Goal: Answer question/provide support: Share knowledge or assist other users

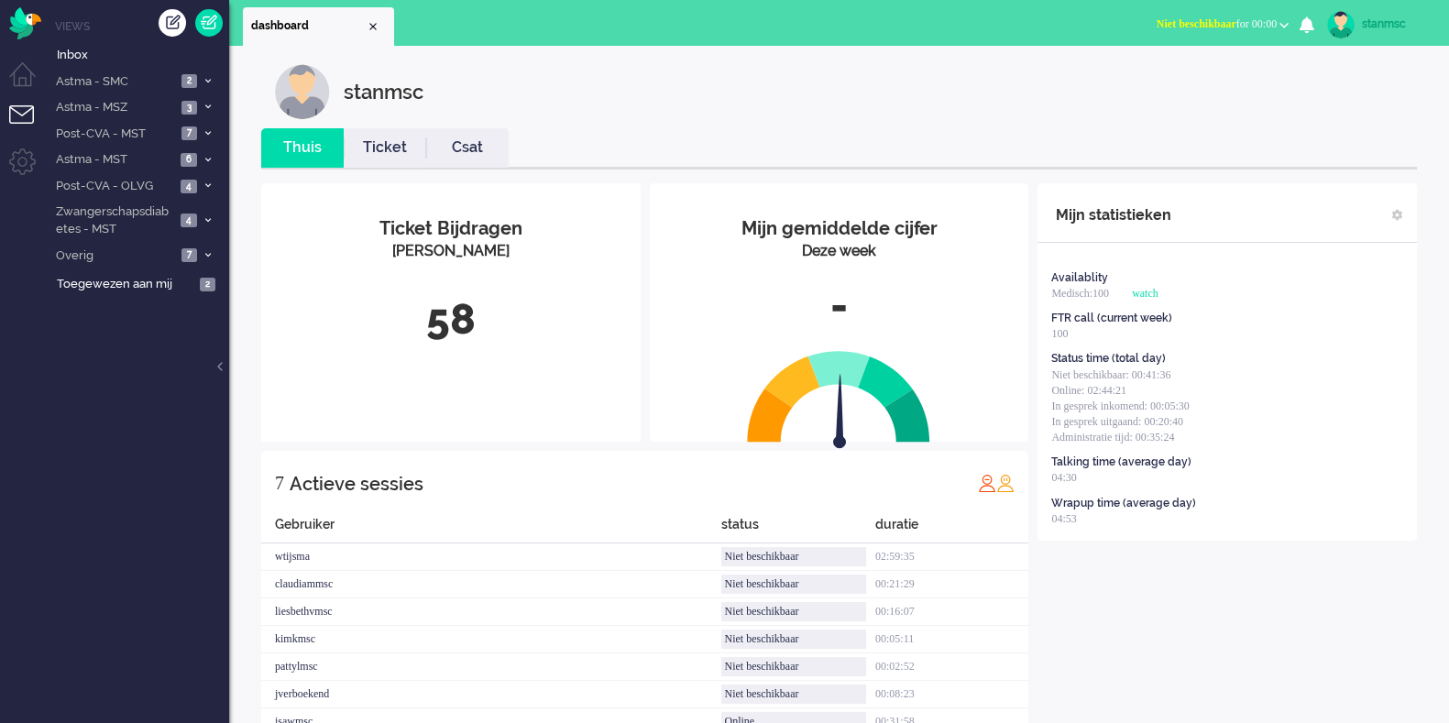
click at [1158, 16] on button "Niet beschikbaar for 00:00" at bounding box center [1222, 24] width 154 height 27
click at [1158, 80] on label "Online" at bounding box center [1212, 82] width 145 height 16
click at [86, 231] on span "Zwangerschapsdiabetes - MST" at bounding box center [114, 220] width 122 height 34
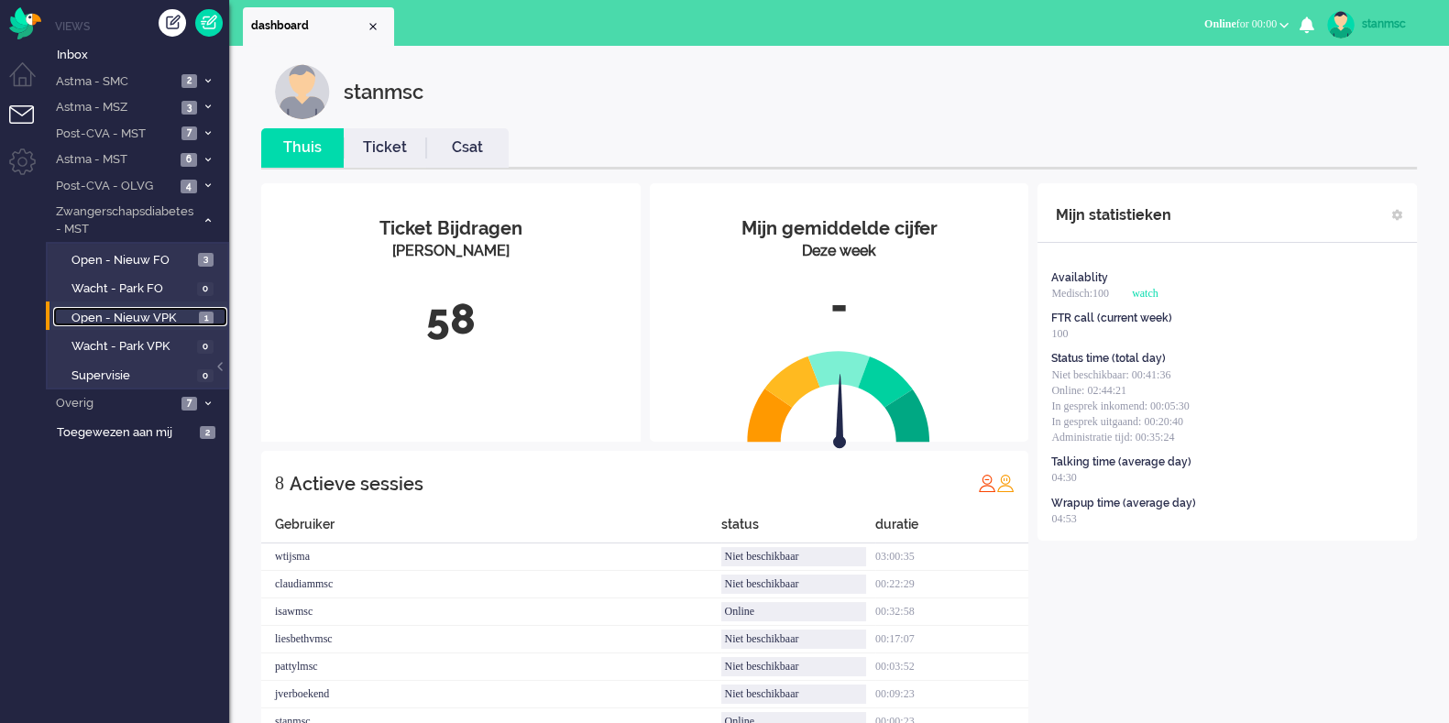
click at [126, 325] on span "Open - Nieuw VPK" at bounding box center [132, 318] width 123 height 17
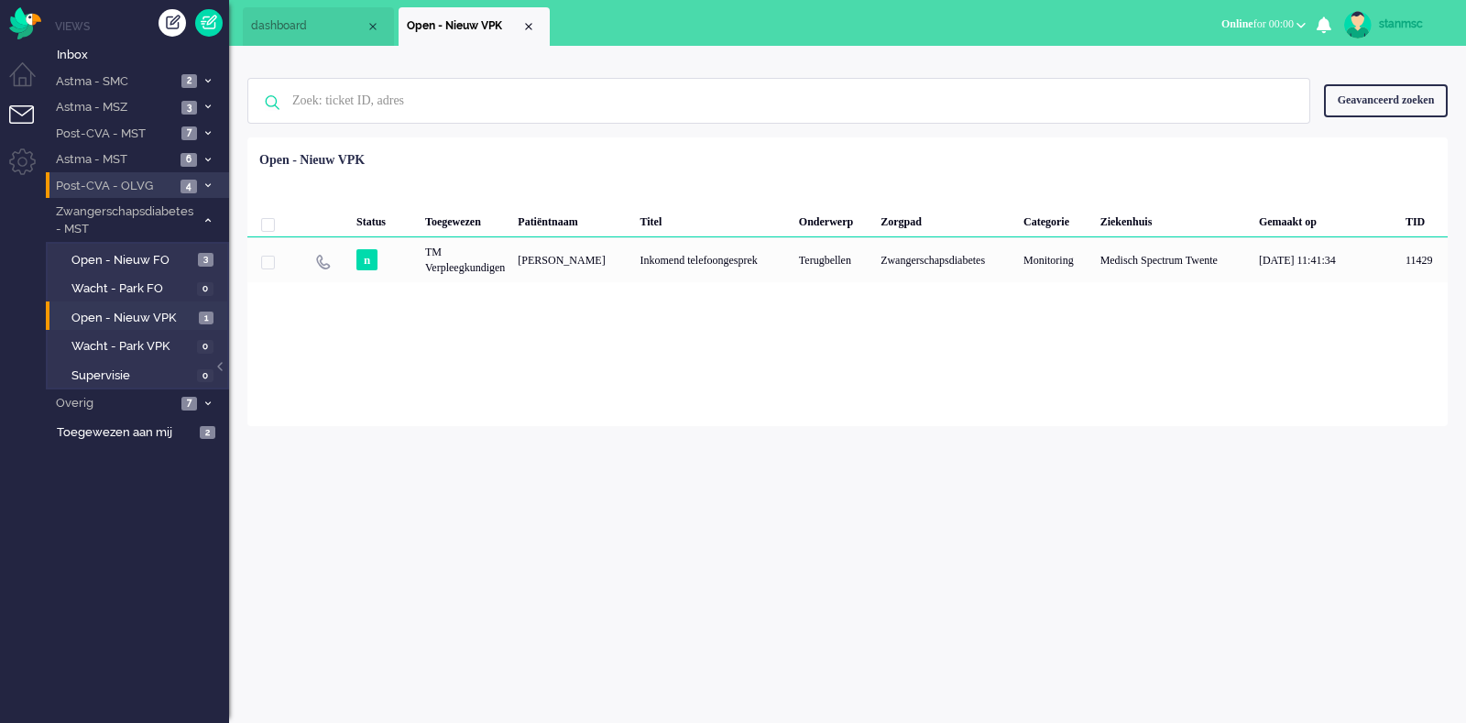
click at [156, 185] on span "Post-CVA - OLVG" at bounding box center [114, 186] width 122 height 17
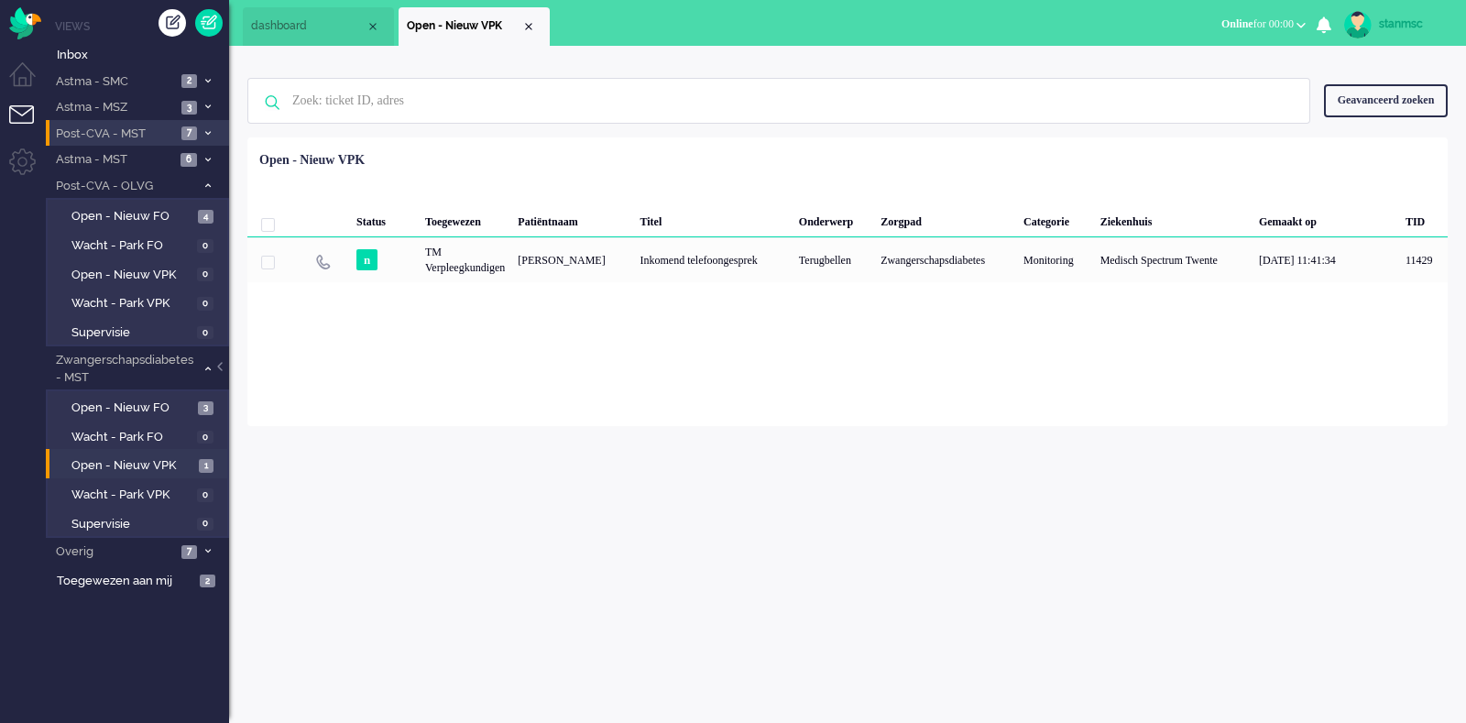
click at [152, 137] on span "Post-CVA - MST" at bounding box center [114, 134] width 123 height 17
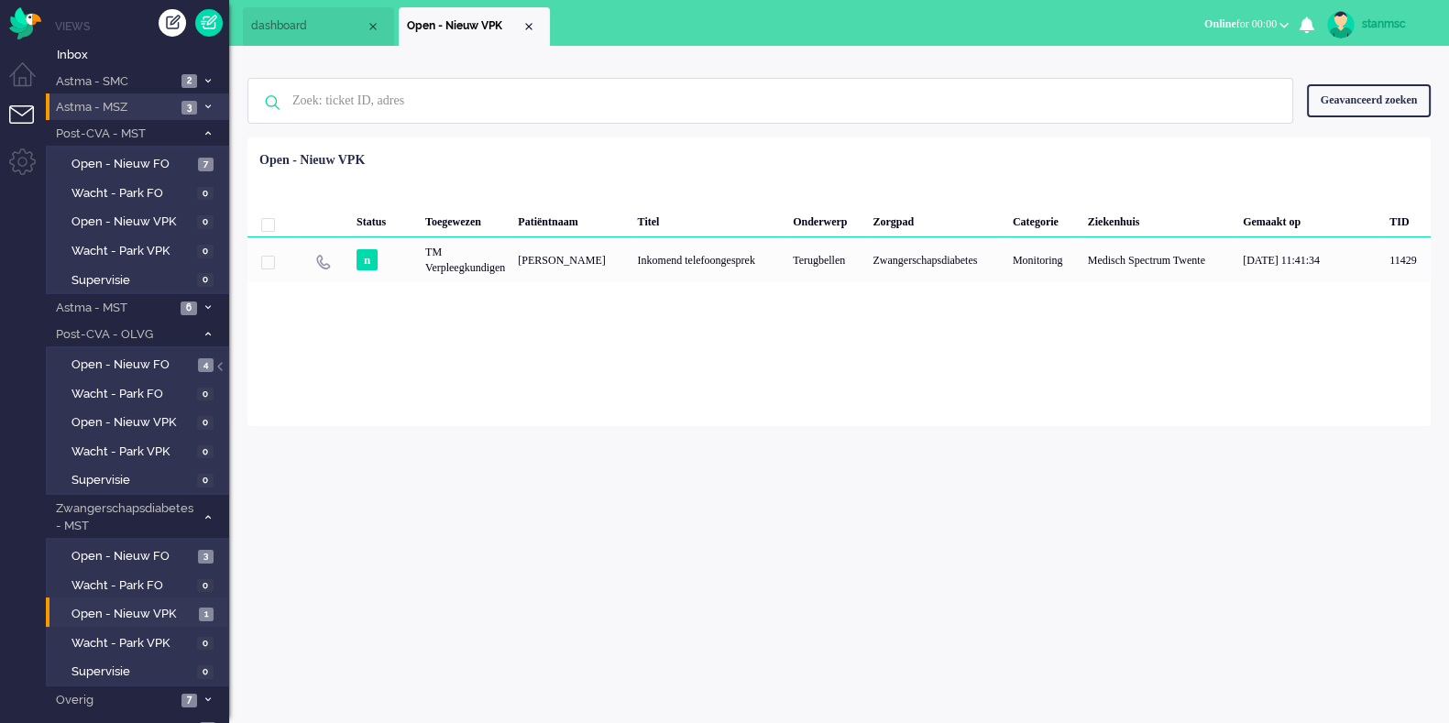
click at [151, 103] on span "Astma - MSZ" at bounding box center [114, 107] width 123 height 17
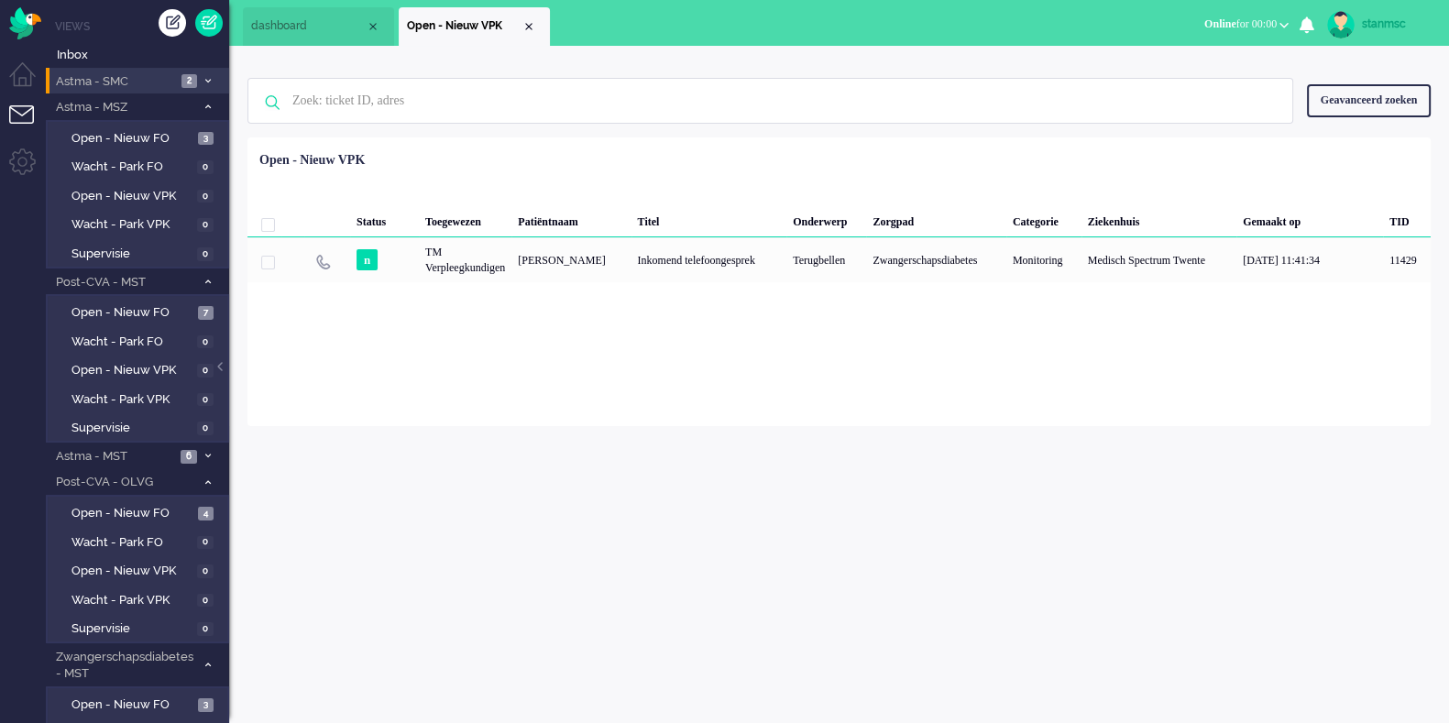
click at [162, 84] on span "Astma - SMC" at bounding box center [114, 81] width 123 height 17
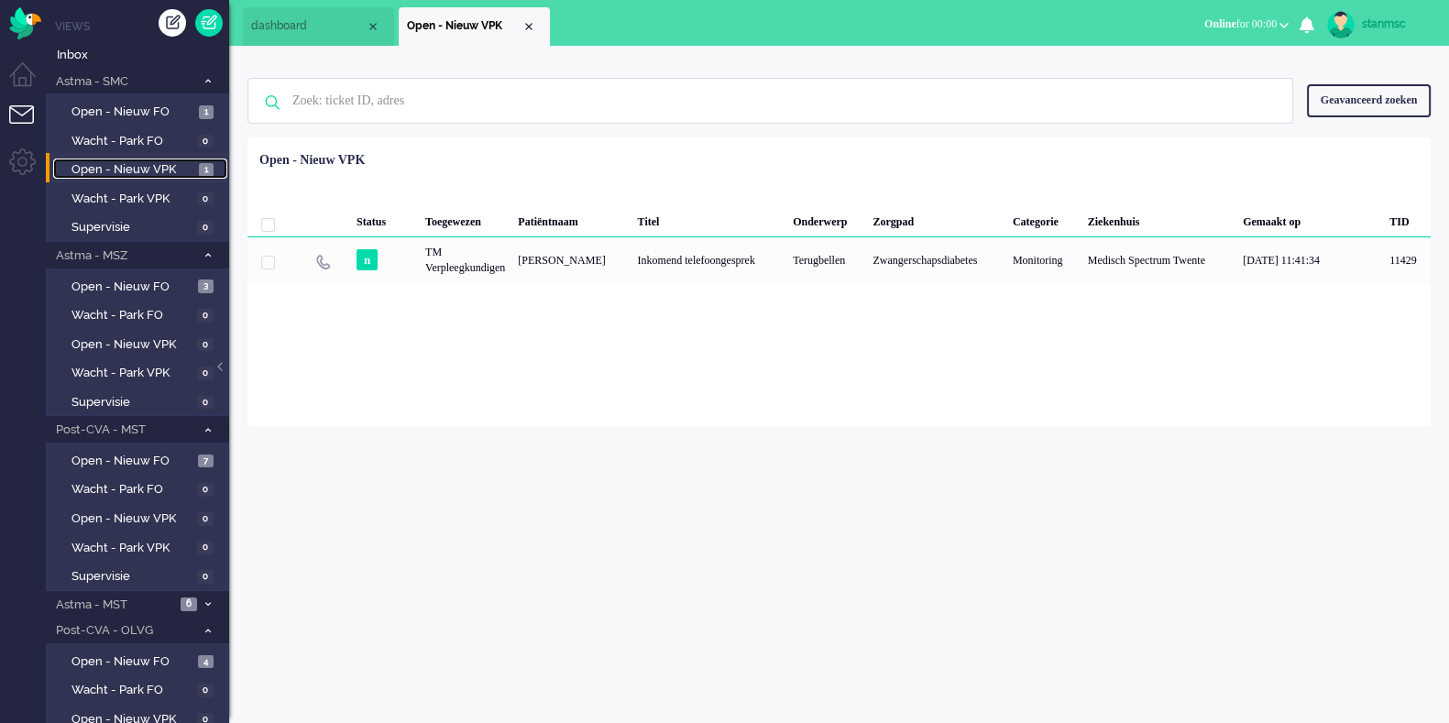
click at [159, 170] on span "Open - Nieuw VPK" at bounding box center [132, 169] width 123 height 17
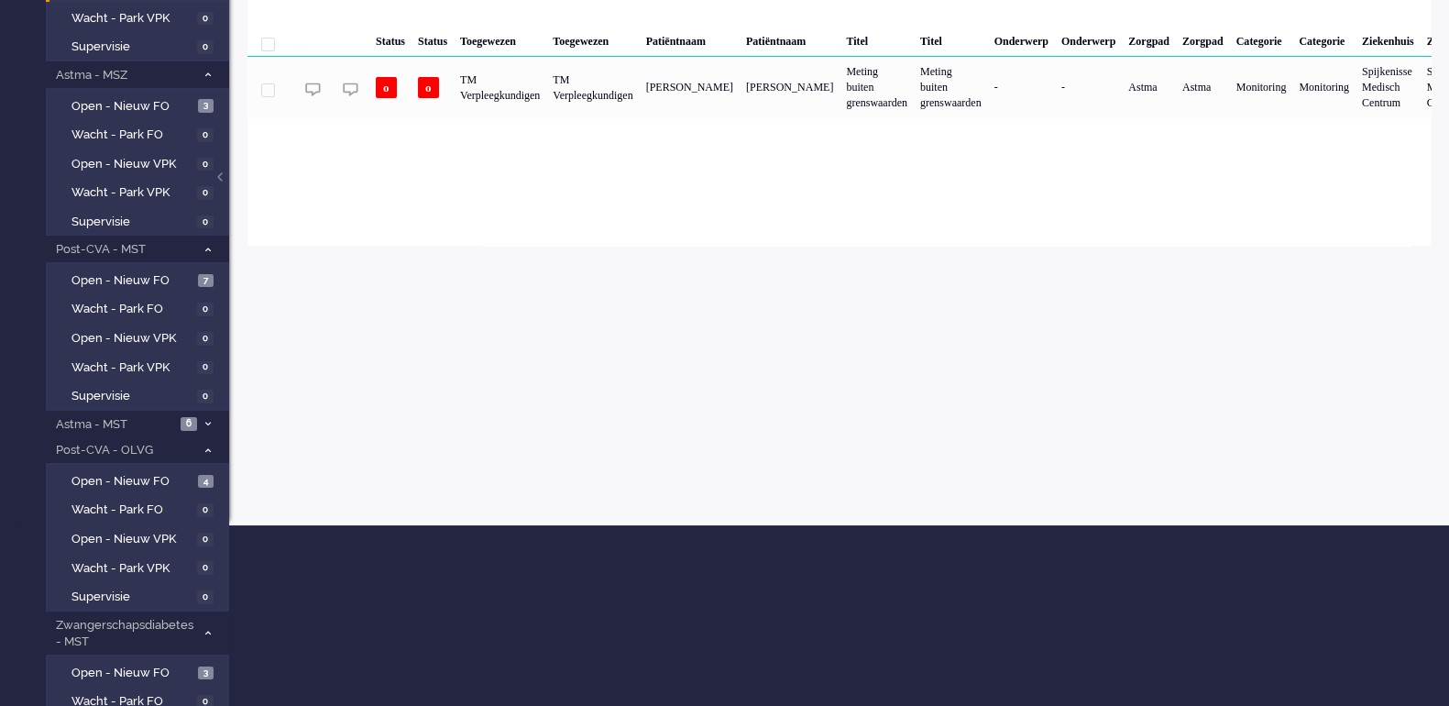
scroll to position [328, 0]
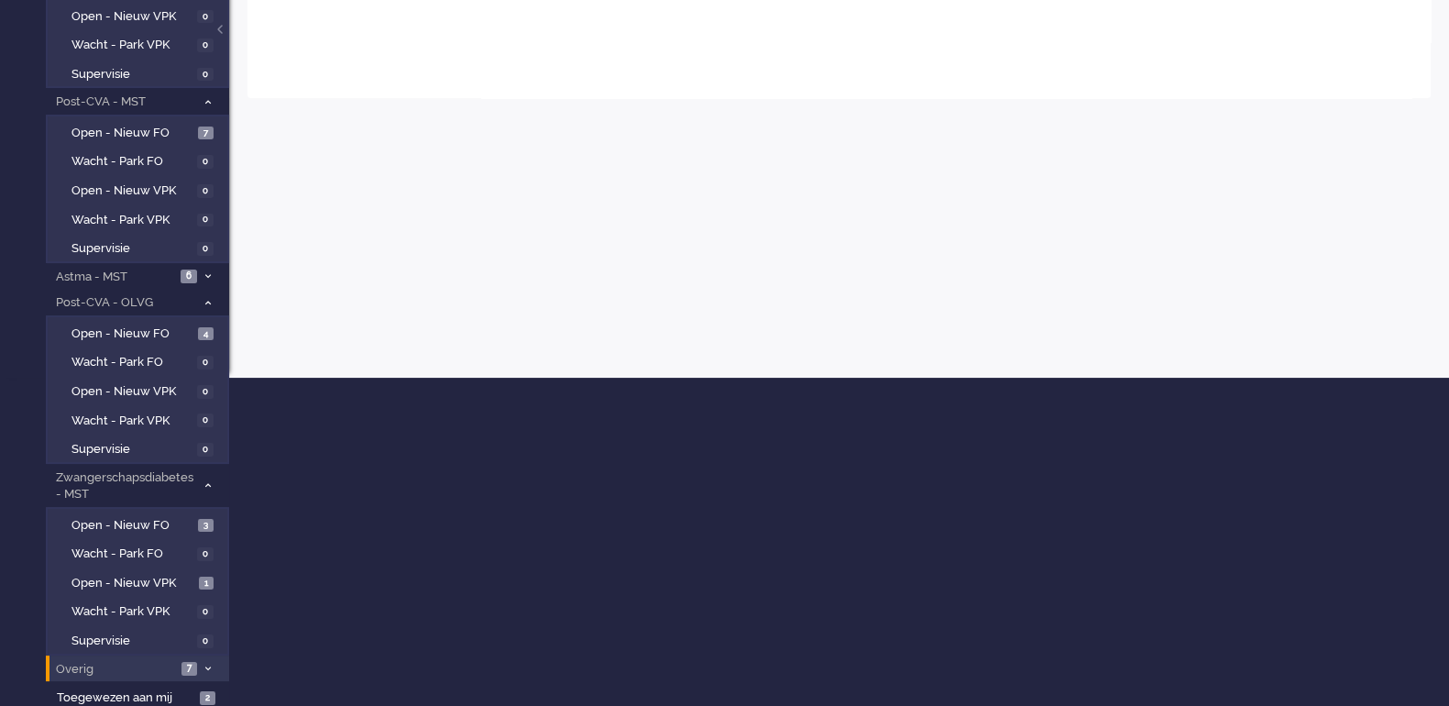
click at [147, 577] on span "Overig" at bounding box center [114, 669] width 123 height 17
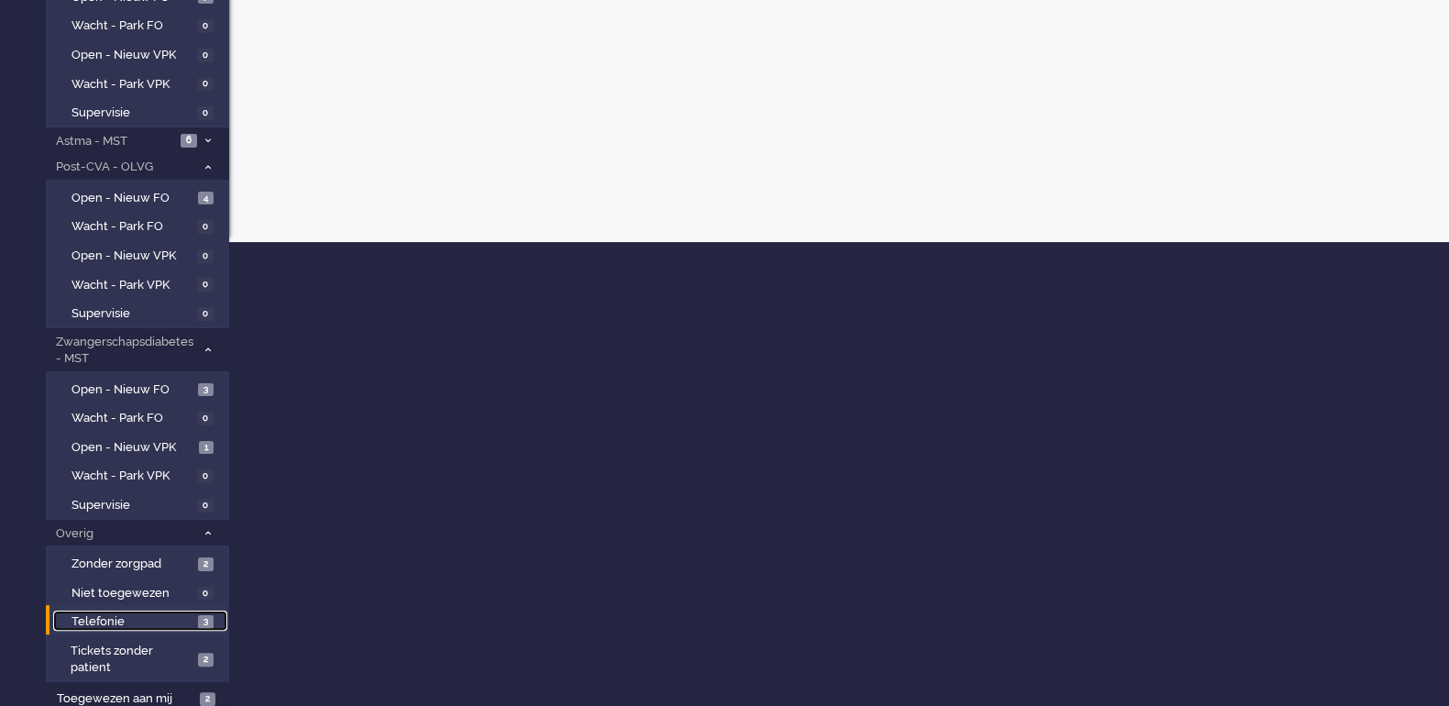
click at [118, 577] on span "Telefonie" at bounding box center [132, 621] width 122 height 17
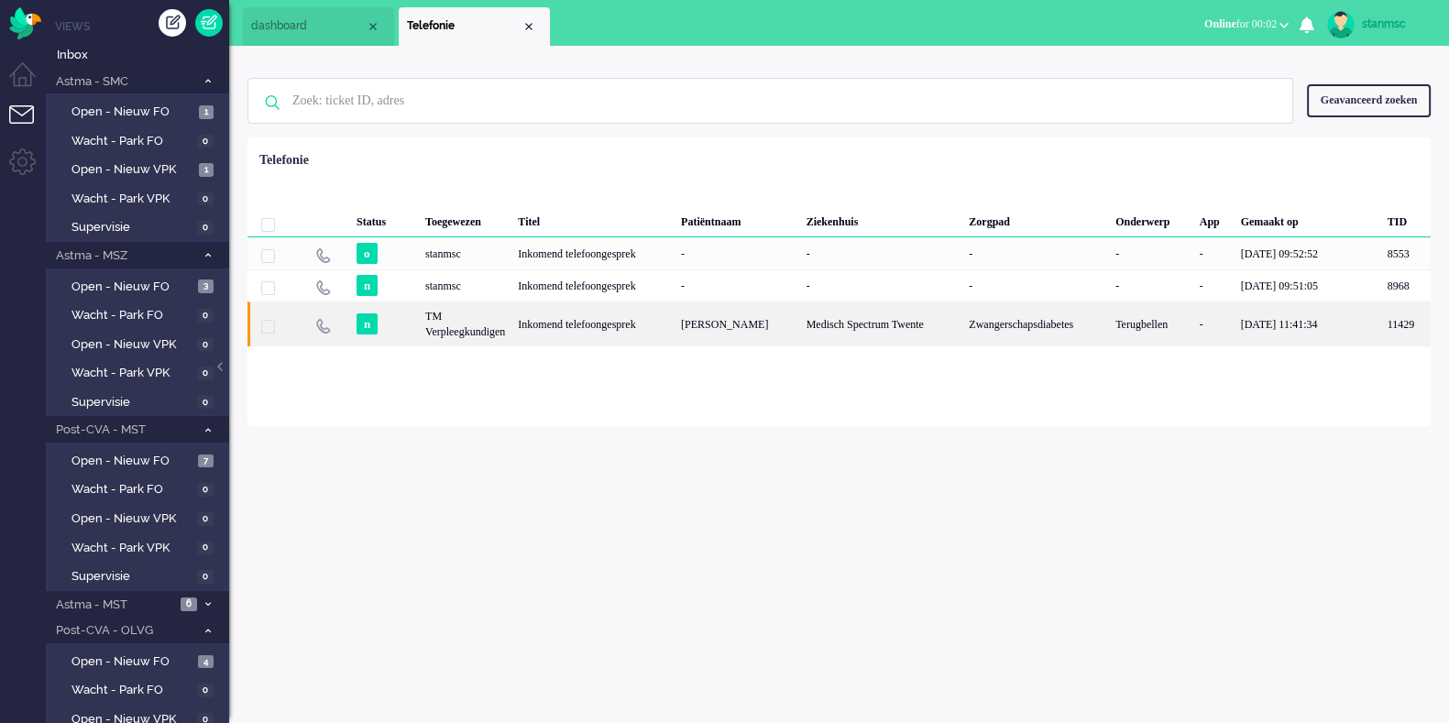
click at [535, 323] on div "Inkomend telefoongesprek" at bounding box center [592, 323] width 163 height 45
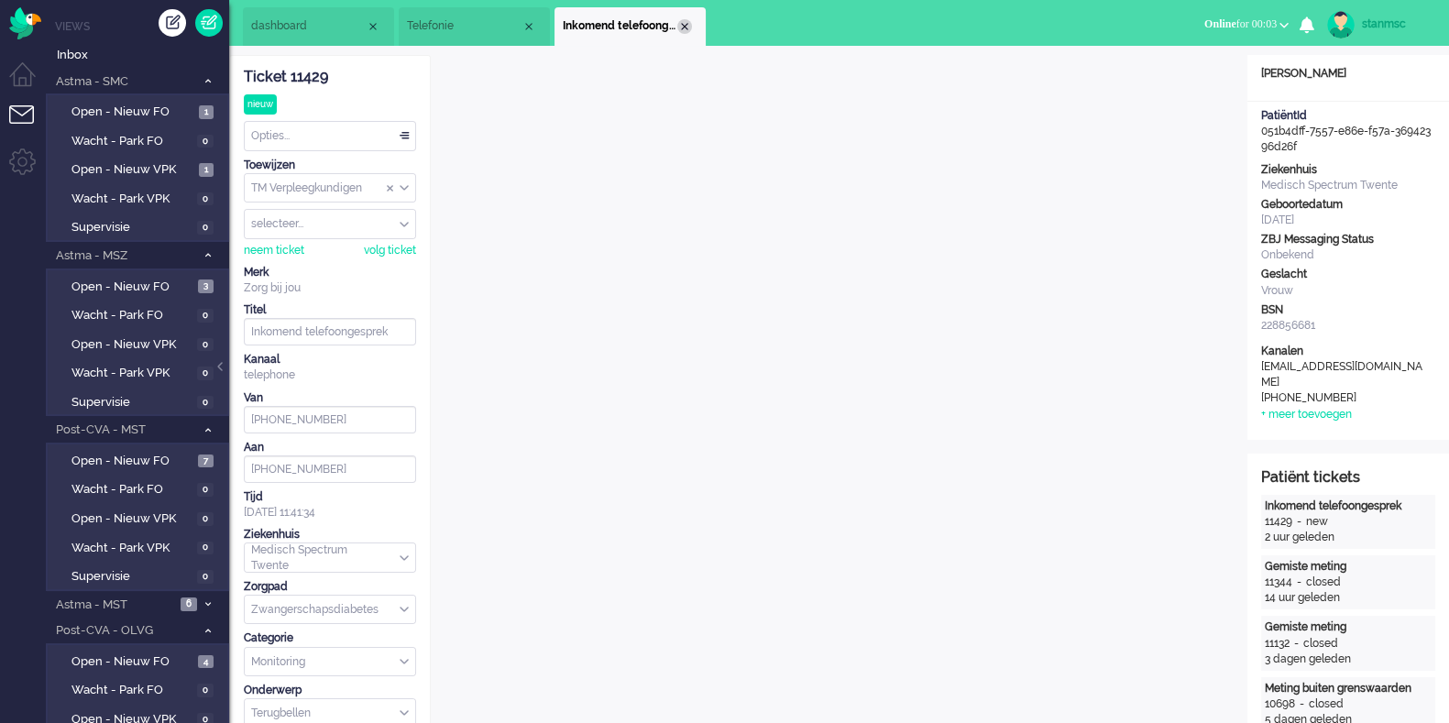
click at [687, 26] on div "Close tab" at bounding box center [684, 26] width 15 height 15
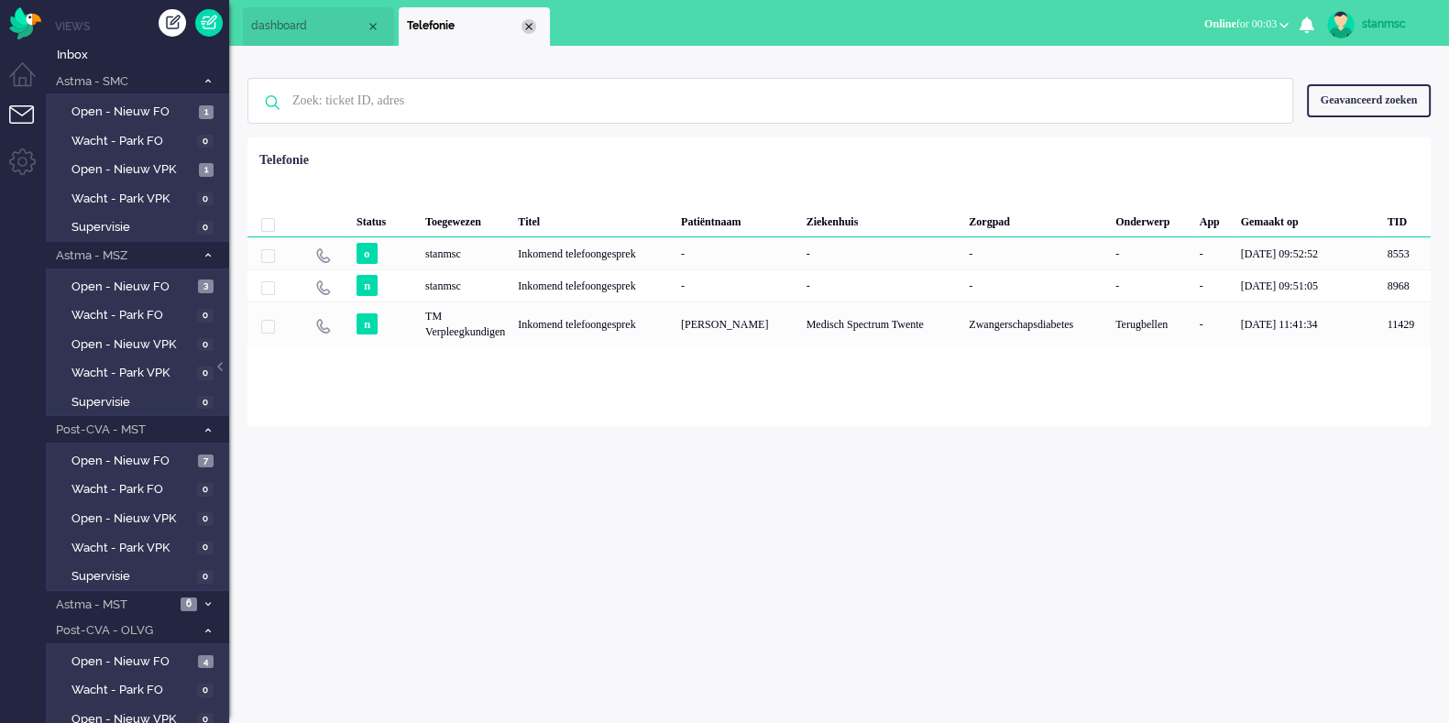
click at [530, 25] on div "Close tab" at bounding box center [528, 26] width 15 height 15
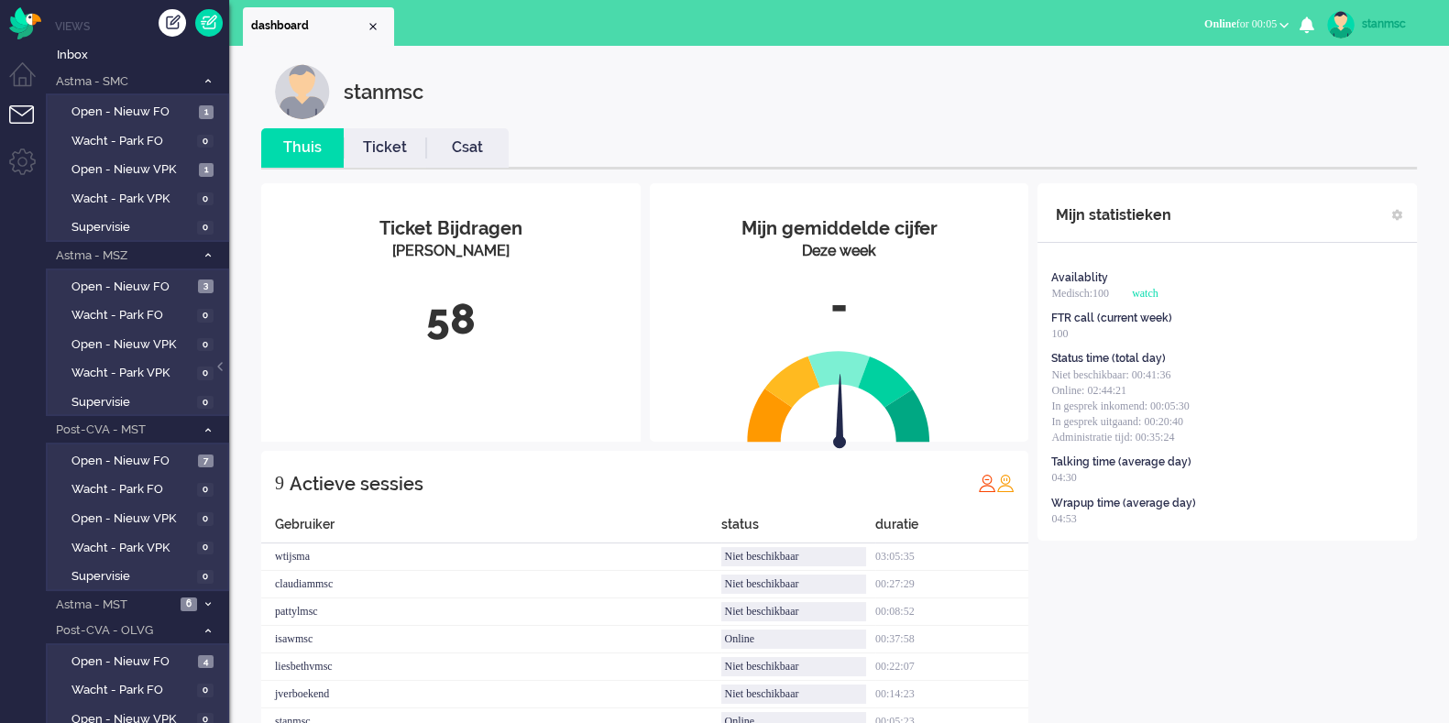
click at [378, 135] on li "Ticket" at bounding box center [385, 147] width 82 height 39
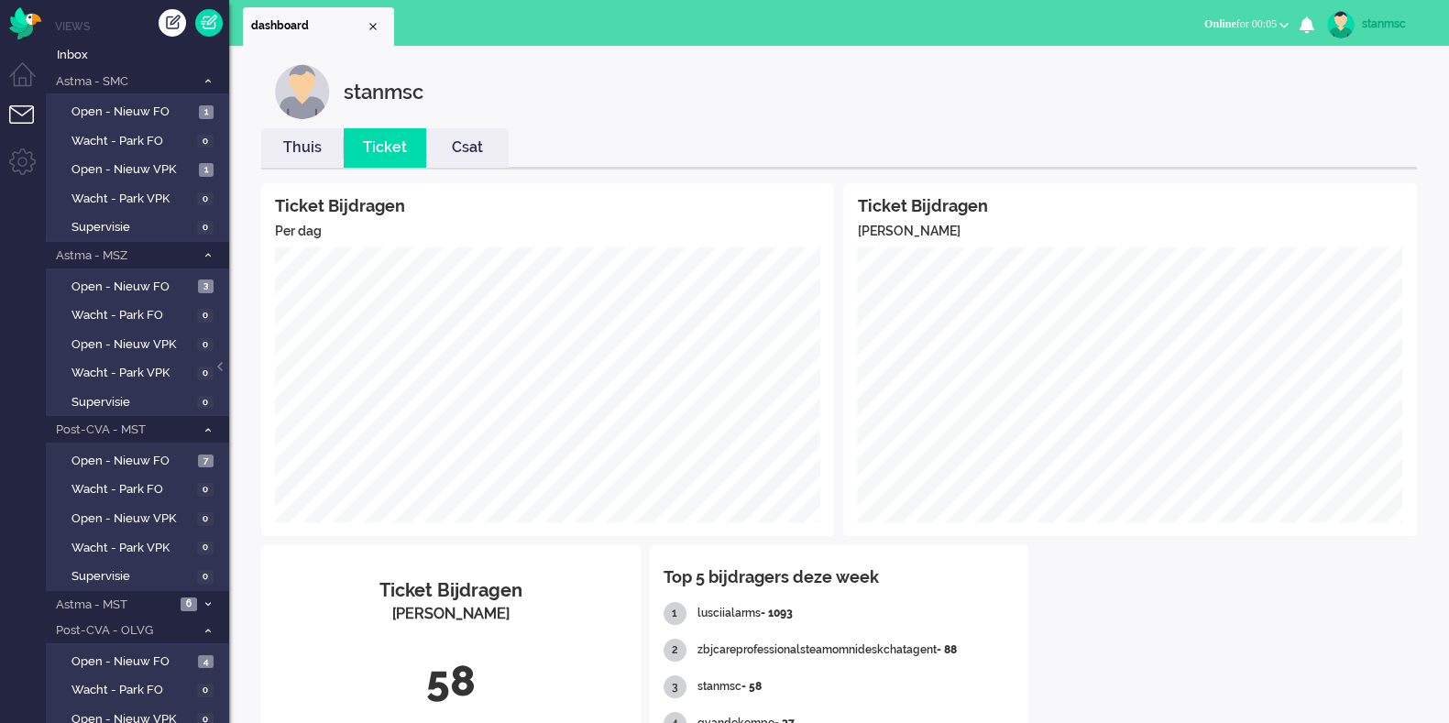
click at [301, 150] on link "Thuis" at bounding box center [302, 147] width 82 height 21
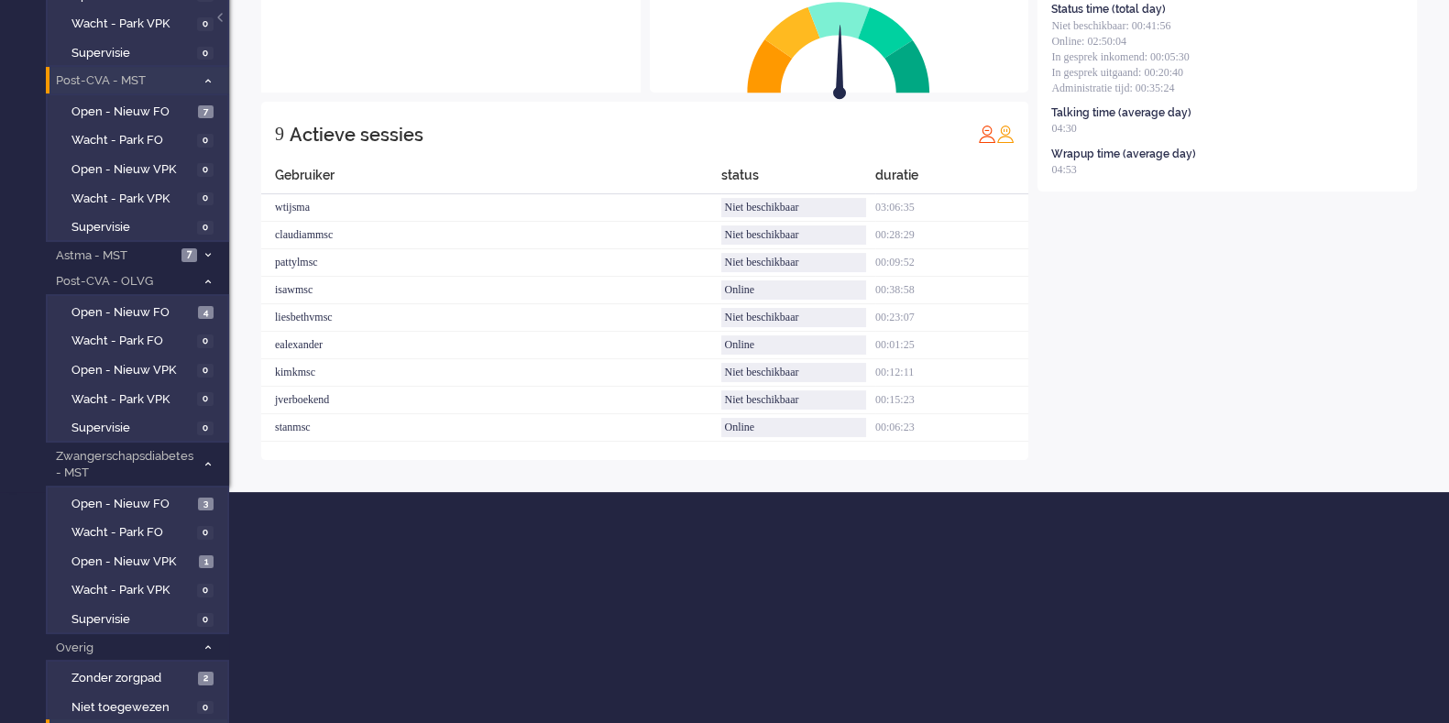
scroll to position [446, 0]
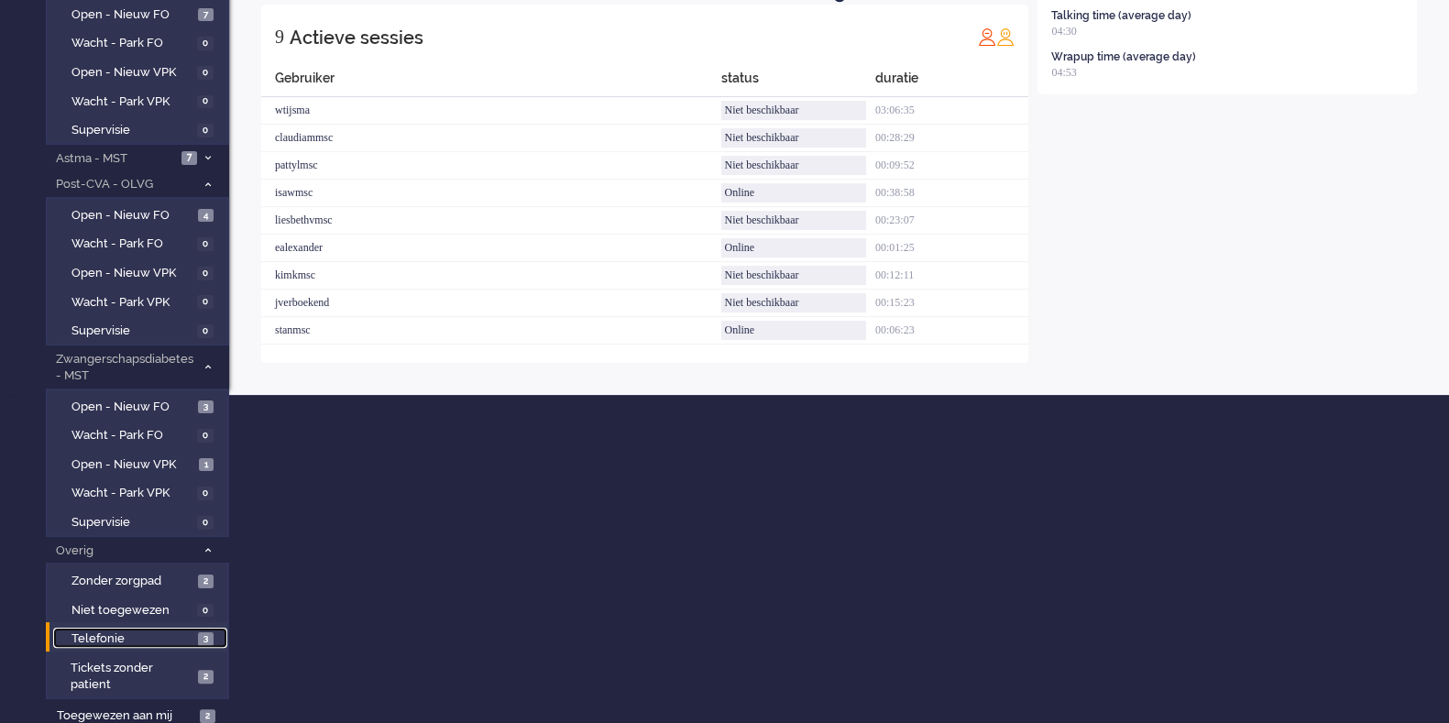
click at [136, 577] on span "Telefonie" at bounding box center [132, 638] width 122 height 17
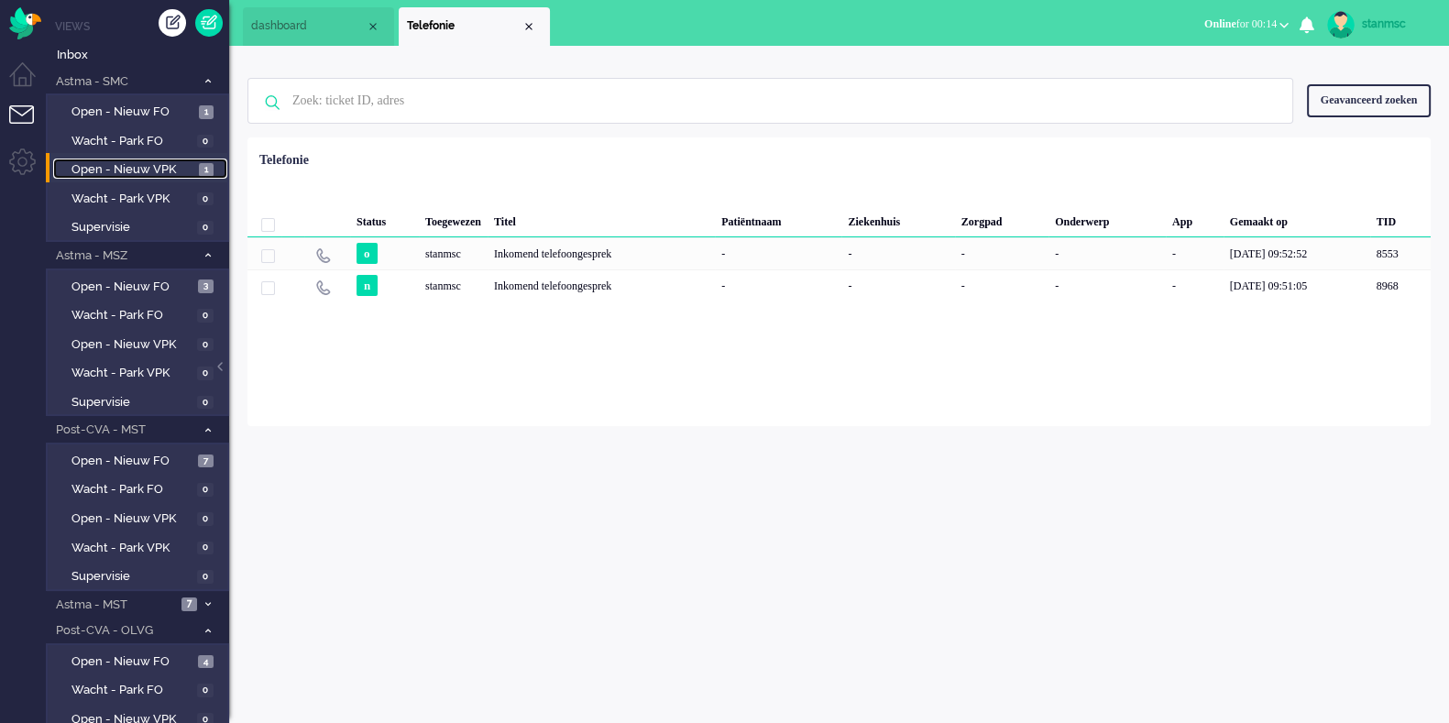
click at [151, 161] on span "Open - Nieuw VPK" at bounding box center [132, 169] width 123 height 17
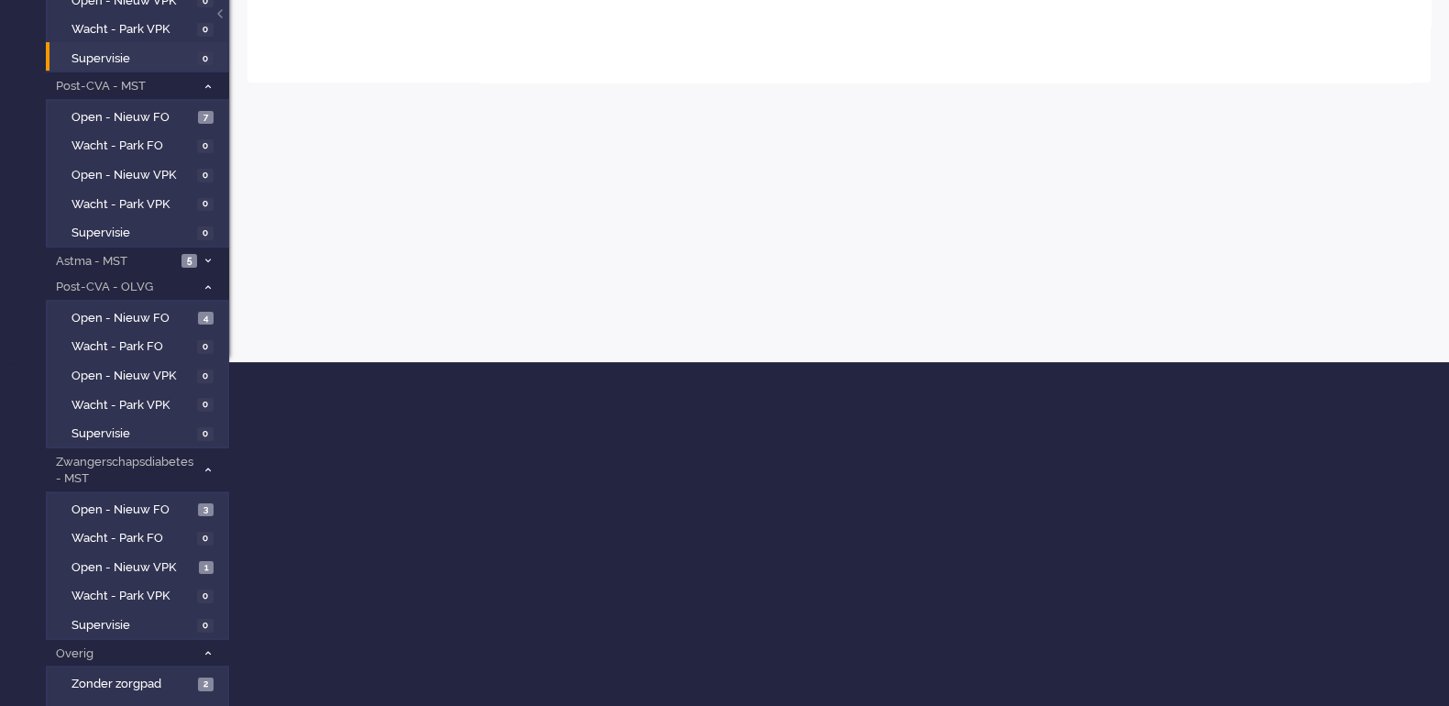
scroll to position [464, 0]
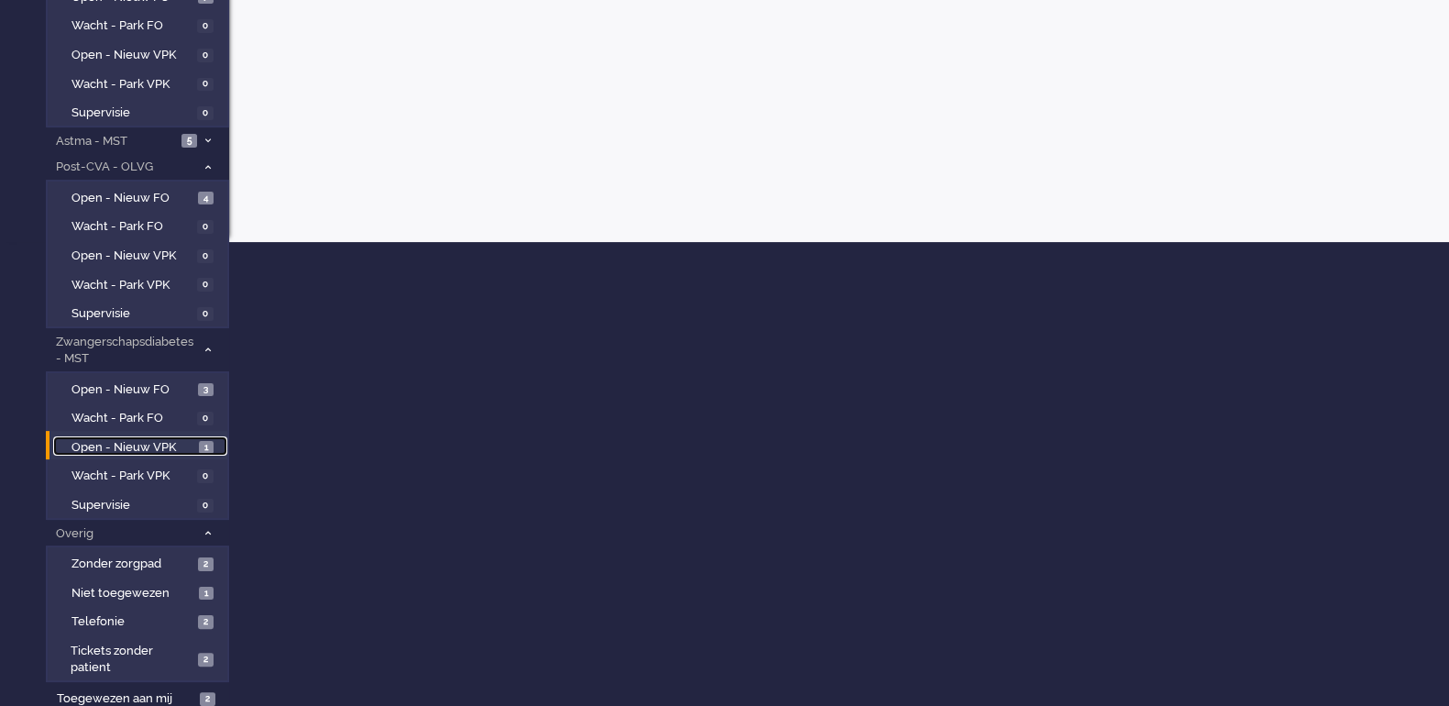
click at [143, 448] on span "Open - Nieuw VPK" at bounding box center [132, 447] width 123 height 17
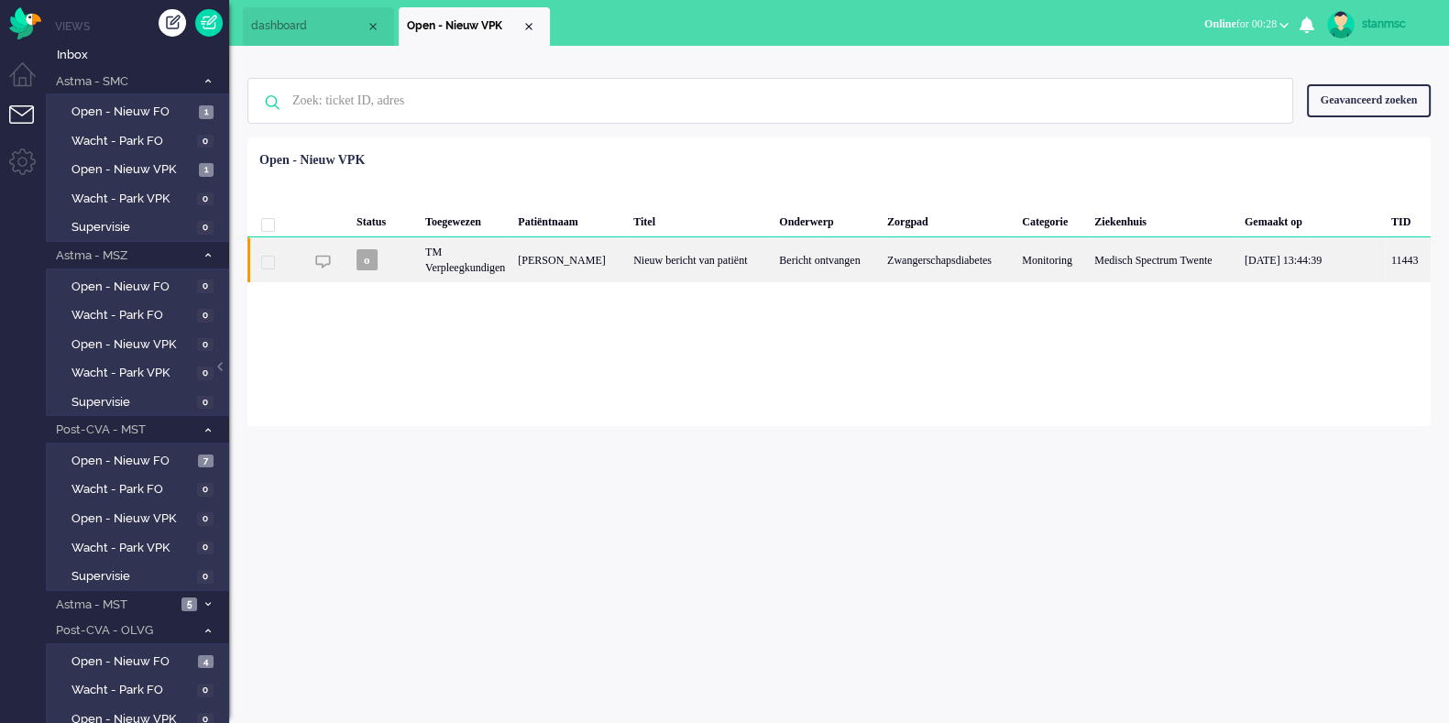
click at [627, 258] on div "[PERSON_NAME]" at bounding box center [568, 259] width 115 height 45
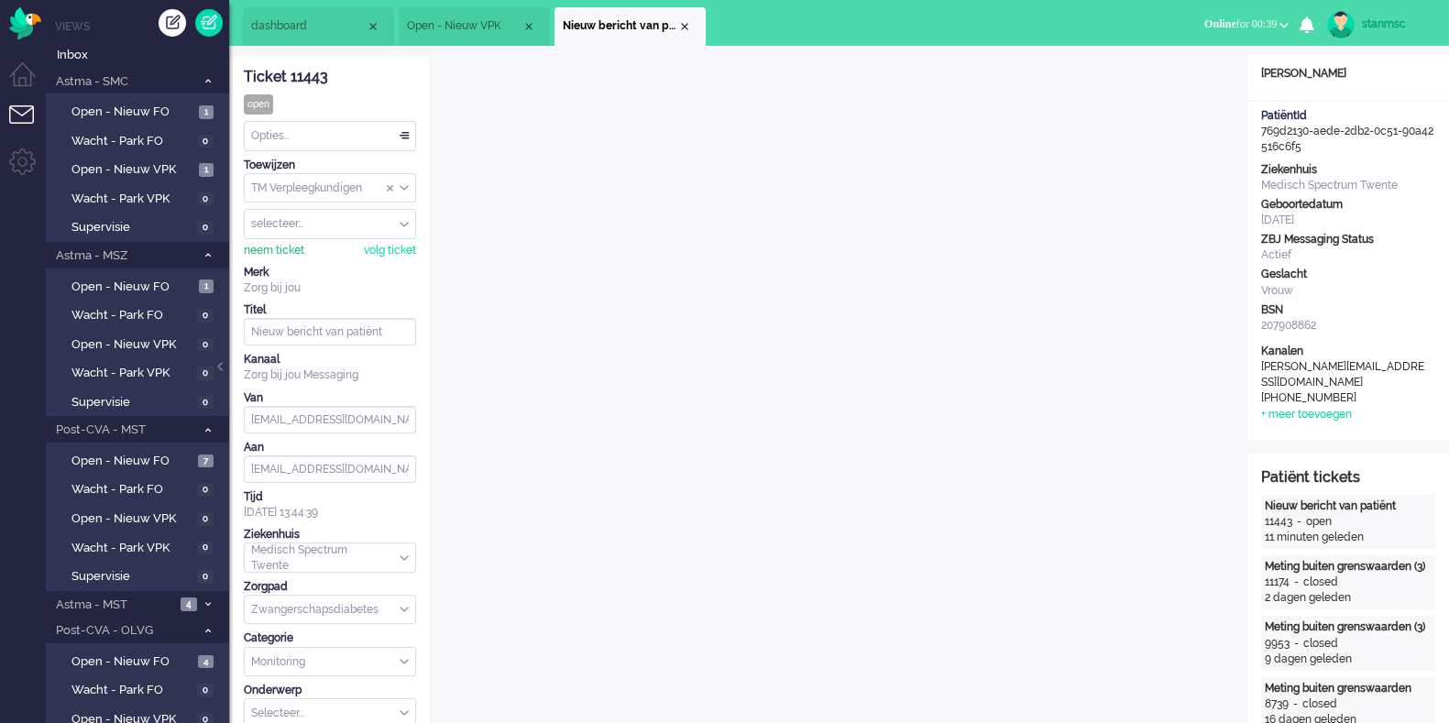
click at [287, 249] on div "neem ticket" at bounding box center [274, 251] width 60 height 16
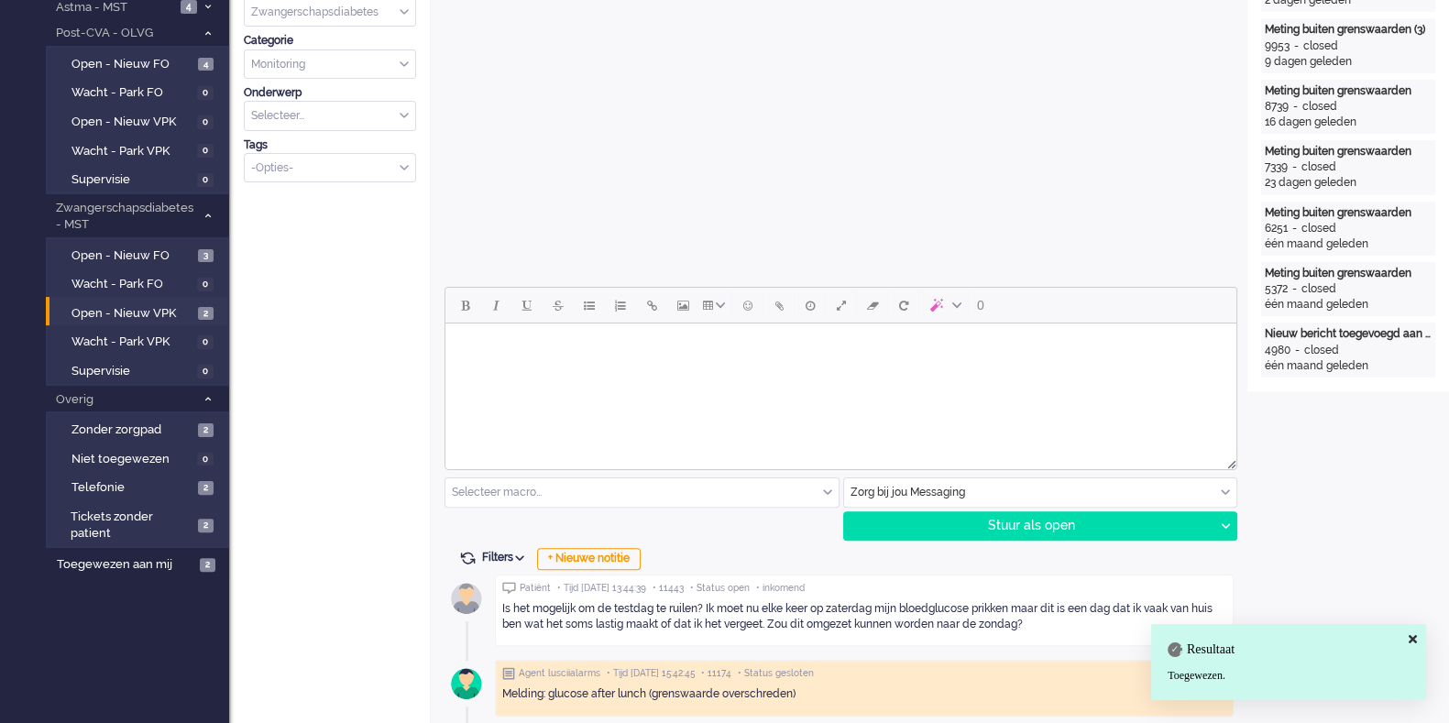
scroll to position [599, 0]
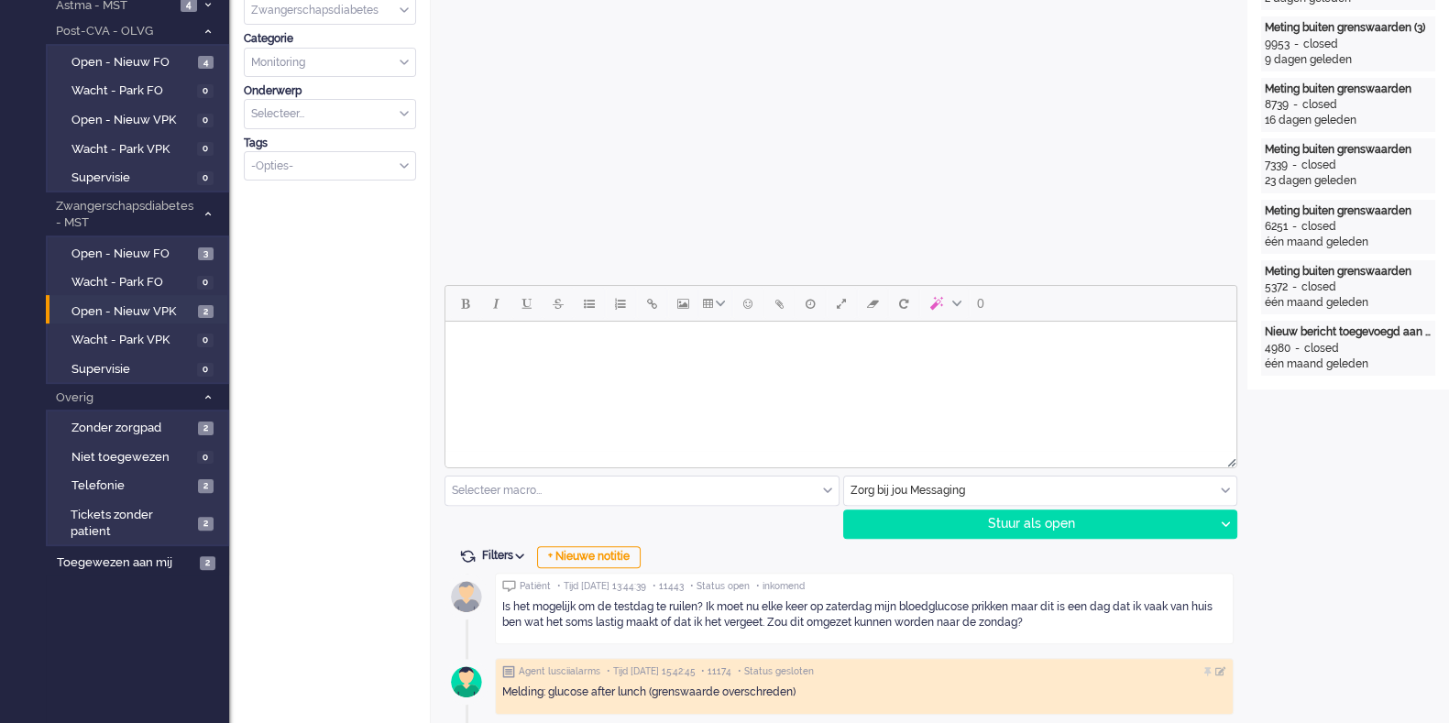
click at [542, 356] on body "Rich Text Area. Press ALT-0 for help." at bounding box center [841, 345] width 776 height 32
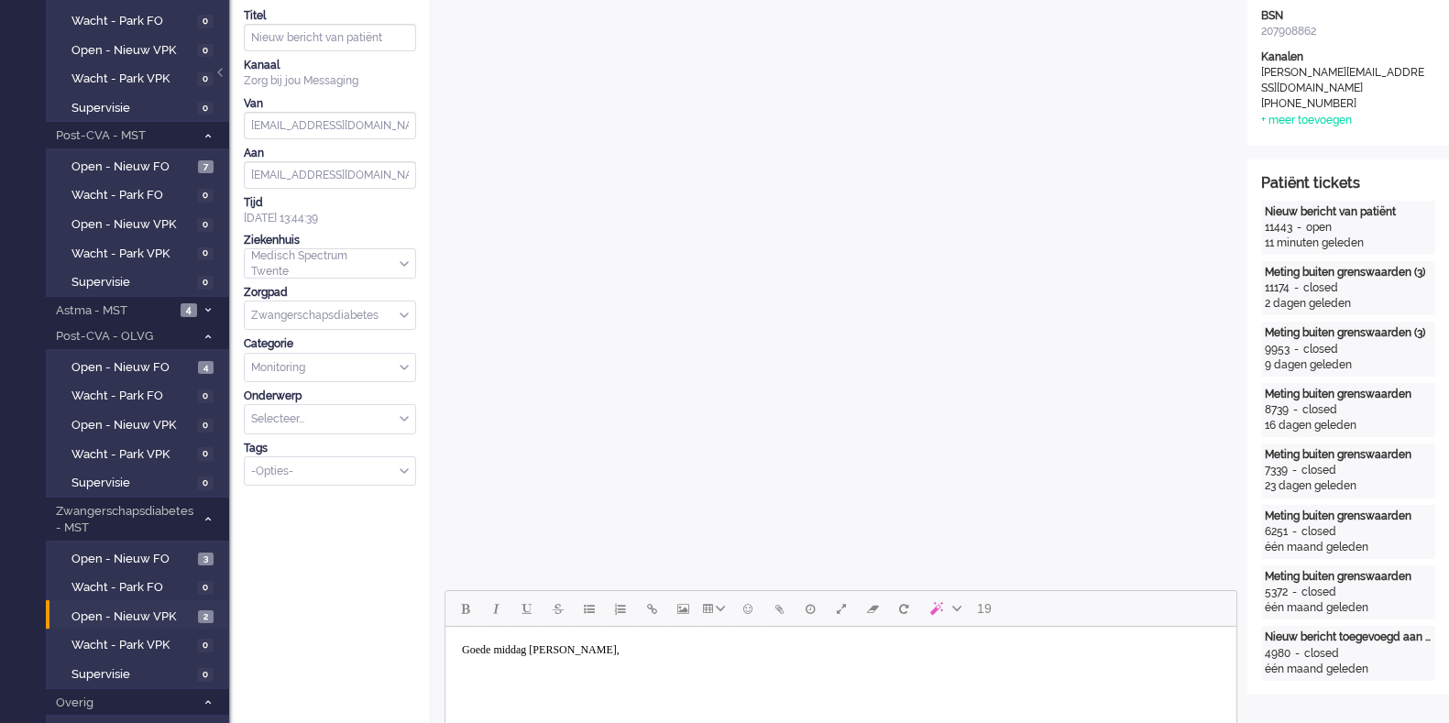
scroll to position [425, 0]
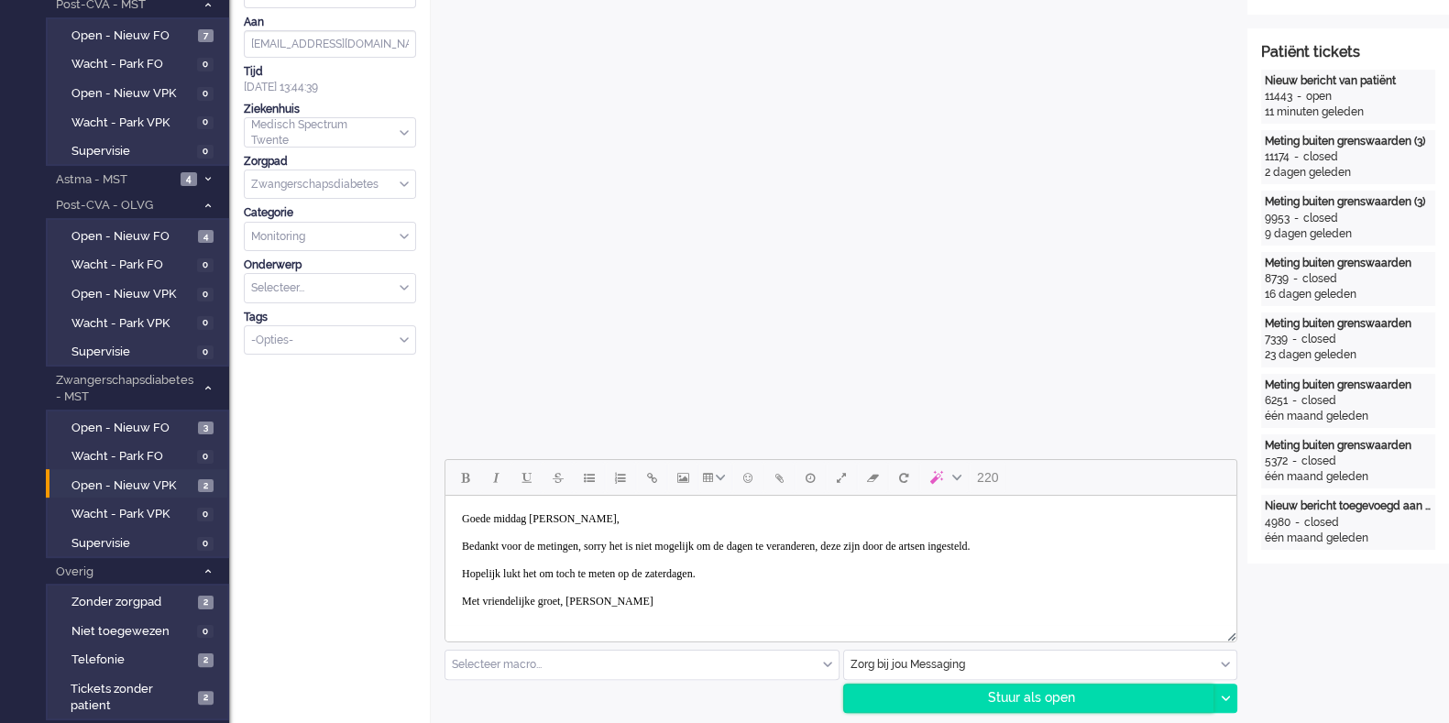
click at [1010, 577] on div "Stuur als open" at bounding box center [1029, 697] width 370 height 27
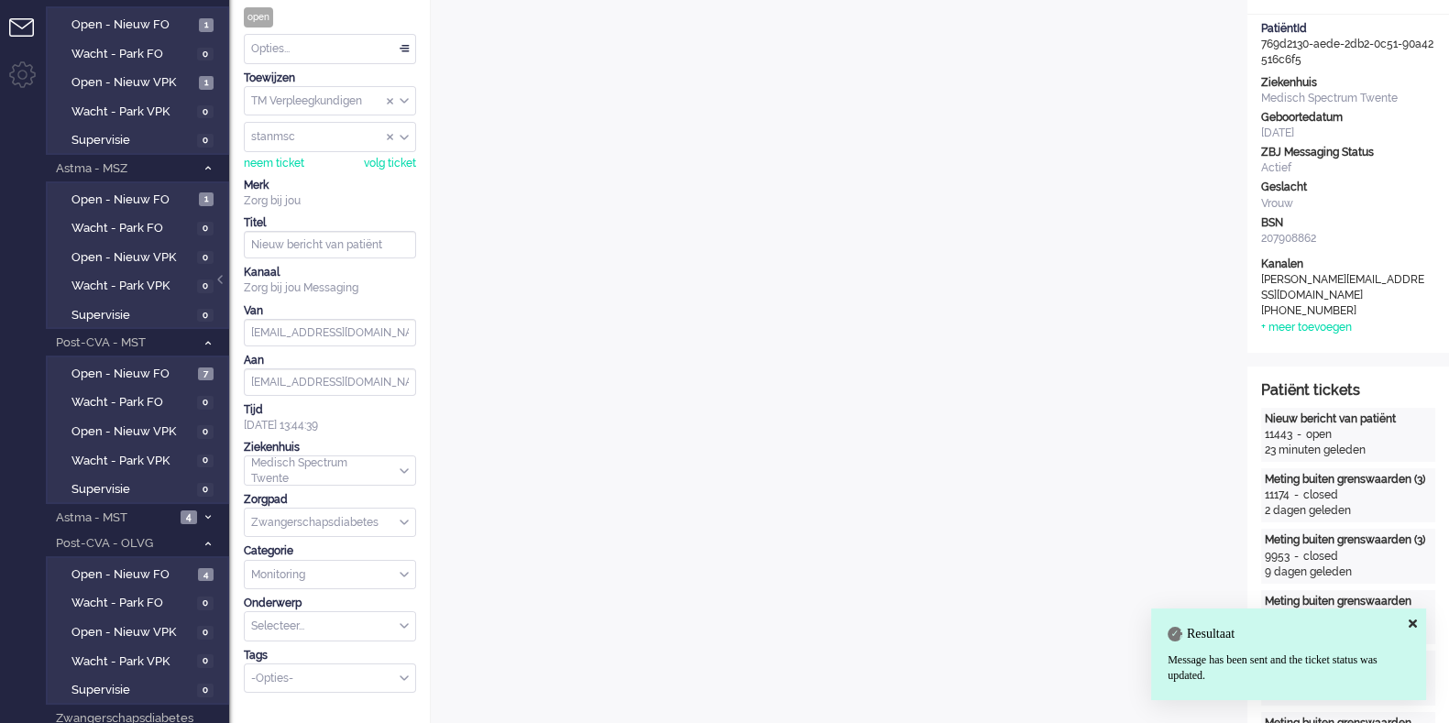
scroll to position [86, 0]
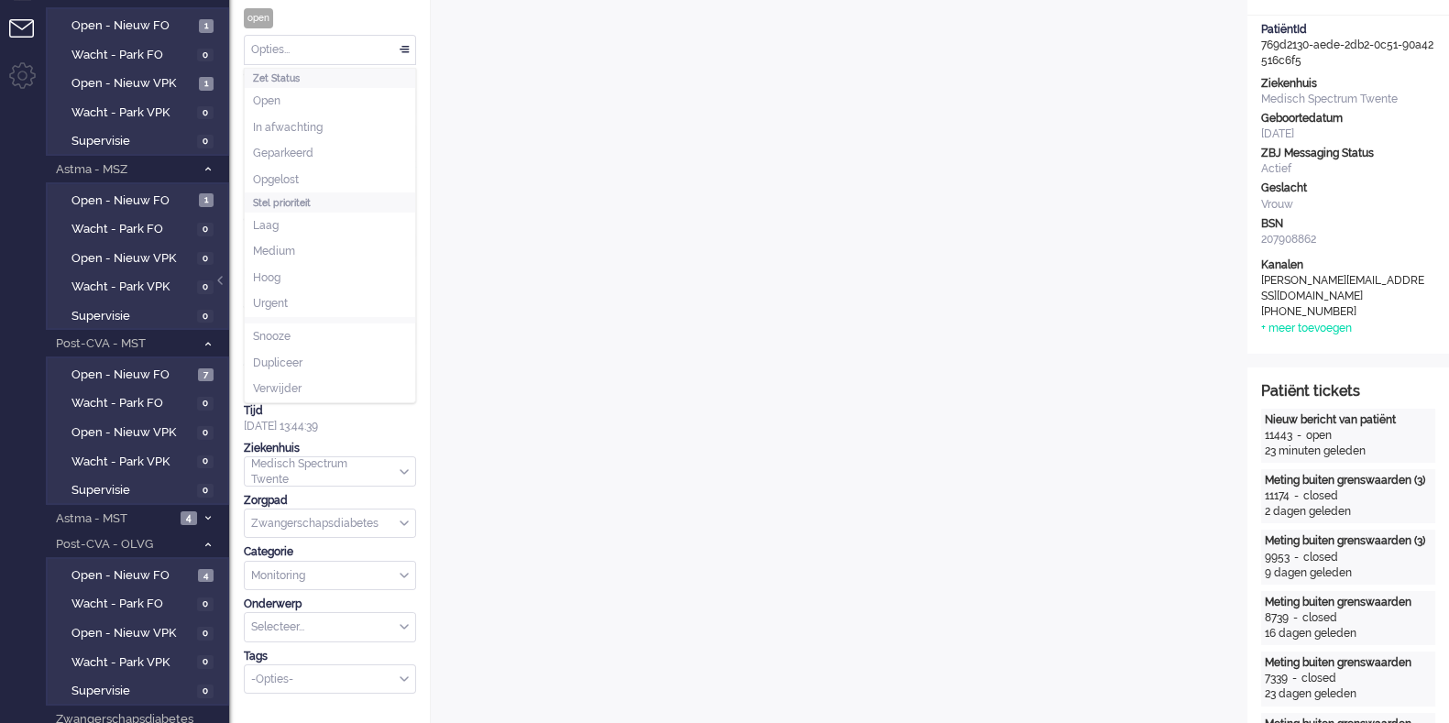
click at [357, 43] on div "Opties..." at bounding box center [330, 50] width 170 height 28
click at [318, 174] on li "Opgelost" at bounding box center [330, 180] width 170 height 27
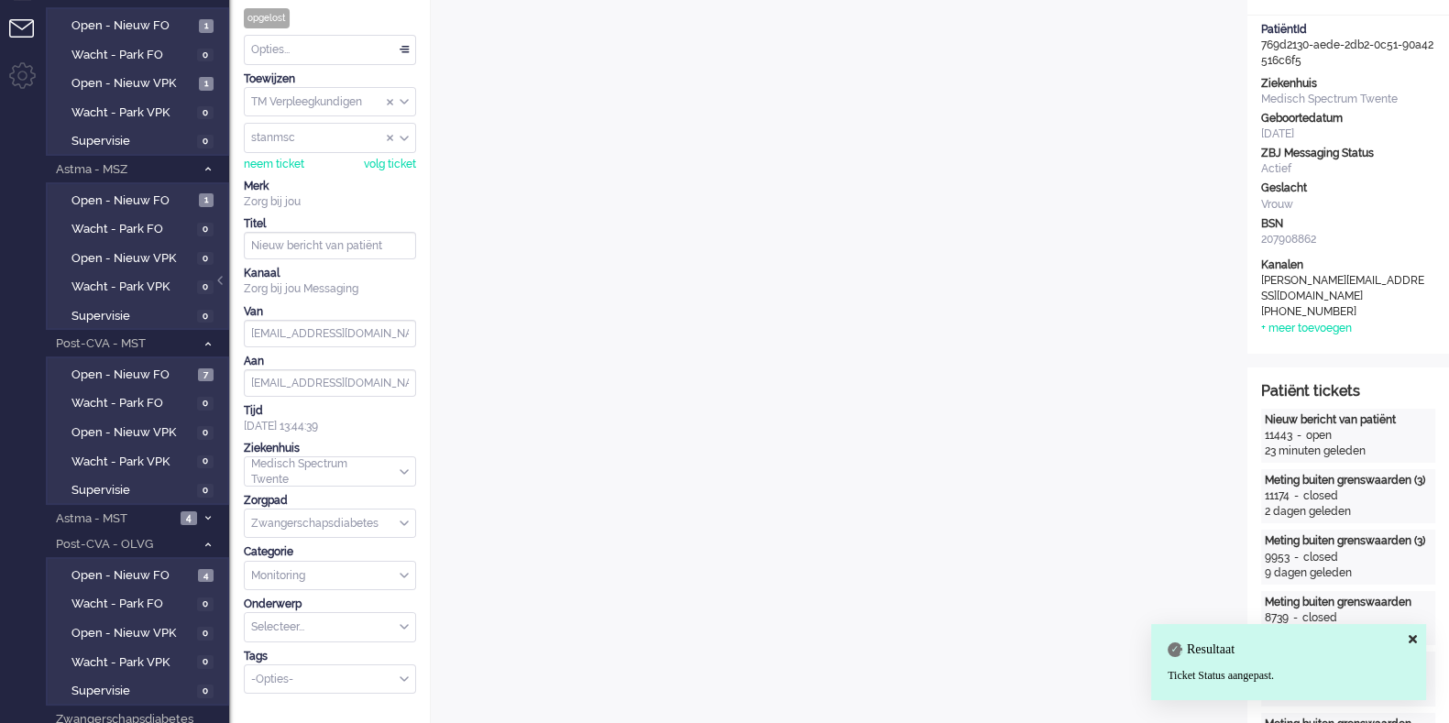
scroll to position [0, 0]
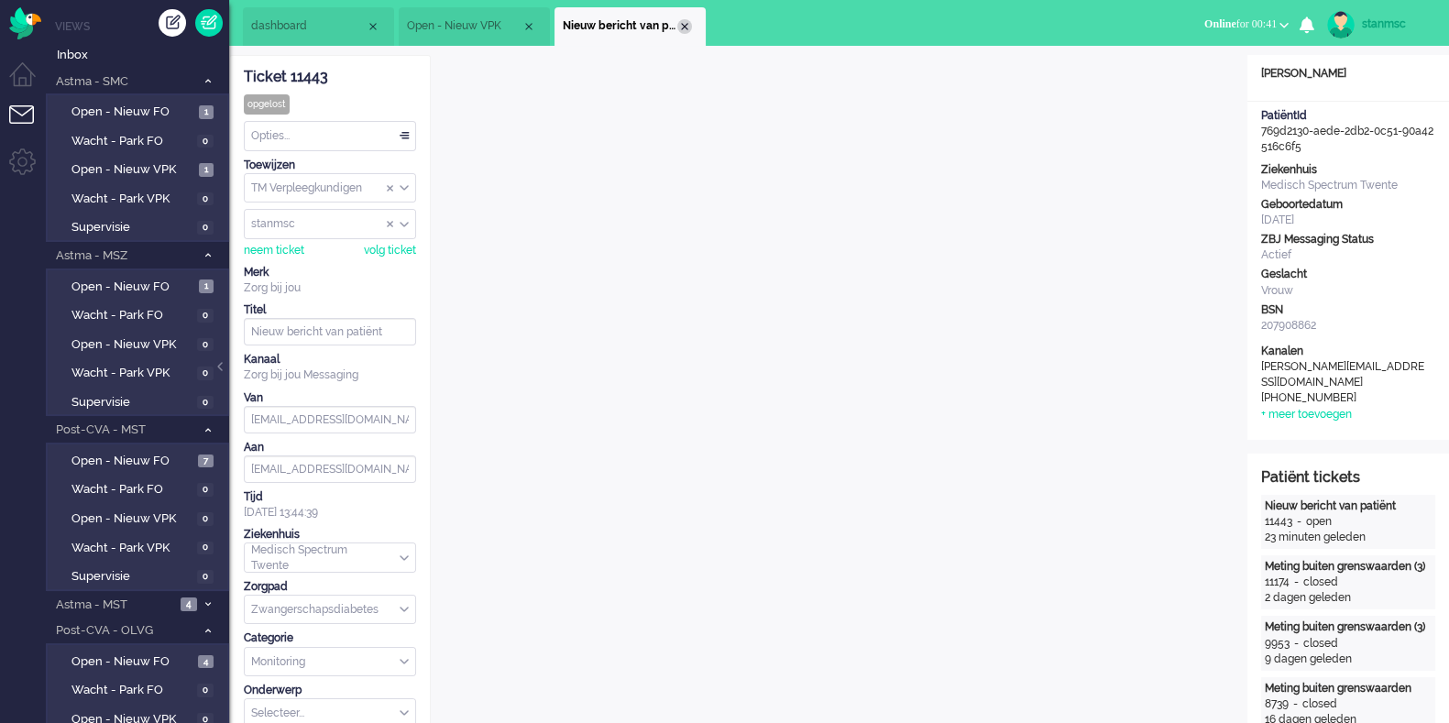
click at [677, 26] on div "Close tab" at bounding box center [684, 26] width 15 height 15
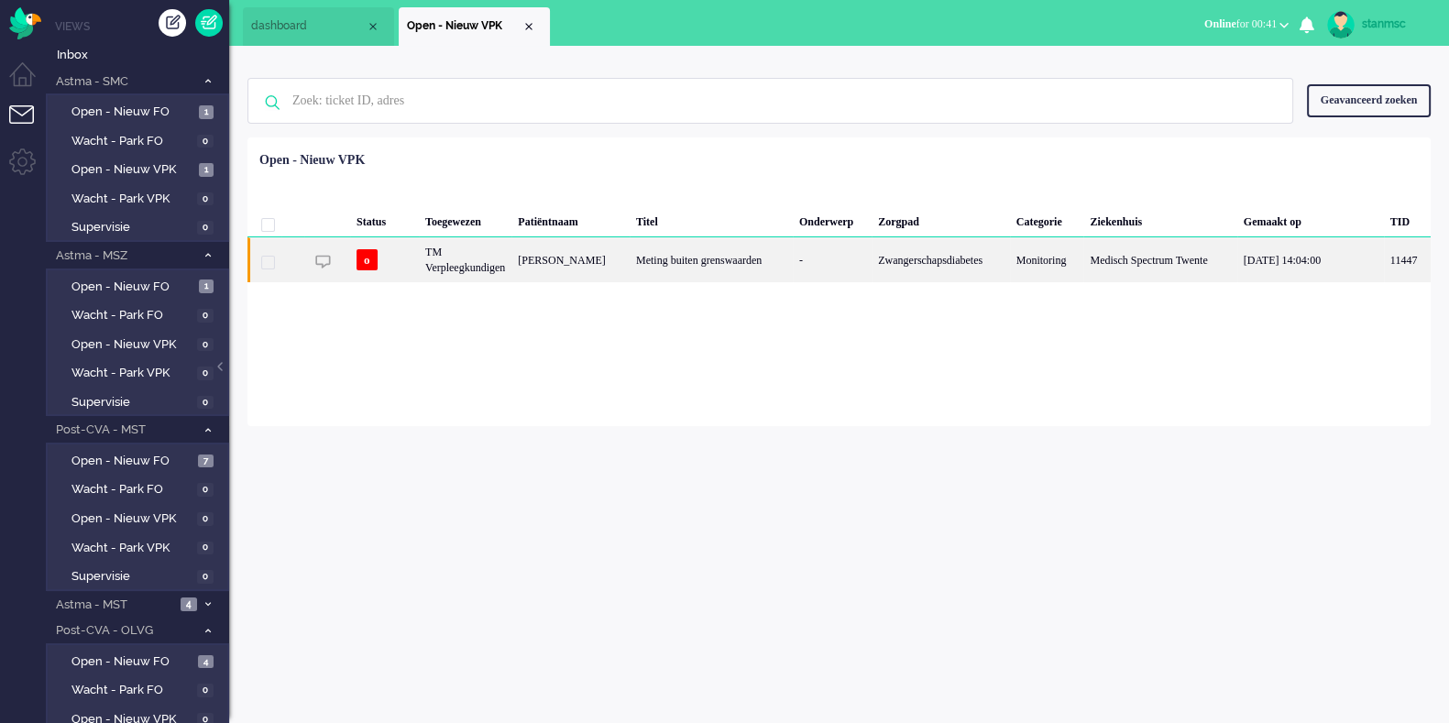
click at [511, 259] on div "TM Verpleegkundigen" at bounding box center [465, 259] width 93 height 45
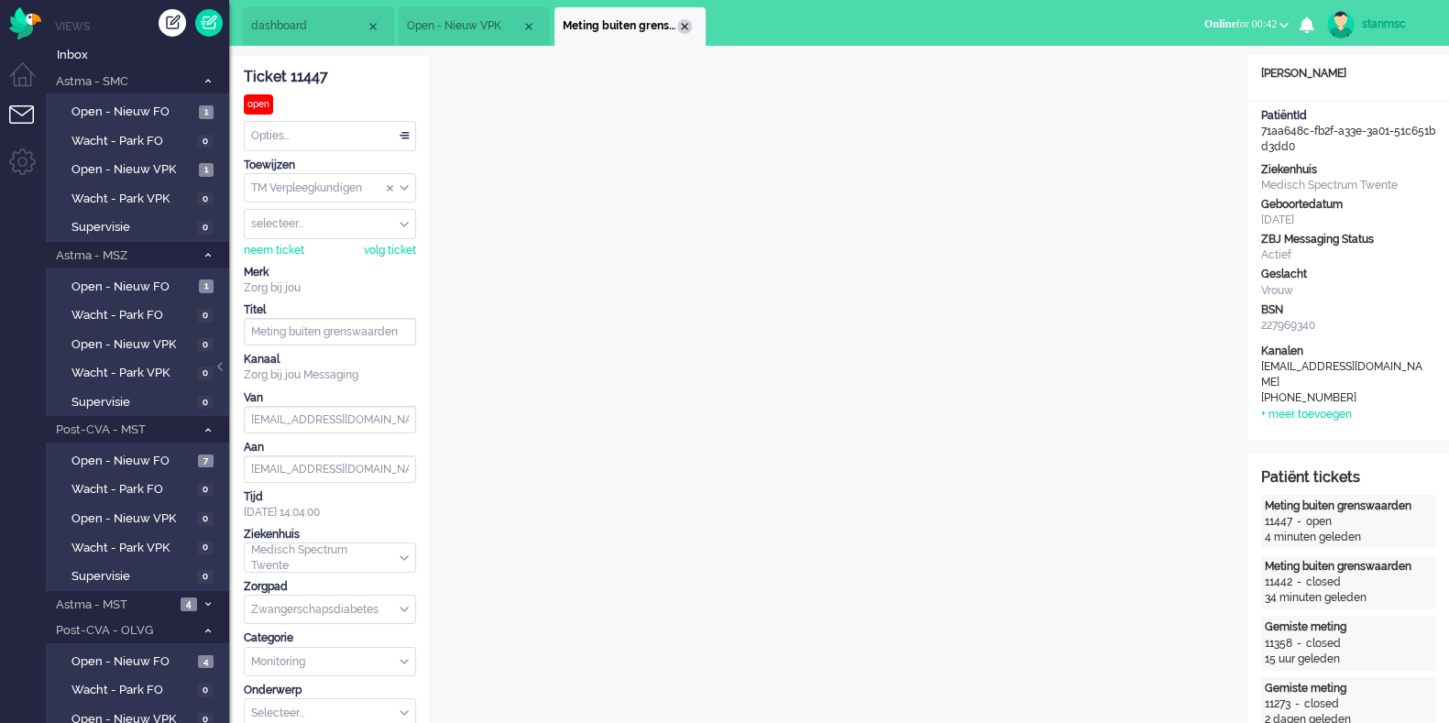
click at [689, 23] on div "Close tab" at bounding box center [684, 26] width 15 height 15
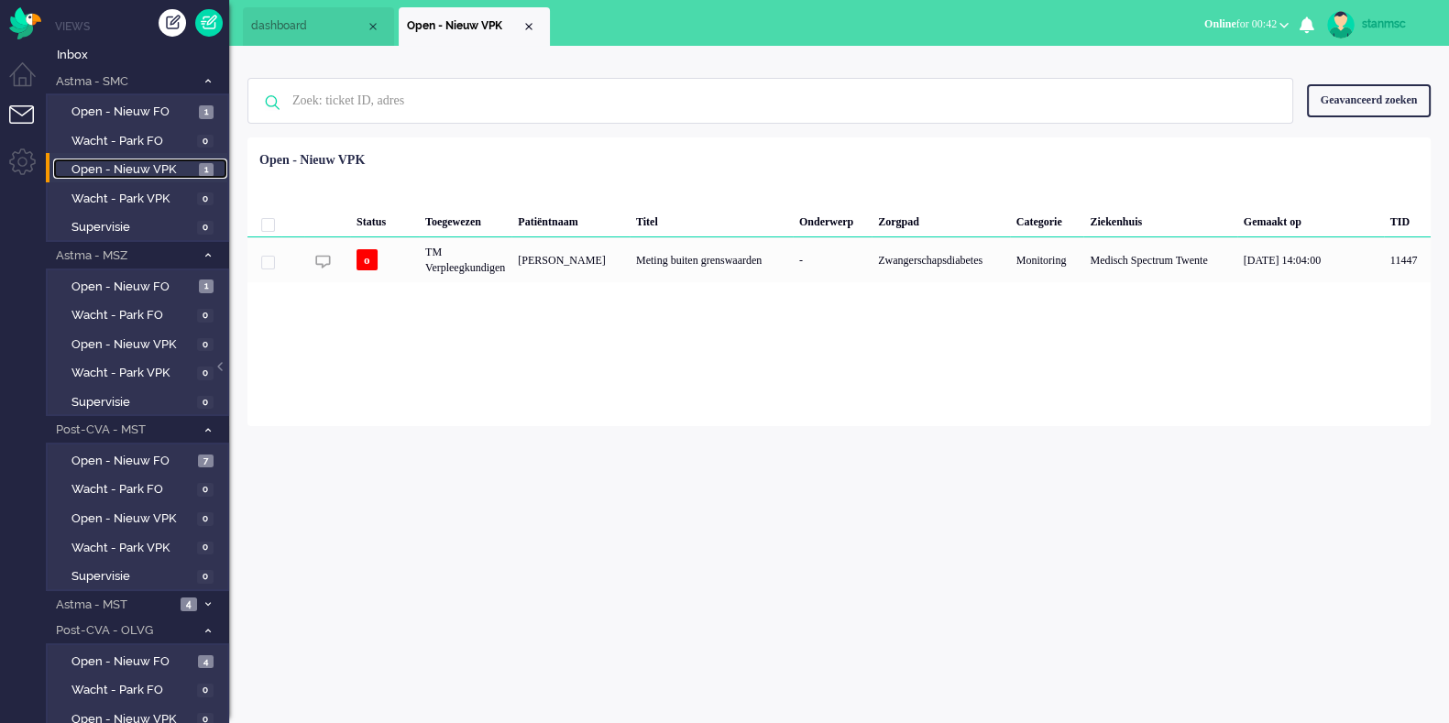
click at [143, 170] on span "Open - Nieuw VPK" at bounding box center [132, 169] width 123 height 17
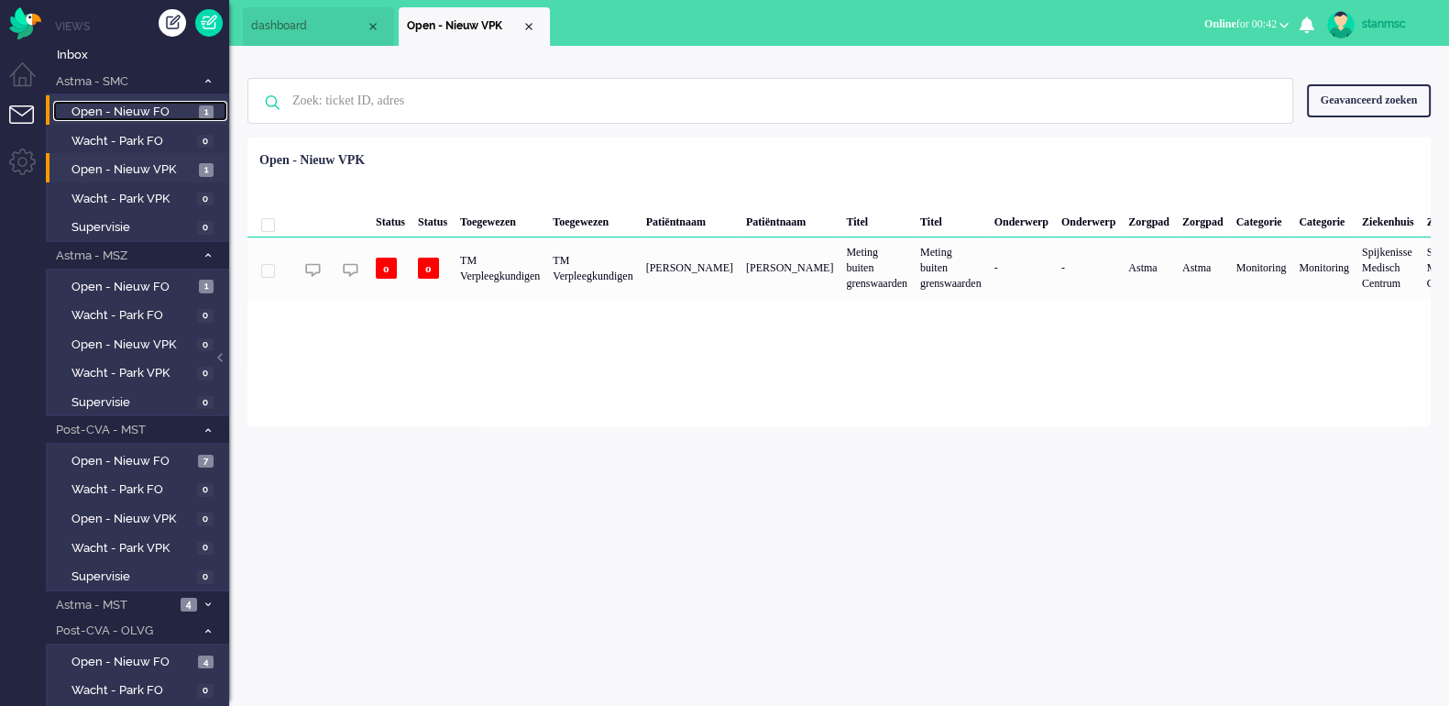
click at [151, 110] on span "Open - Nieuw FO" at bounding box center [132, 112] width 123 height 17
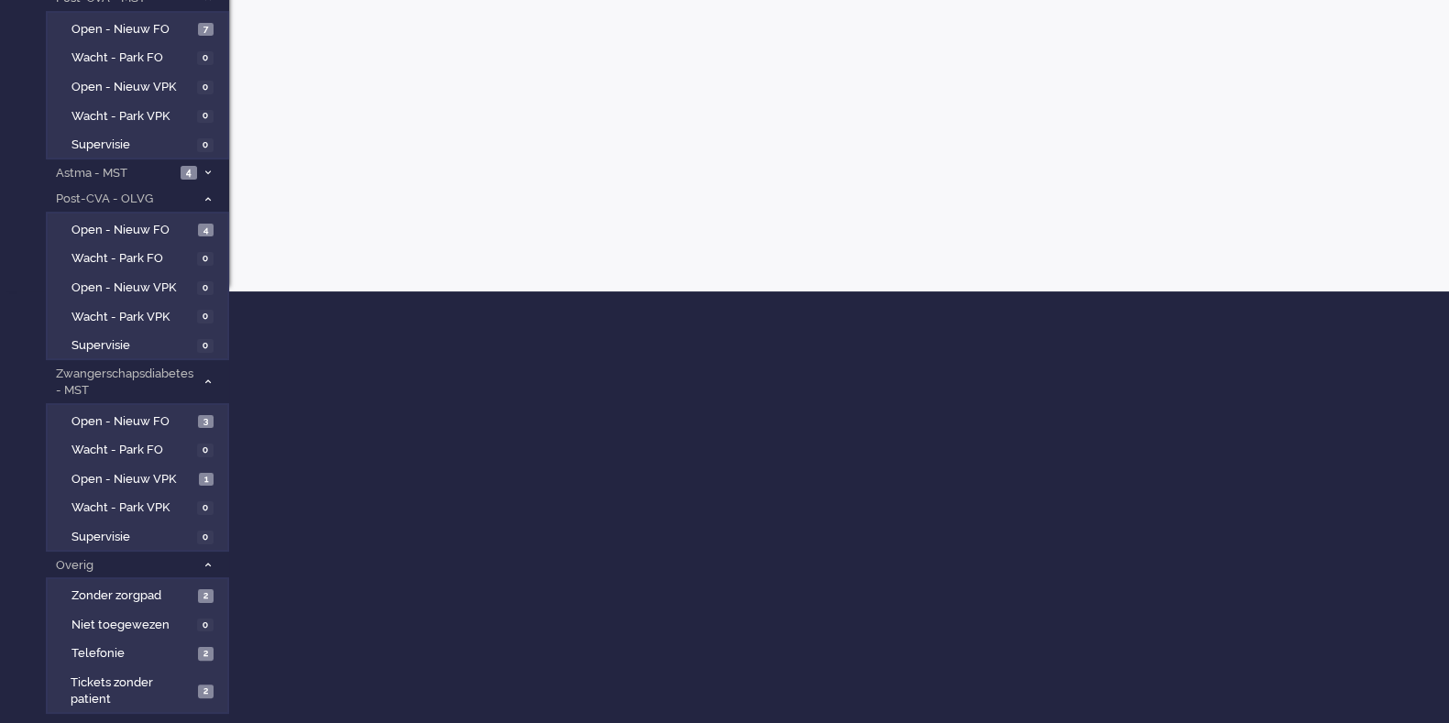
scroll to position [432, 0]
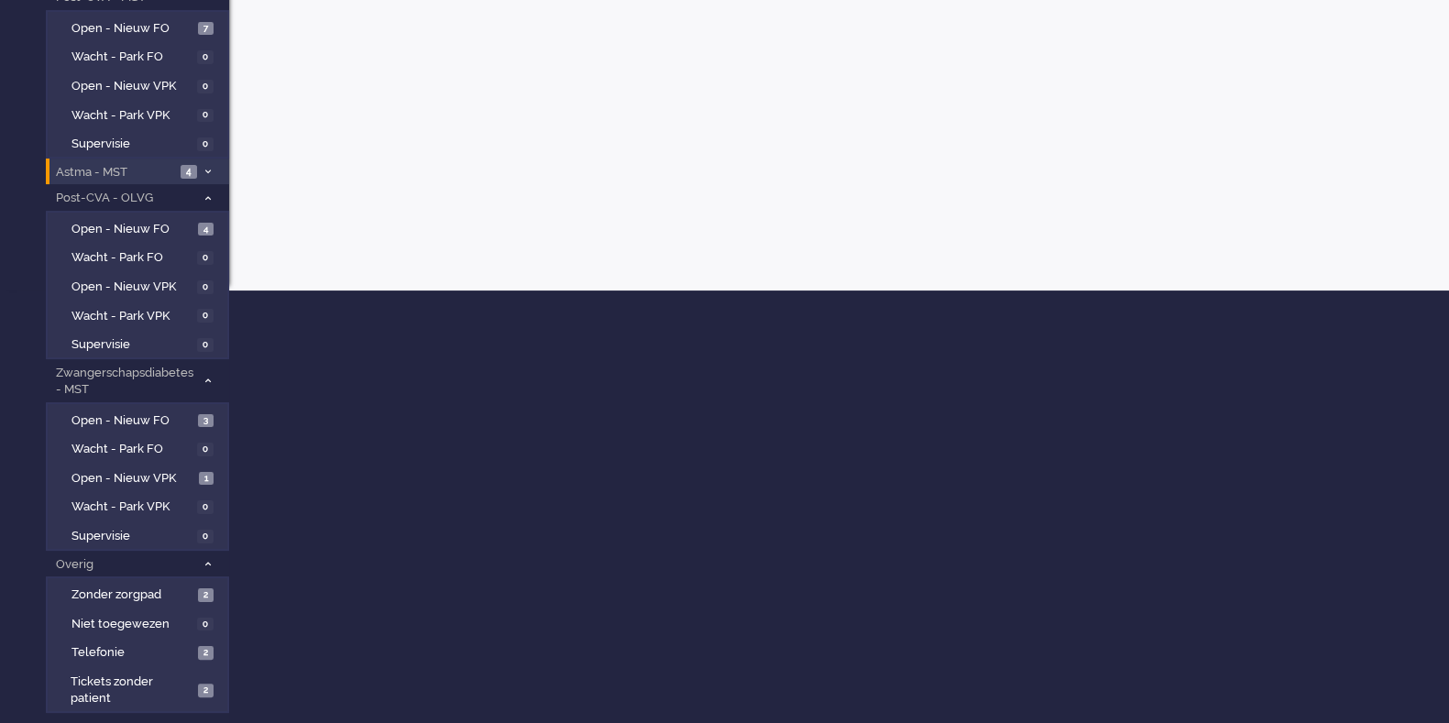
click at [128, 176] on span "Astma - MST" at bounding box center [114, 172] width 122 height 17
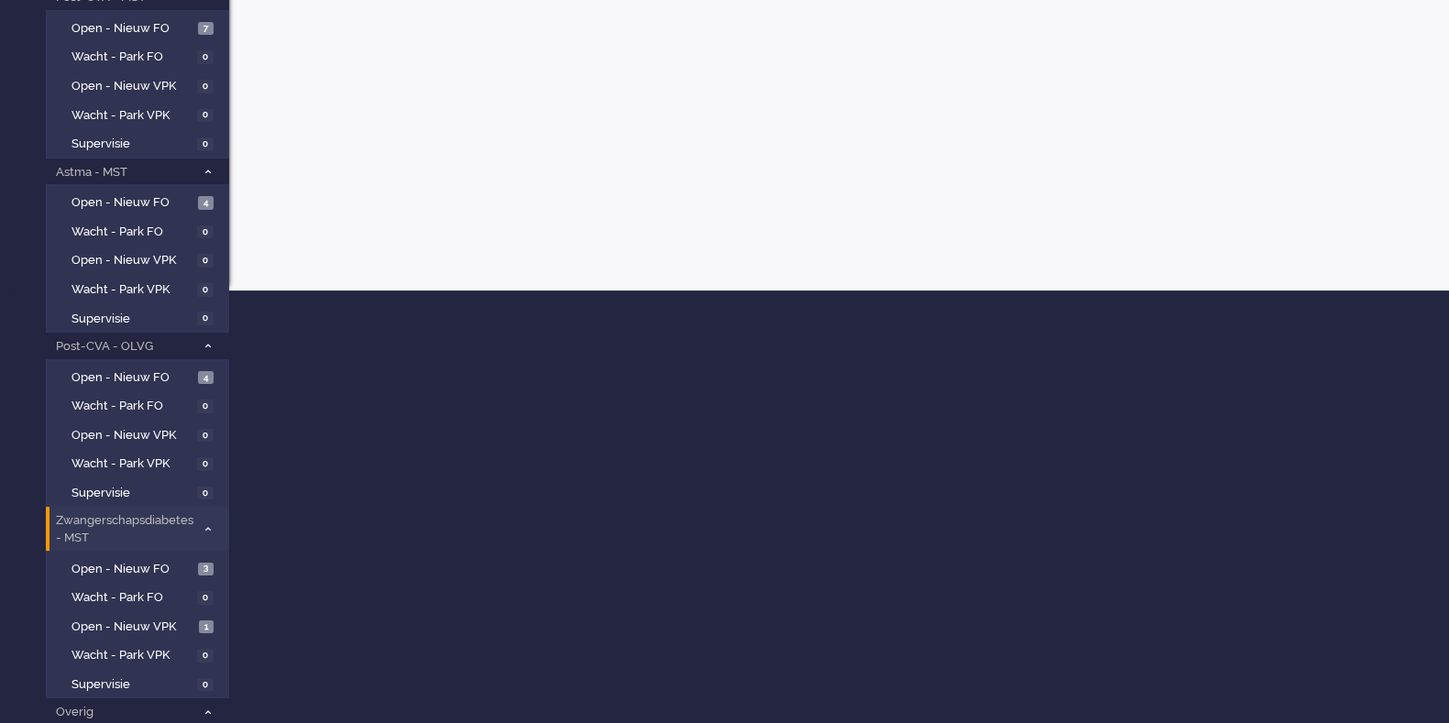
scroll to position [594, 0]
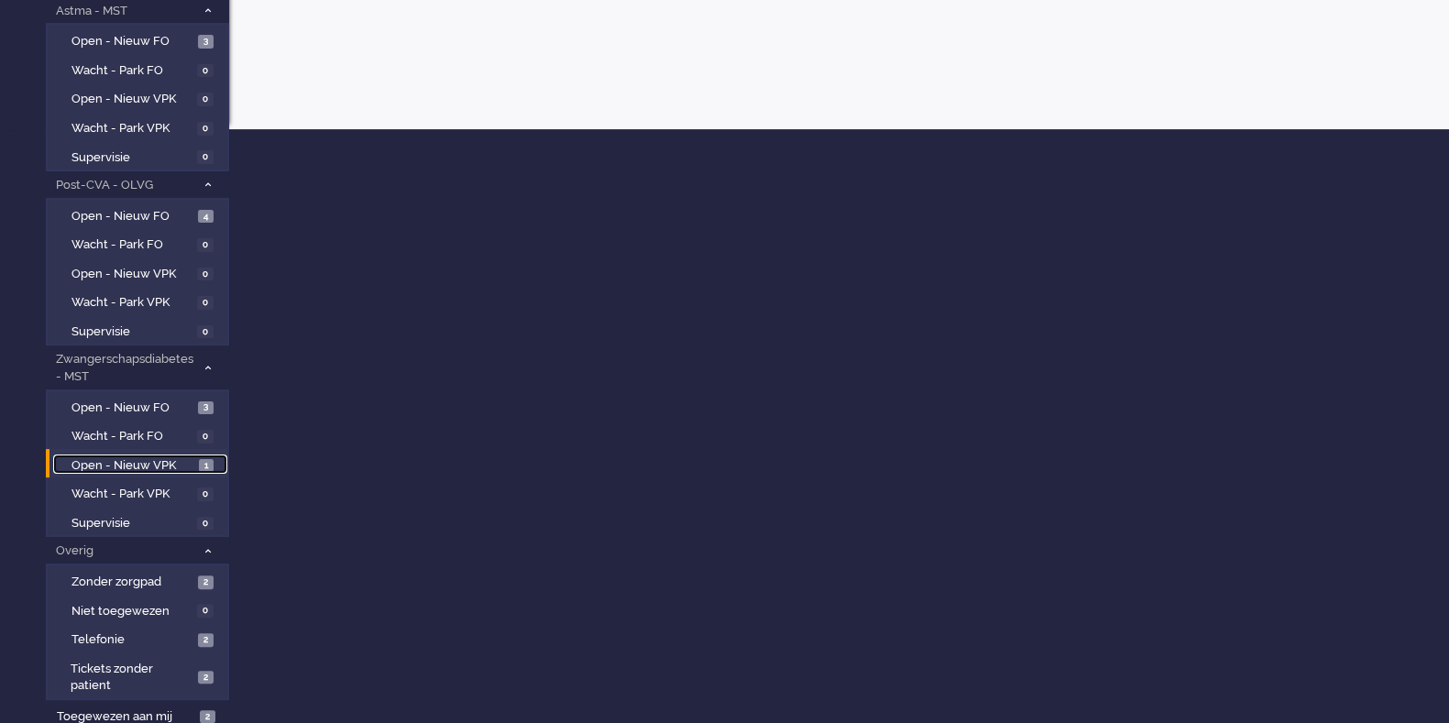
click at [164, 463] on span "Open - Nieuw VPK" at bounding box center [132, 465] width 123 height 17
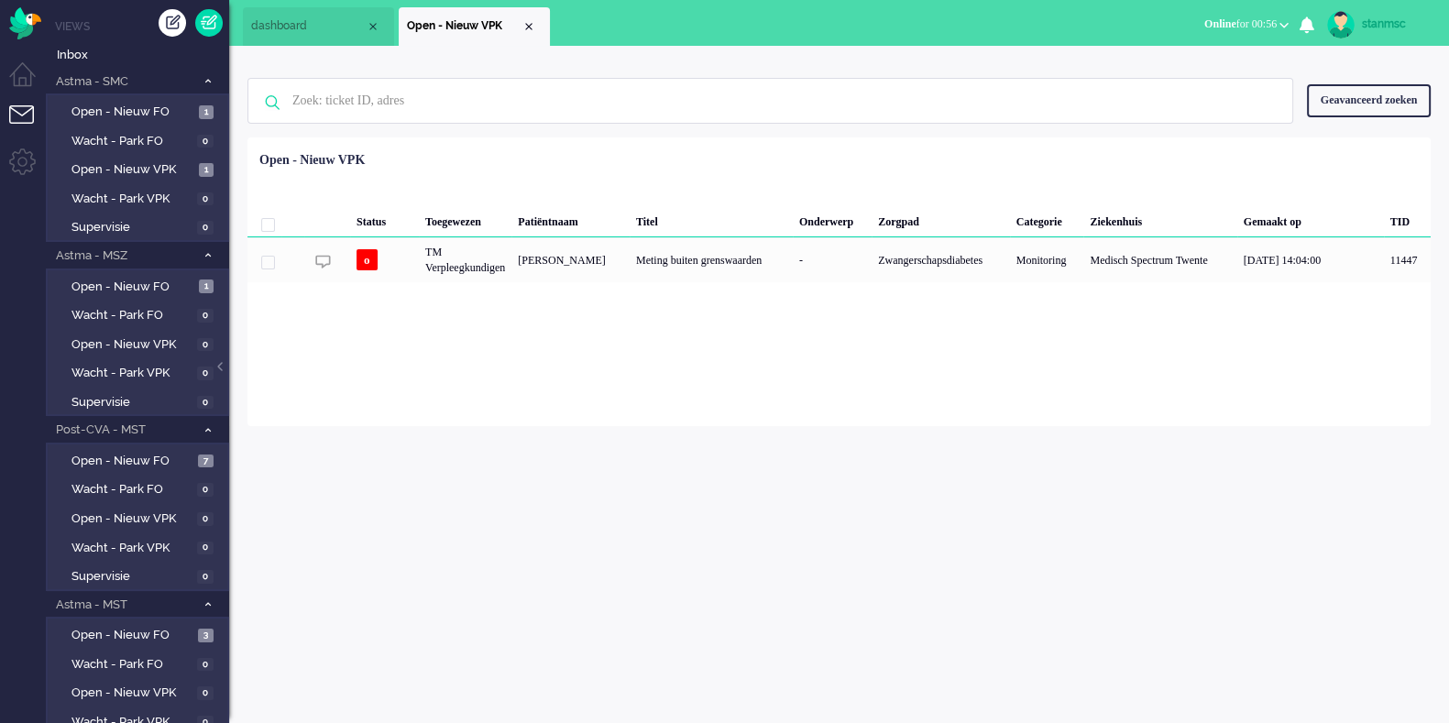
click at [1158, 17] on span "Online for 00:56" at bounding box center [1240, 23] width 72 height 13
click at [1158, 58] on label "Niet beschikbaar" at bounding box center [1212, 62] width 145 height 16
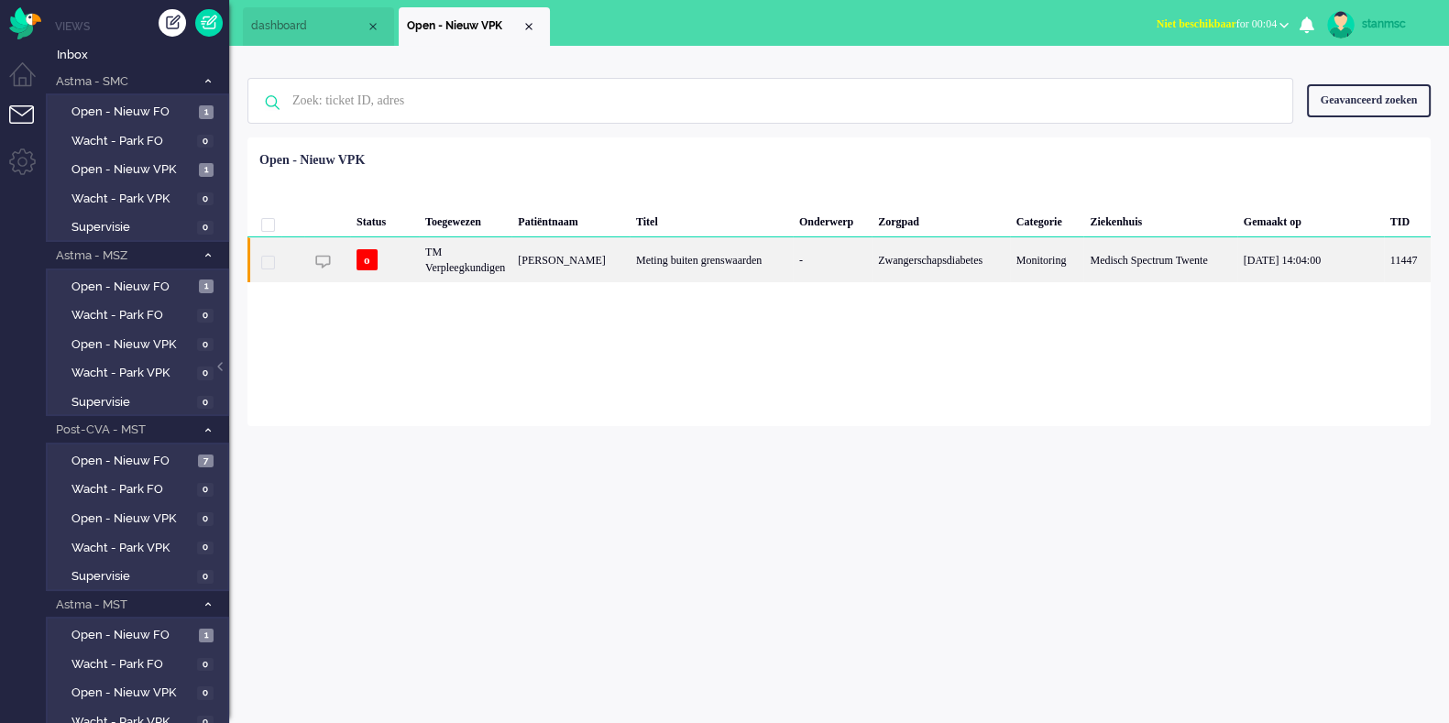
click at [608, 255] on div "[PERSON_NAME]" at bounding box center [570, 259] width 118 height 45
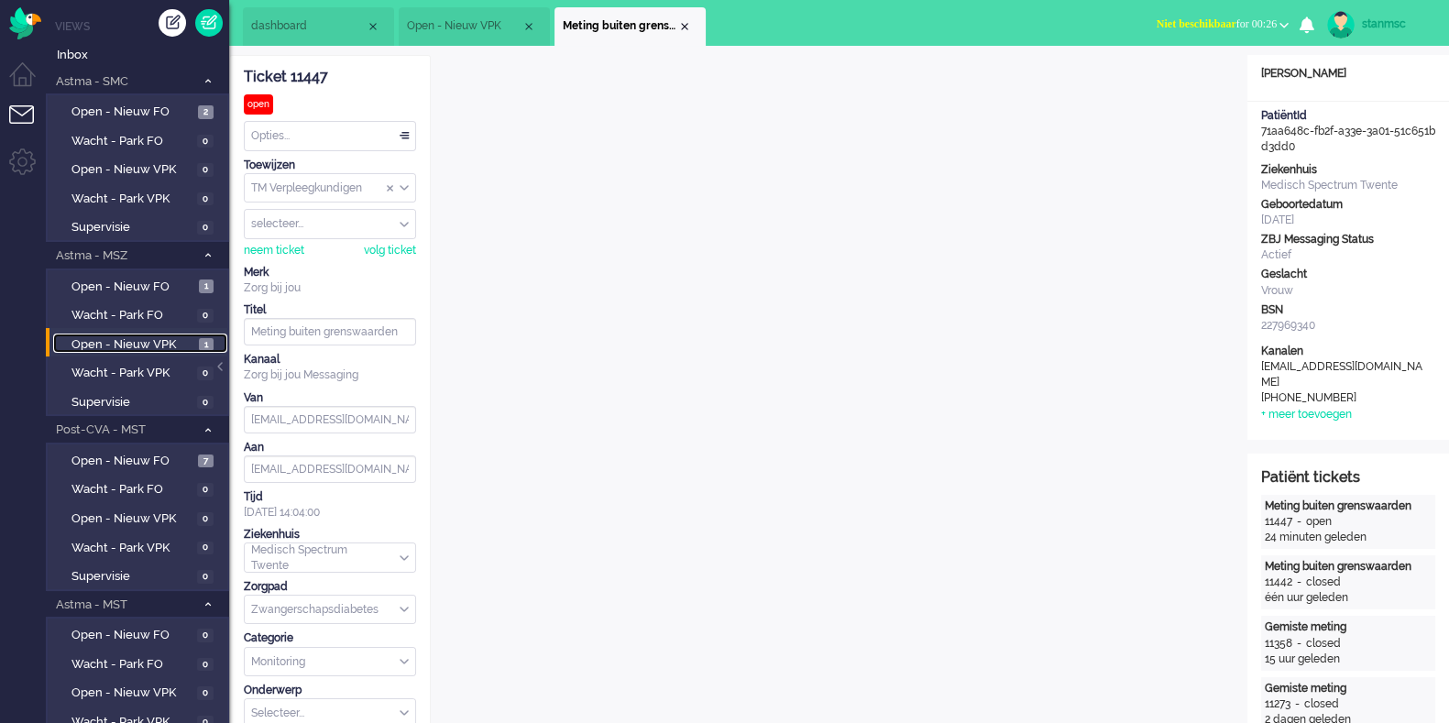
click at [144, 341] on span "Open - Nieuw VPK" at bounding box center [132, 344] width 123 height 17
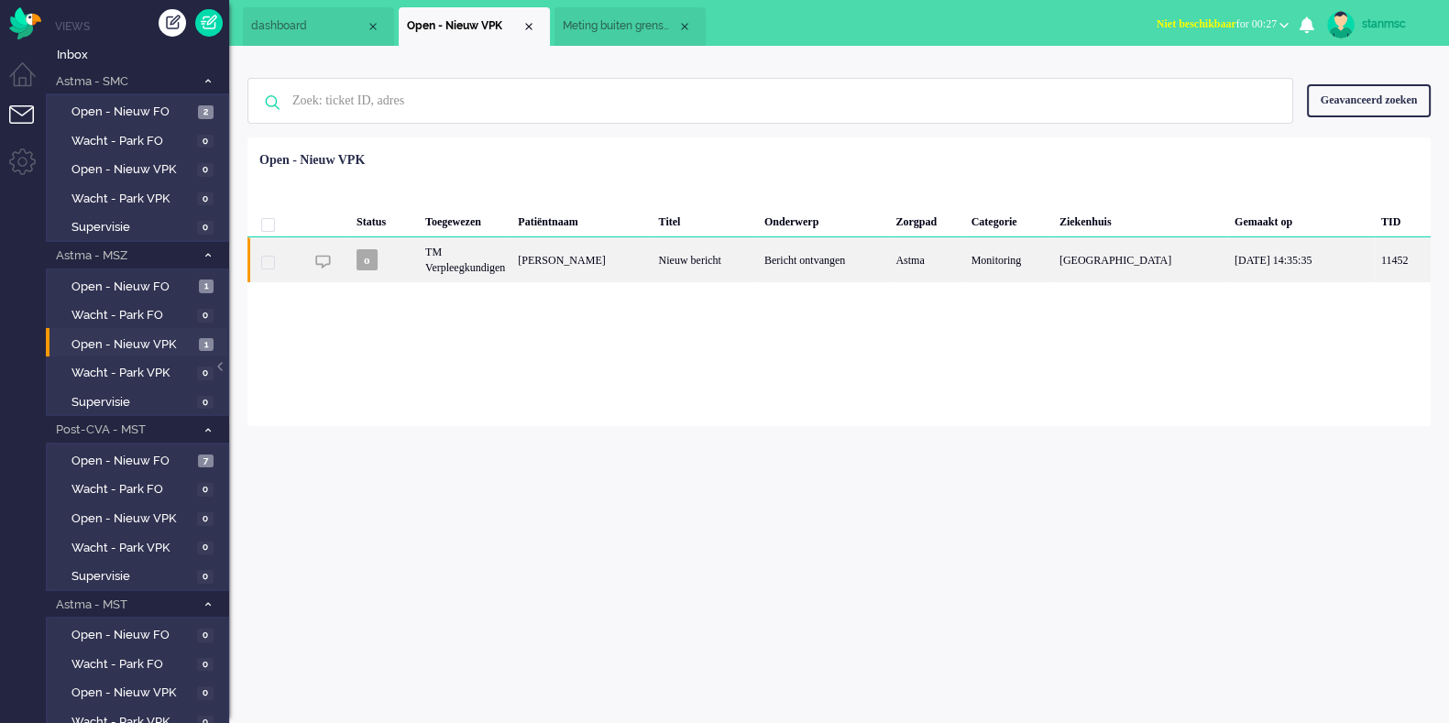
click at [651, 256] on div "[PERSON_NAME]" at bounding box center [581, 259] width 140 height 45
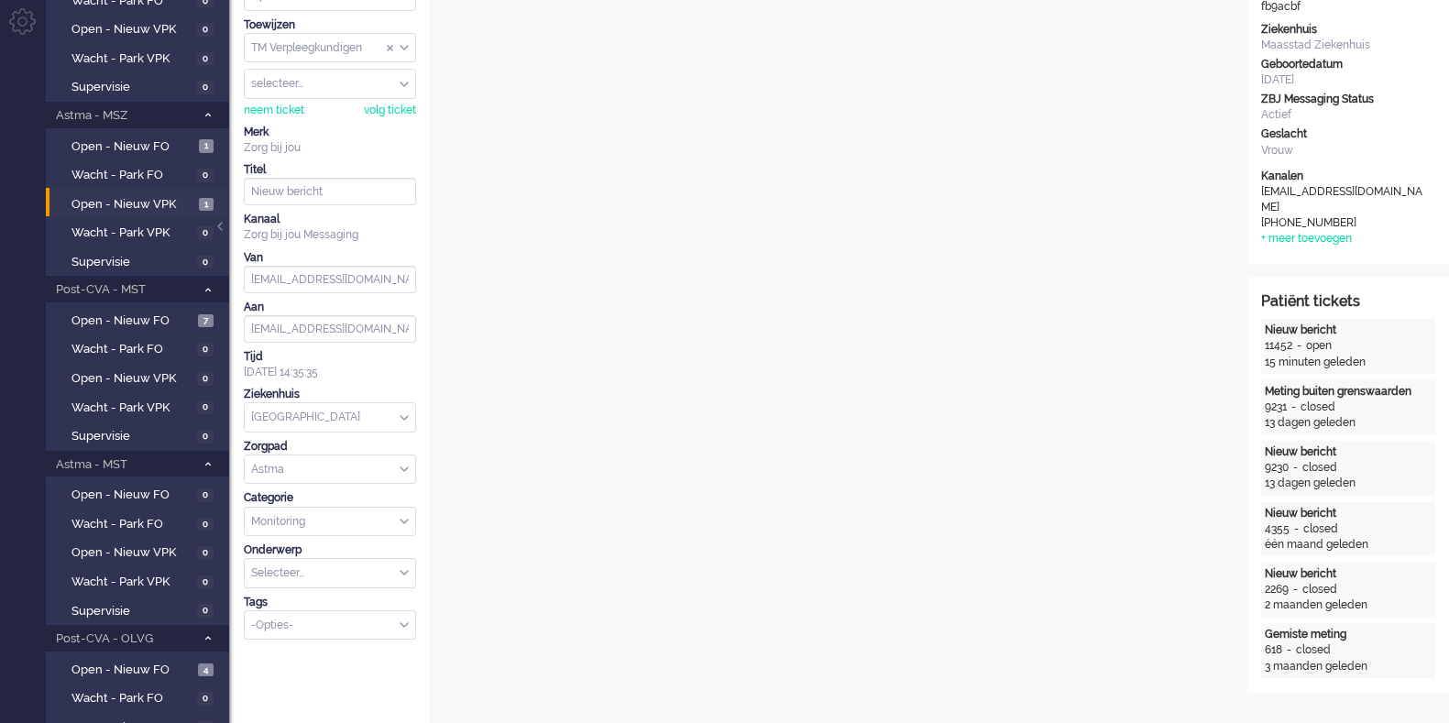
scroll to position [133, 0]
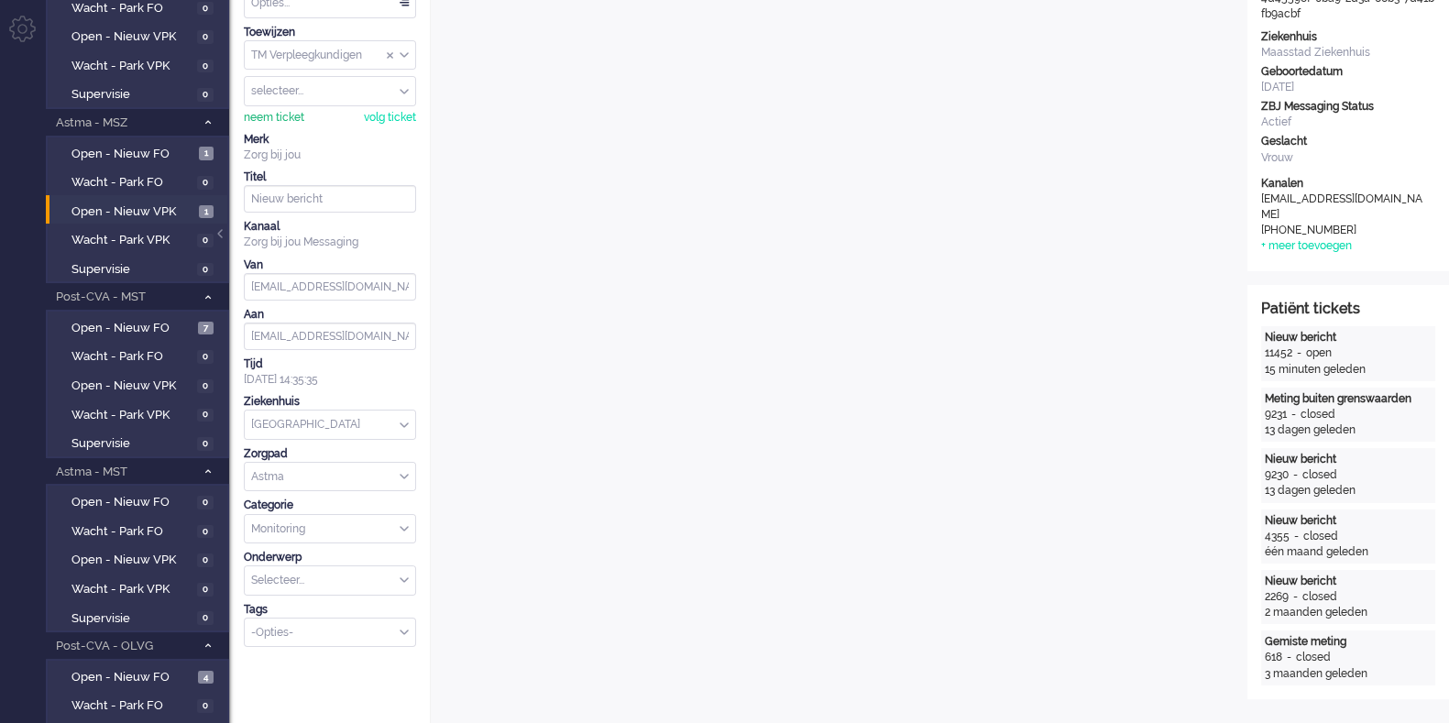
click at [269, 122] on div "neem ticket" at bounding box center [274, 118] width 60 height 16
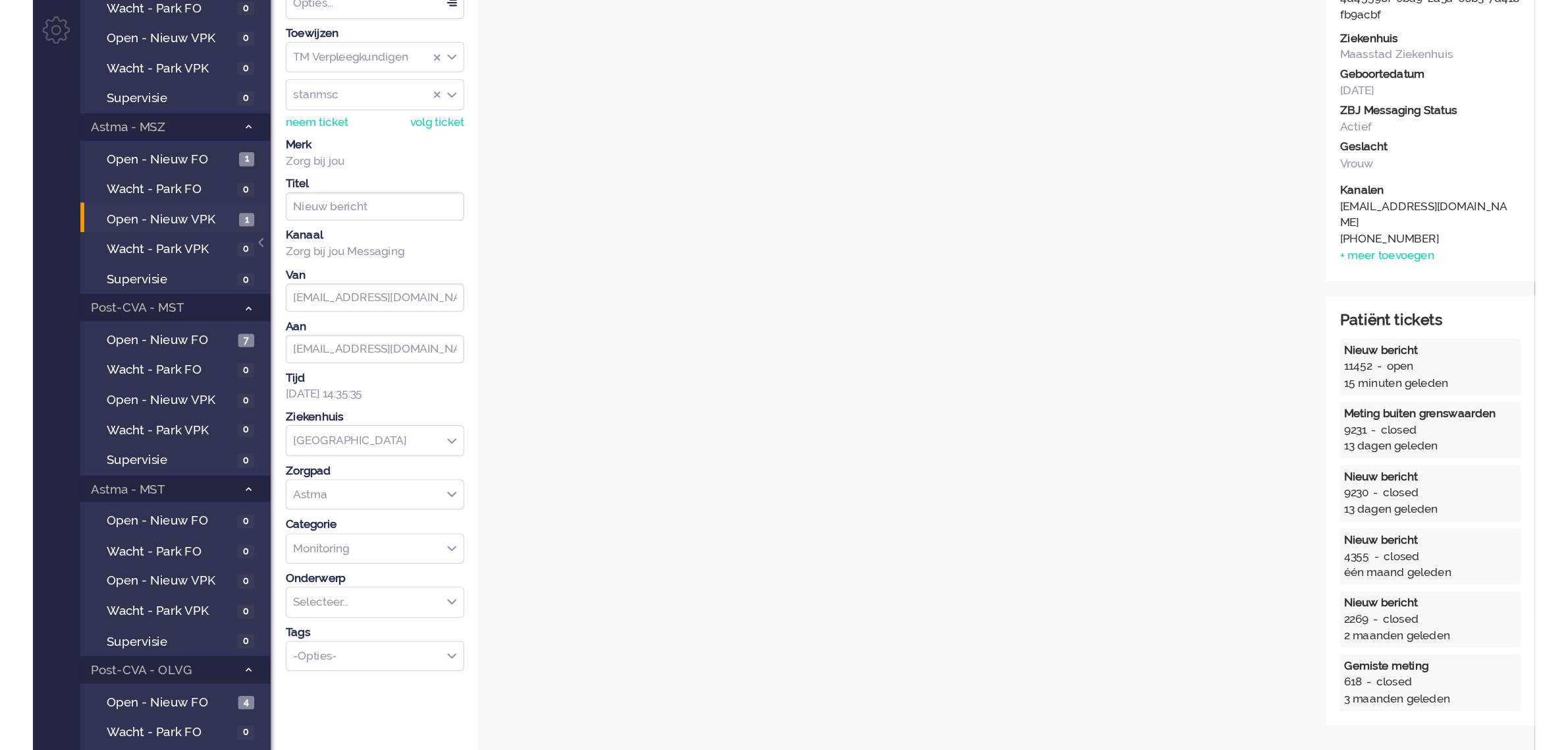
scroll to position [0, 0]
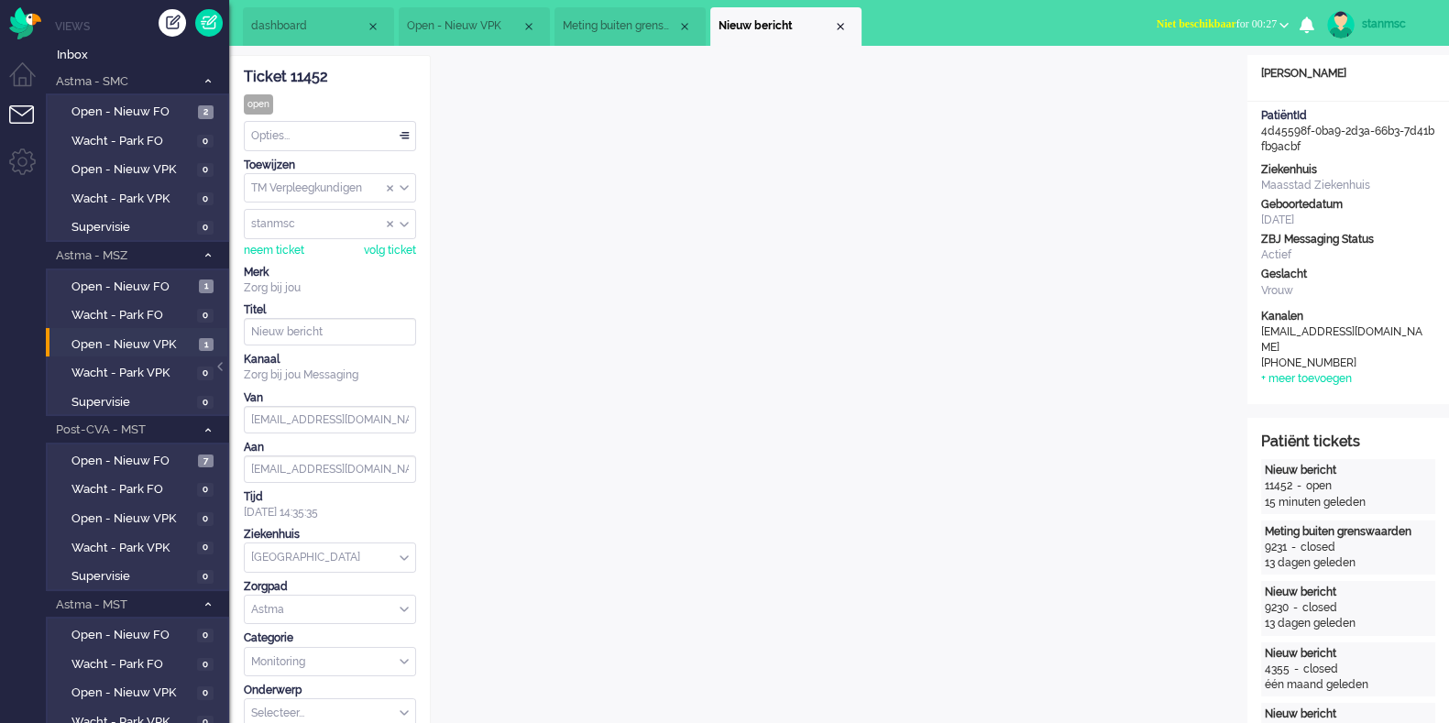
click at [351, 132] on div "Opties..." at bounding box center [330, 136] width 170 height 28
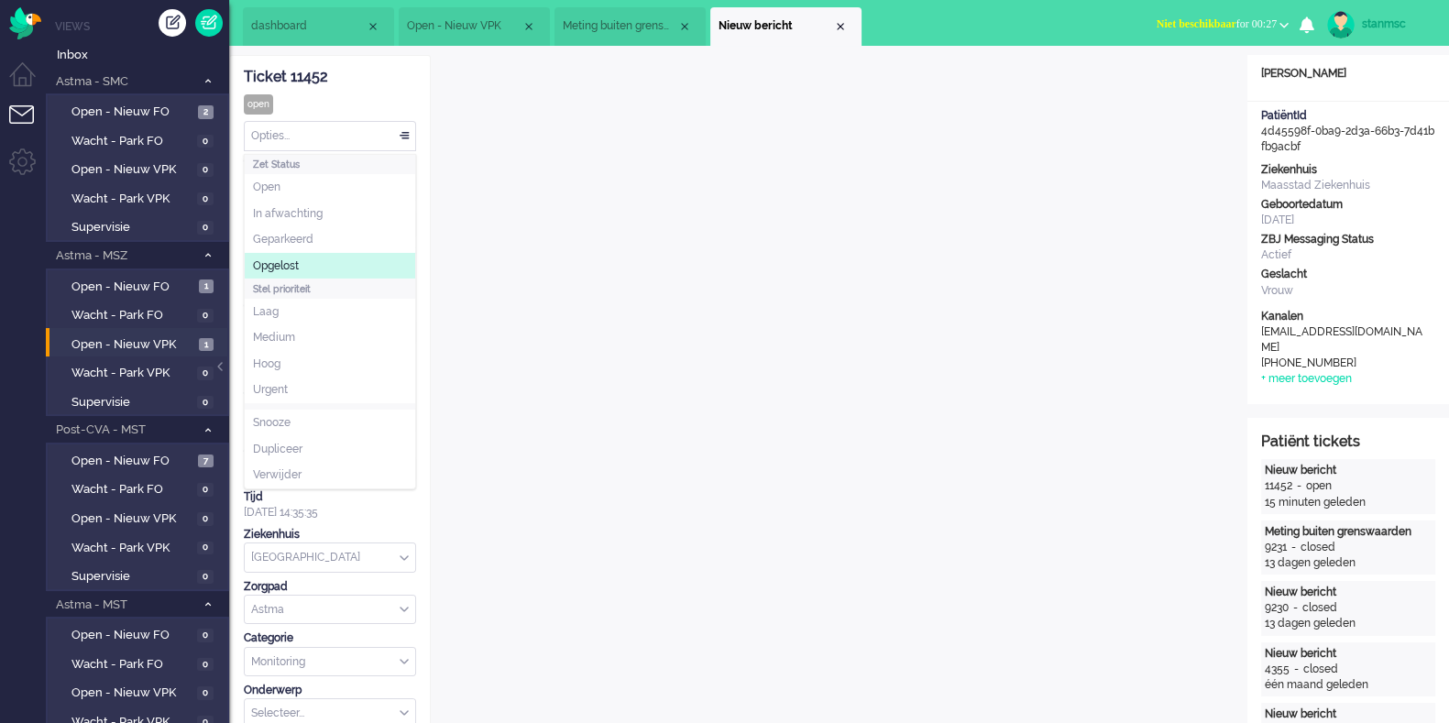
click at [324, 262] on li "Opgelost" at bounding box center [330, 266] width 170 height 27
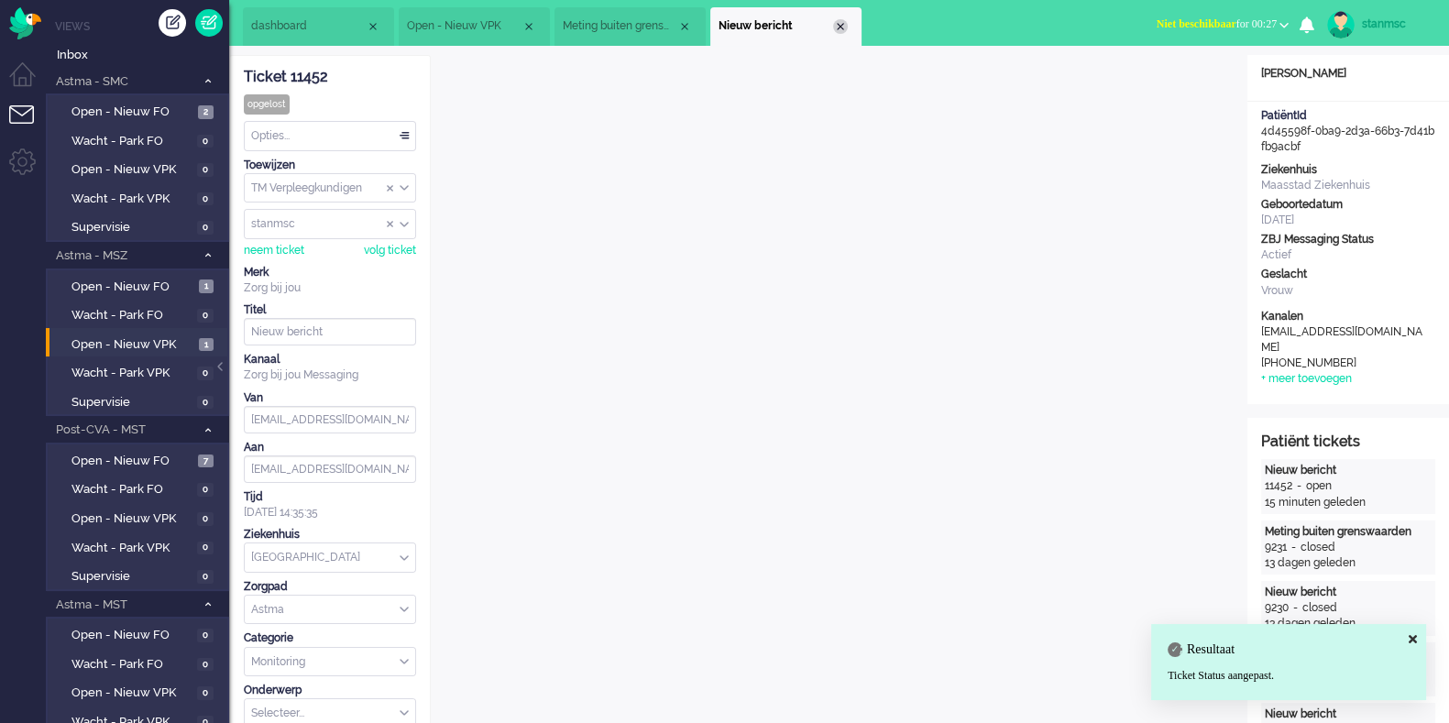
click at [837, 23] on div "Close tab" at bounding box center [840, 26] width 15 height 15
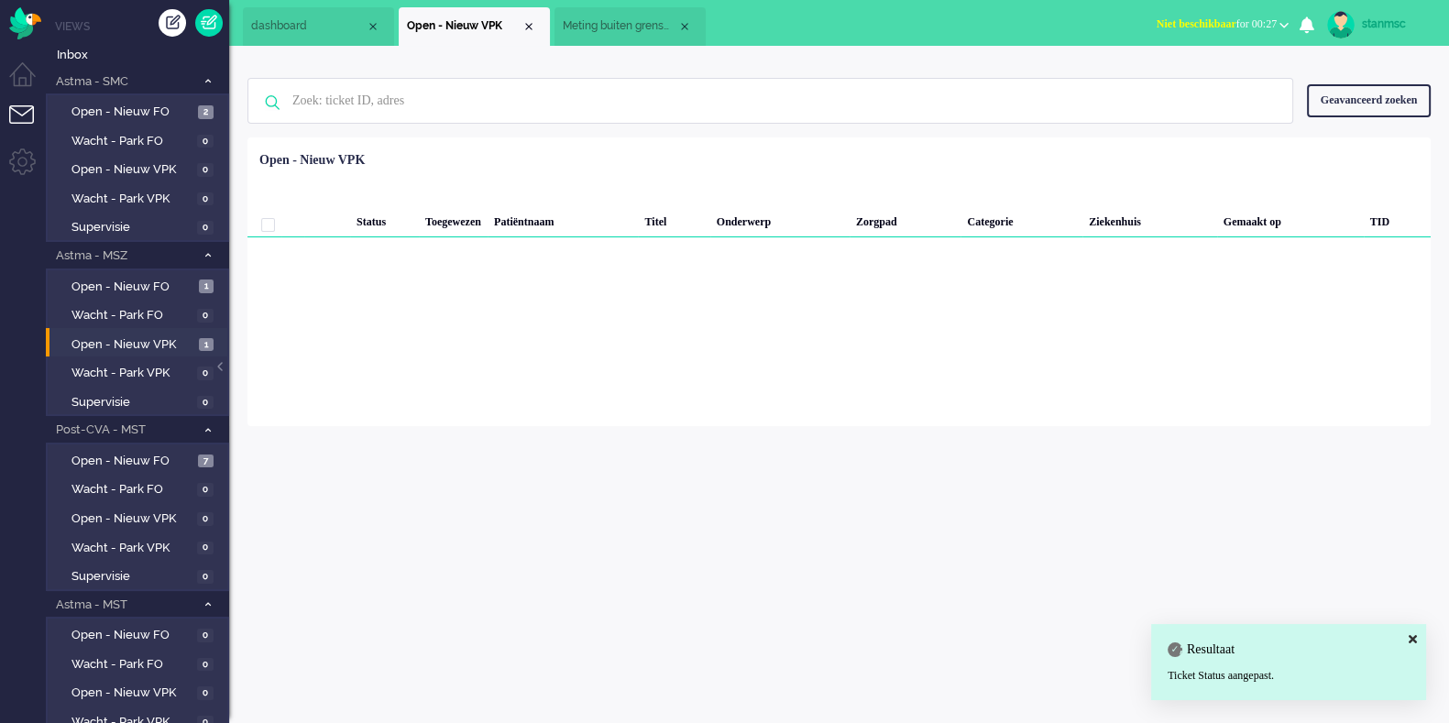
click at [1158, 15] on button "Niet beschikbaar for 00:27" at bounding box center [1222, 24] width 154 height 27
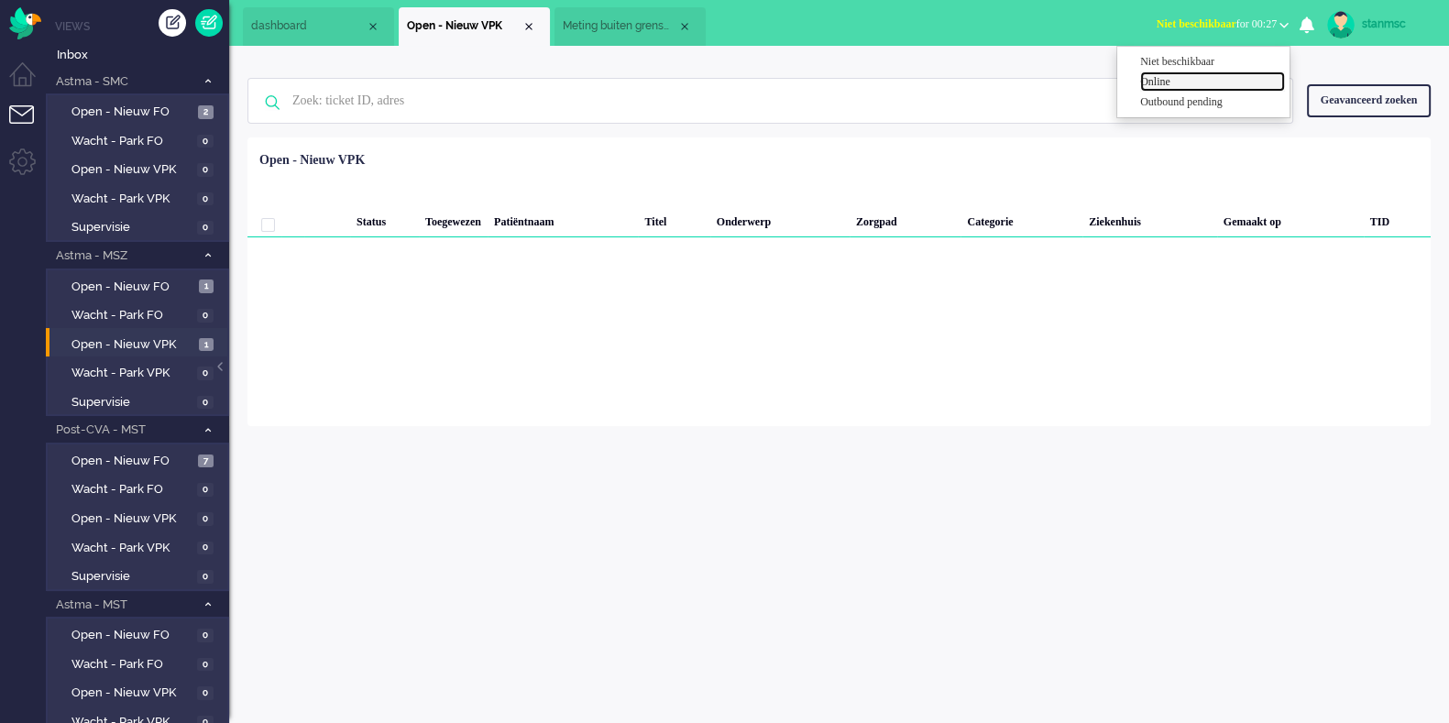
click at [1158, 80] on label "Online" at bounding box center [1212, 82] width 145 height 16
click at [638, 26] on span "Meting buiten grenswaarden" at bounding box center [620, 26] width 115 height 16
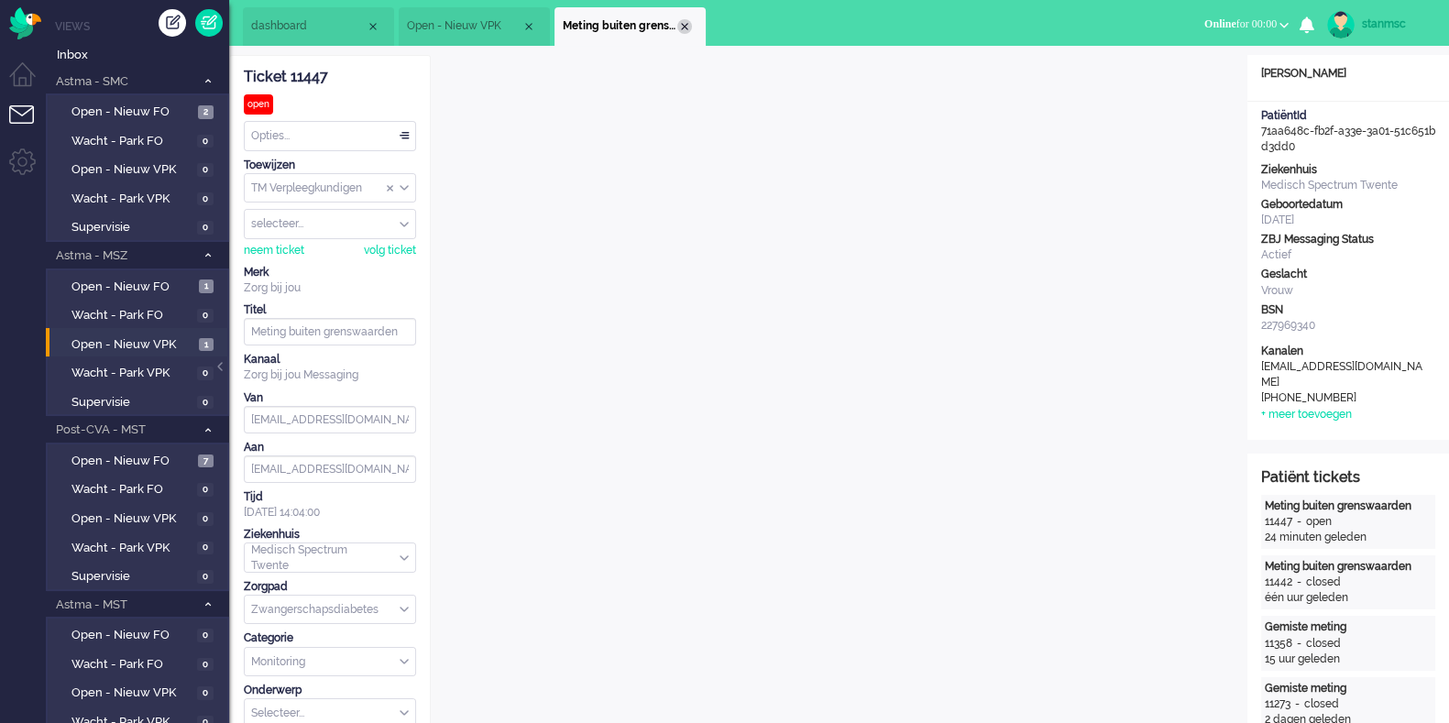
click at [683, 25] on div "Close tab" at bounding box center [684, 26] width 15 height 15
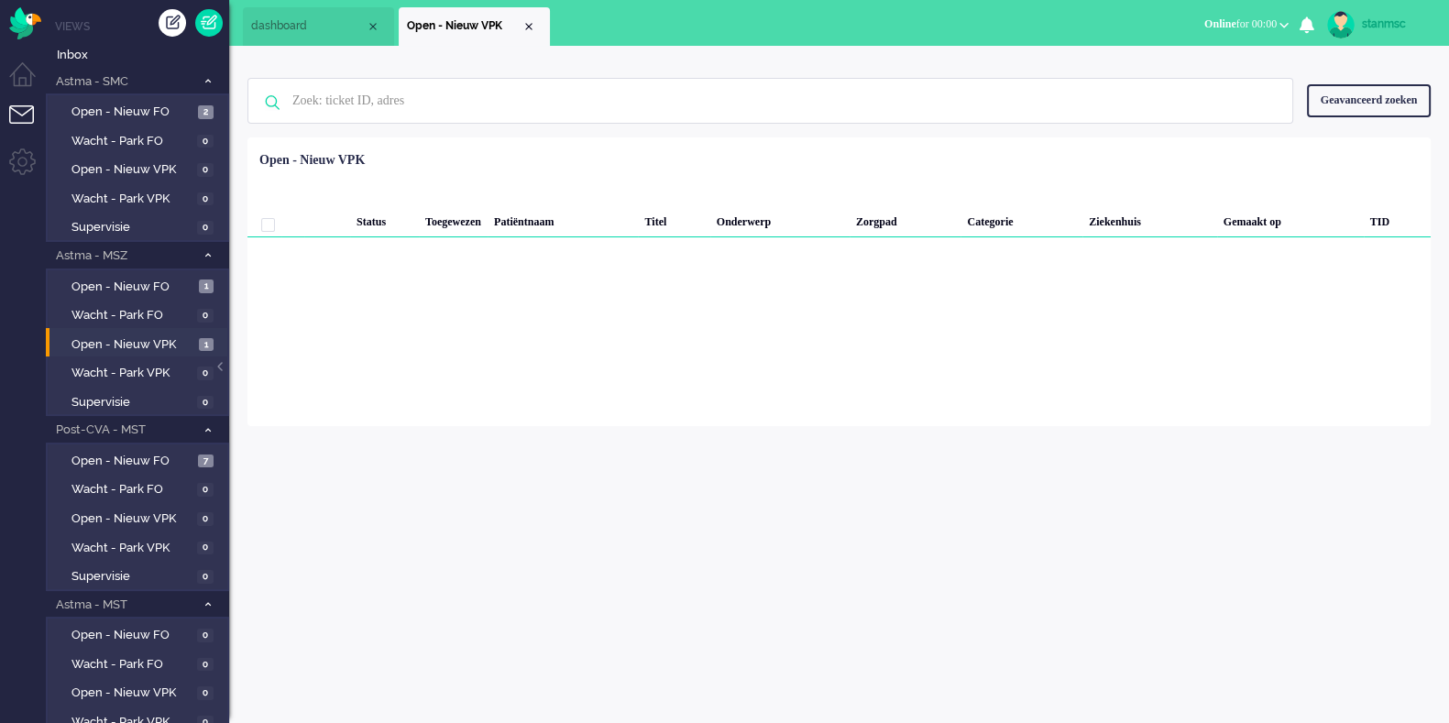
click at [683, 25] on ul "dashboard Open - Nieuw VPK" at bounding box center [660, 23] width 835 height 46
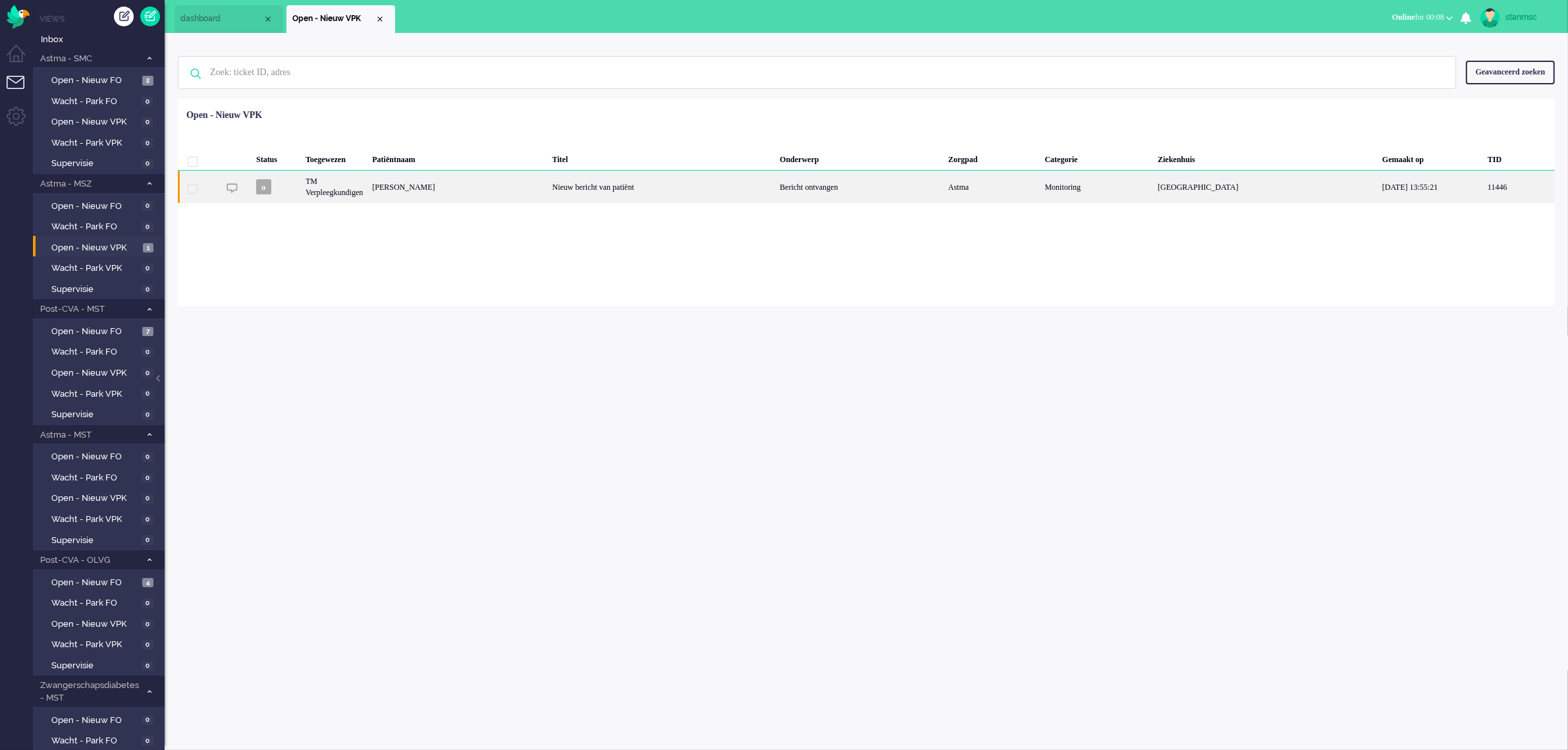
click at [539, 190] on div "[PERSON_NAME]" at bounding box center [457, 186] width 180 height 32
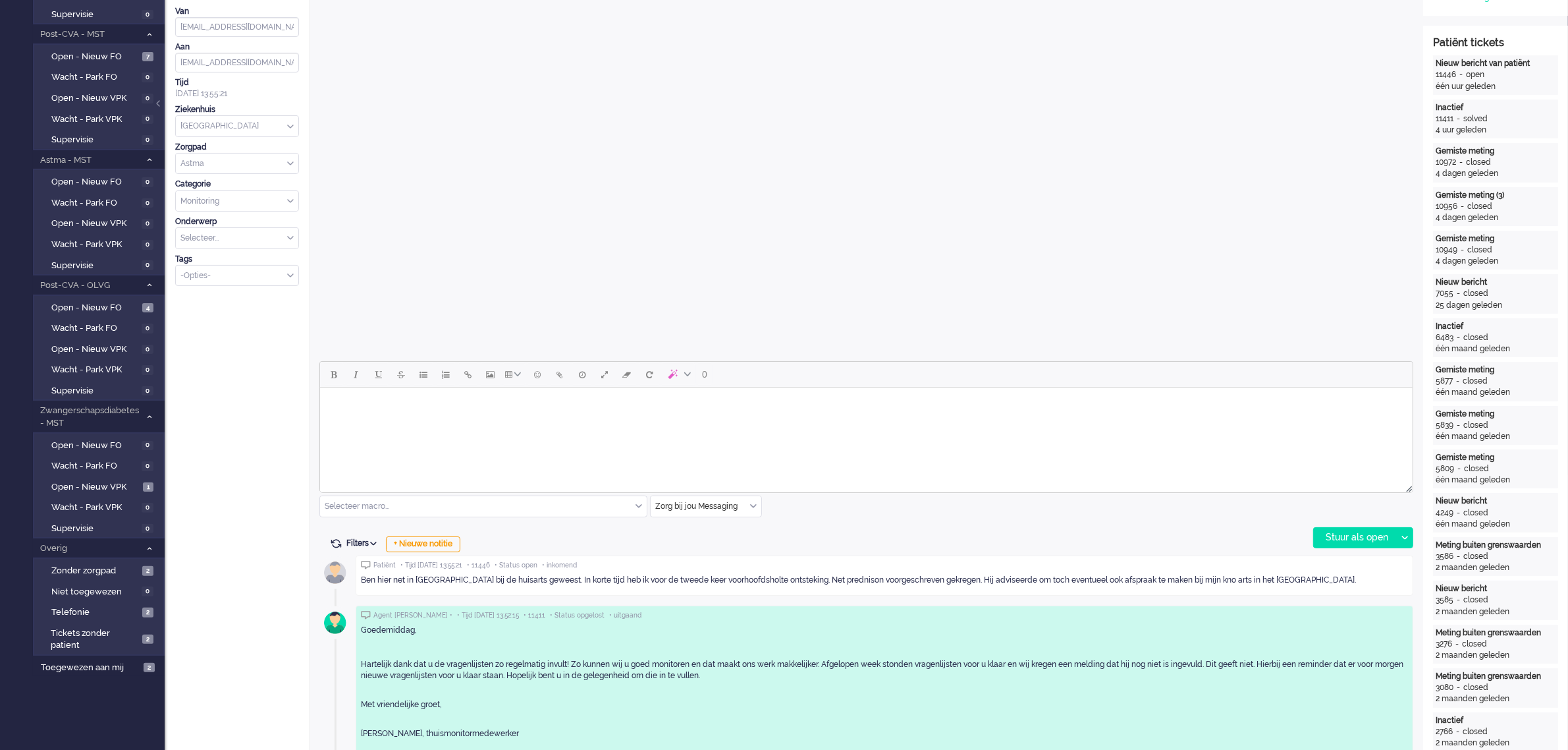
scroll to position [329, 0]
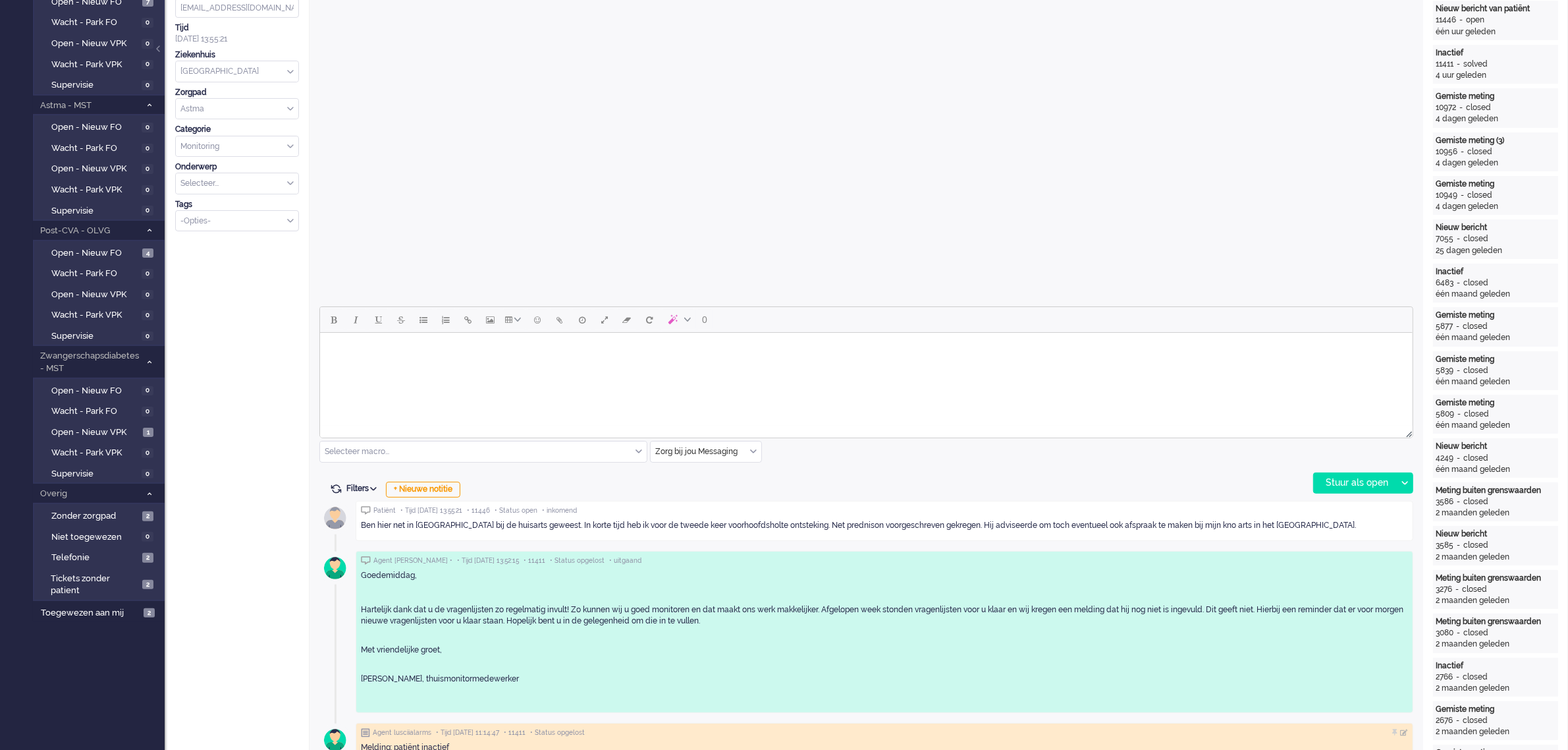
click at [435, 366] on html at bounding box center [865, 349] width 1092 height 34
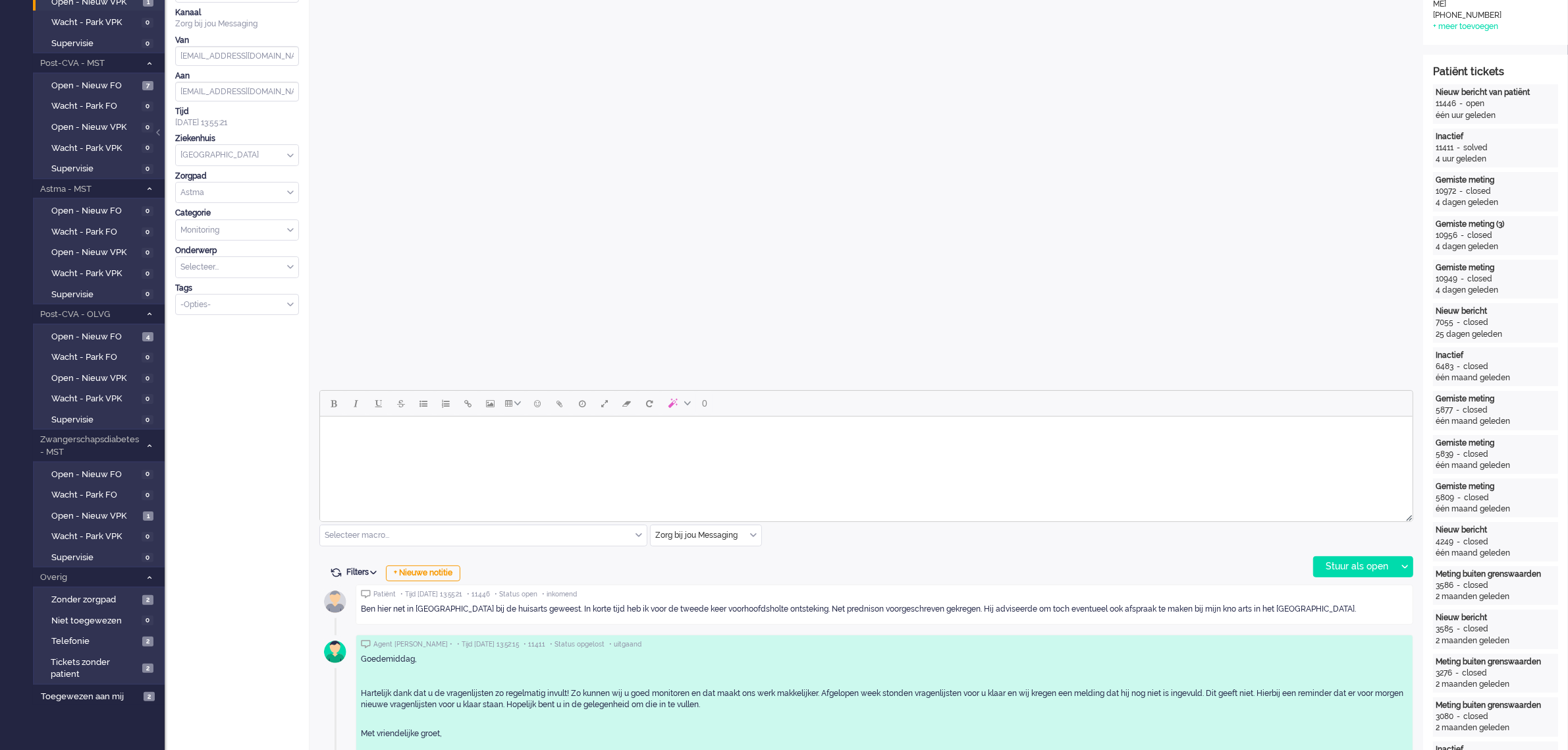
scroll to position [0, 0]
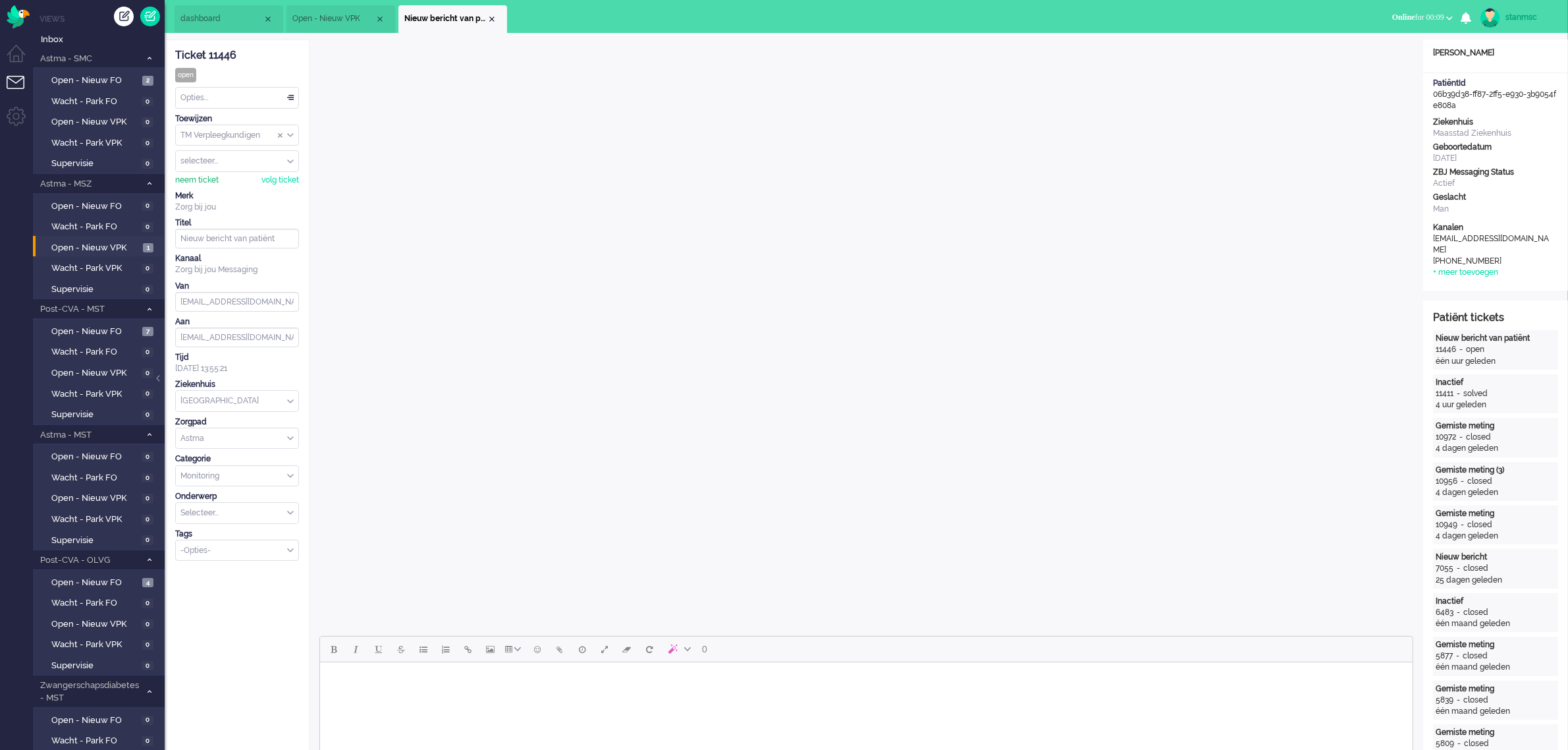
click at [200, 180] on div "neem ticket" at bounding box center [197, 180] width 43 height 12
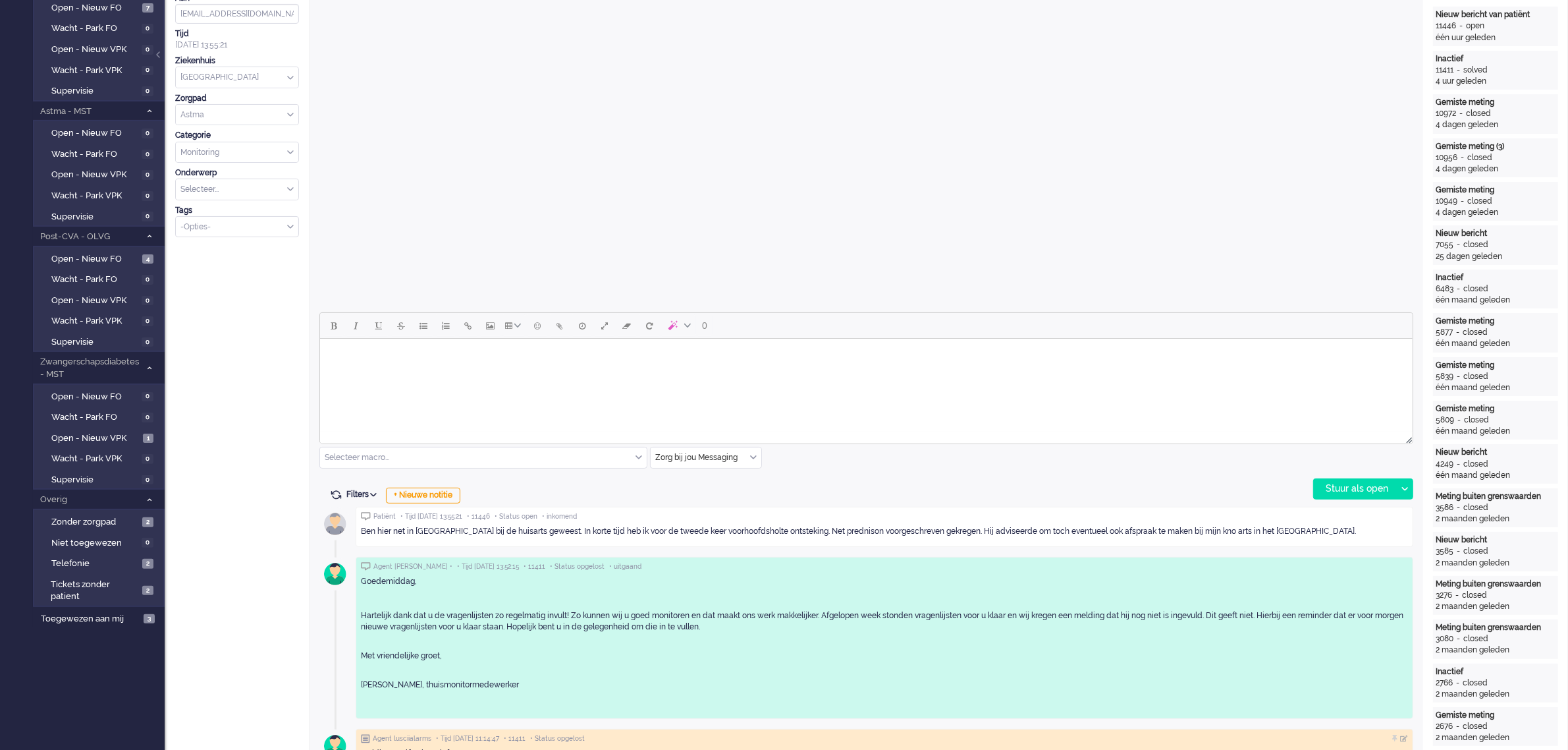
scroll to position [83, 0]
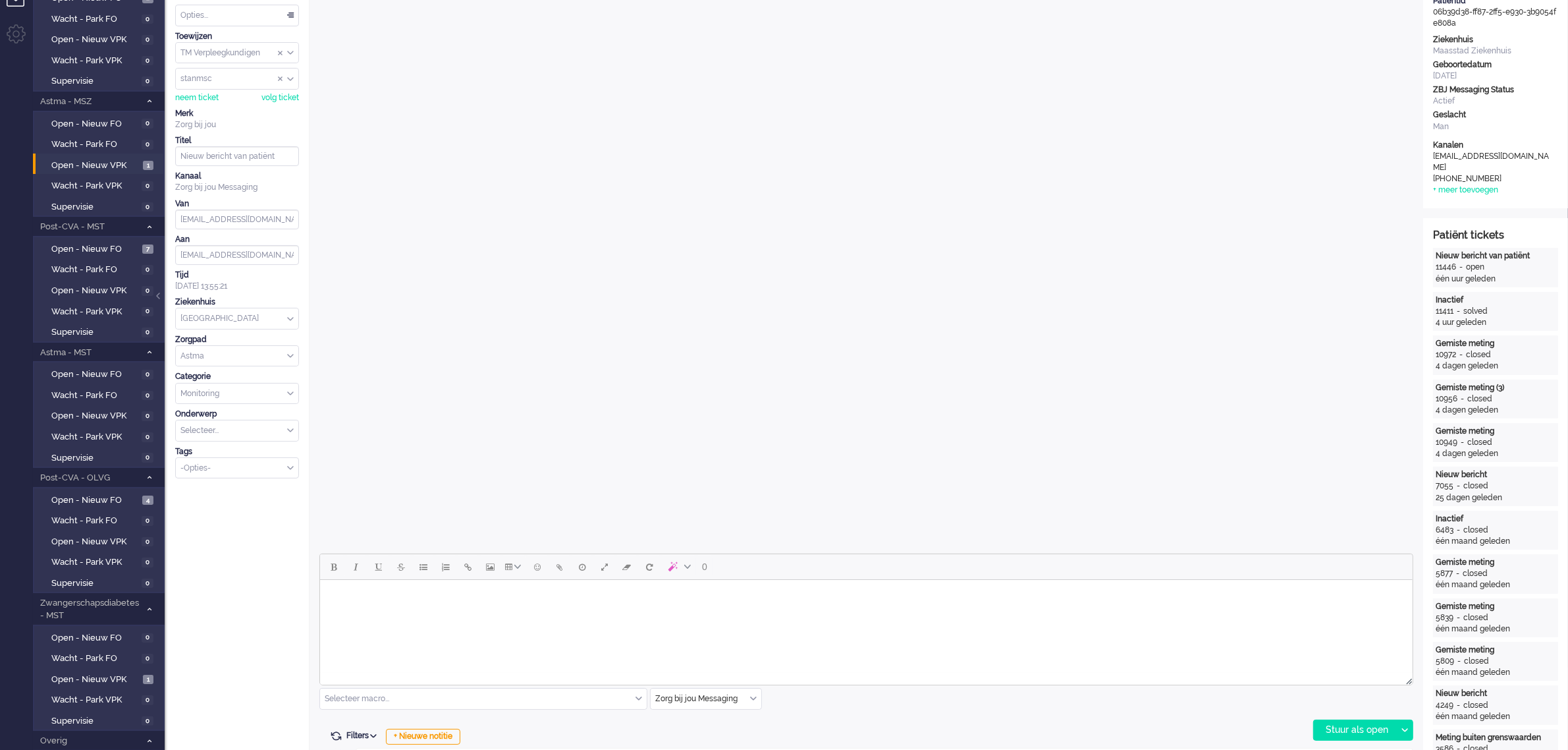
click at [389, 415] on body "Rich Text Area. Press ALT-0 for help." at bounding box center [865, 597] width 1082 height 23
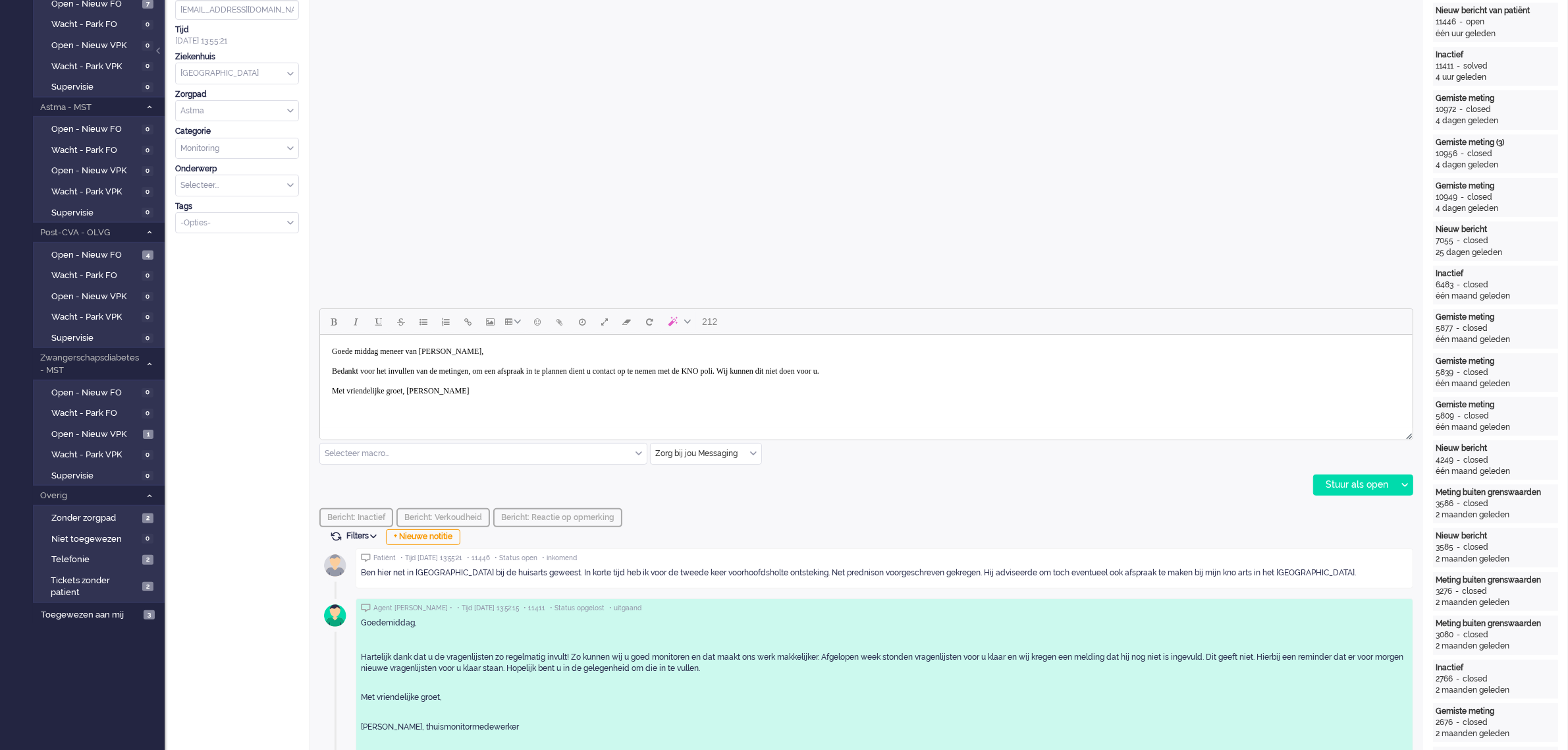
scroll to position [329, 0]
click at [832, 415] on div "Stuur als open" at bounding box center [1355, 483] width 83 height 19
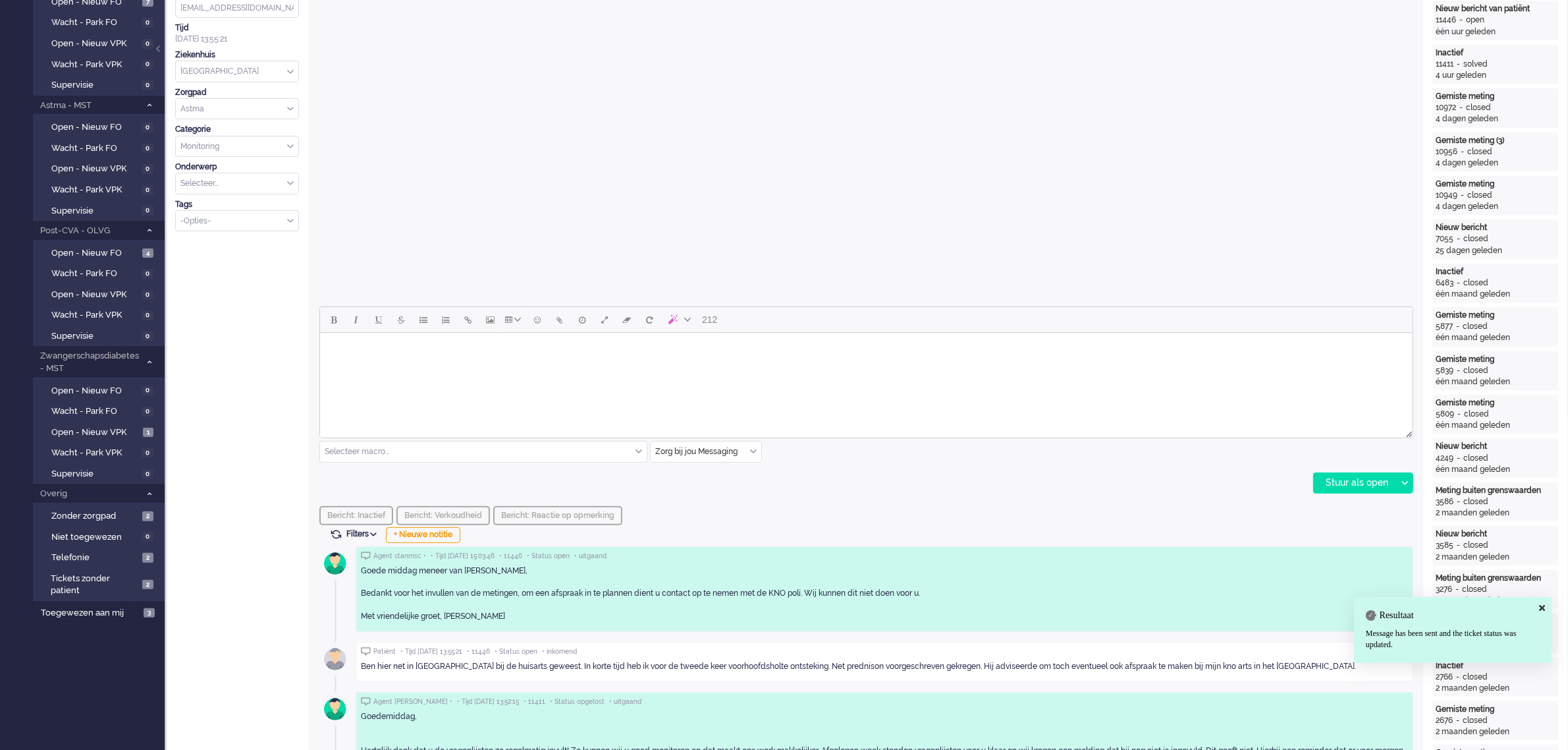
scroll to position [0, 0]
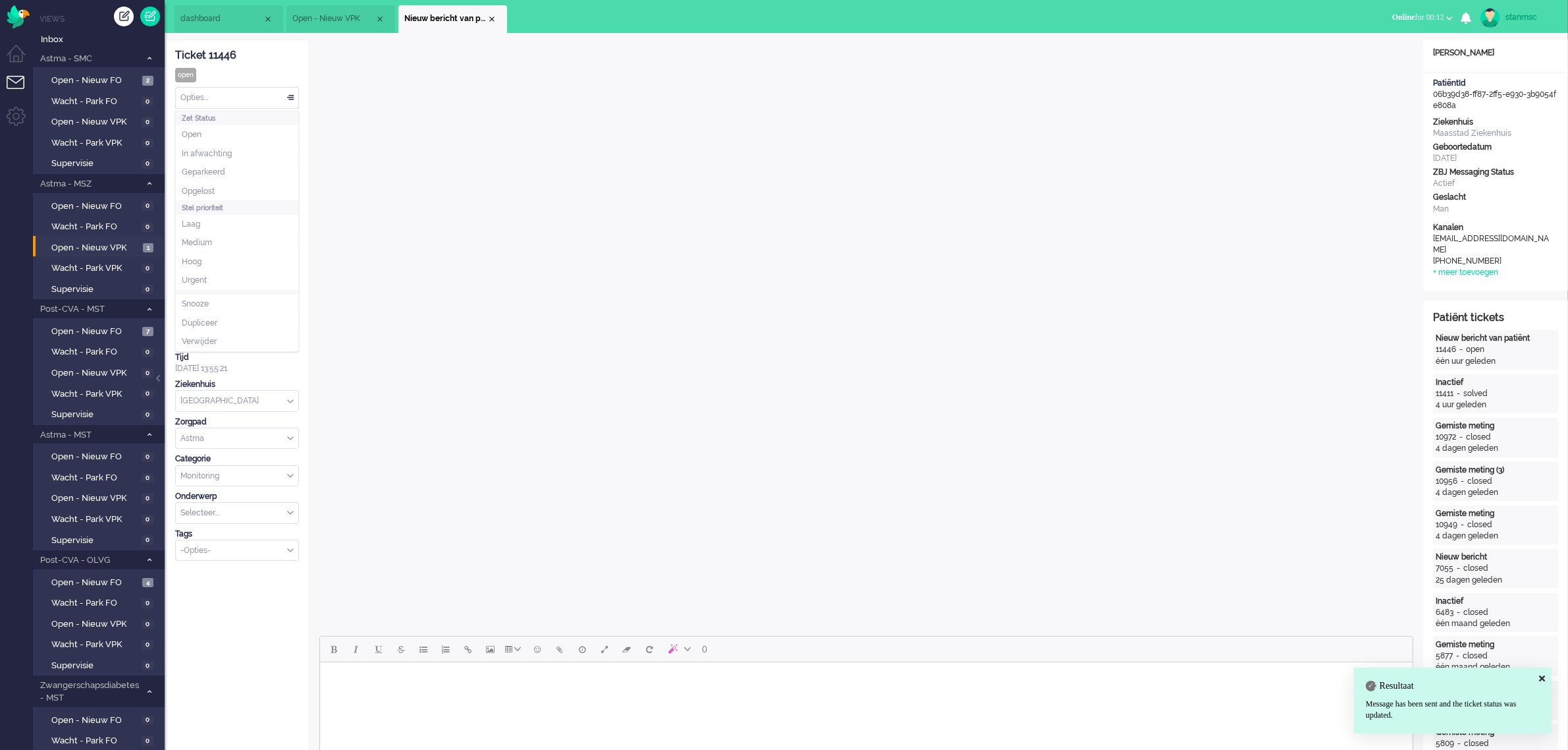
click at [212, 96] on div "Opties..." at bounding box center [237, 98] width 122 height 20
click at [206, 190] on span "Opgelost" at bounding box center [198, 191] width 33 height 12
click at [492, 19] on div "Close tab" at bounding box center [492, 19] width 11 height 11
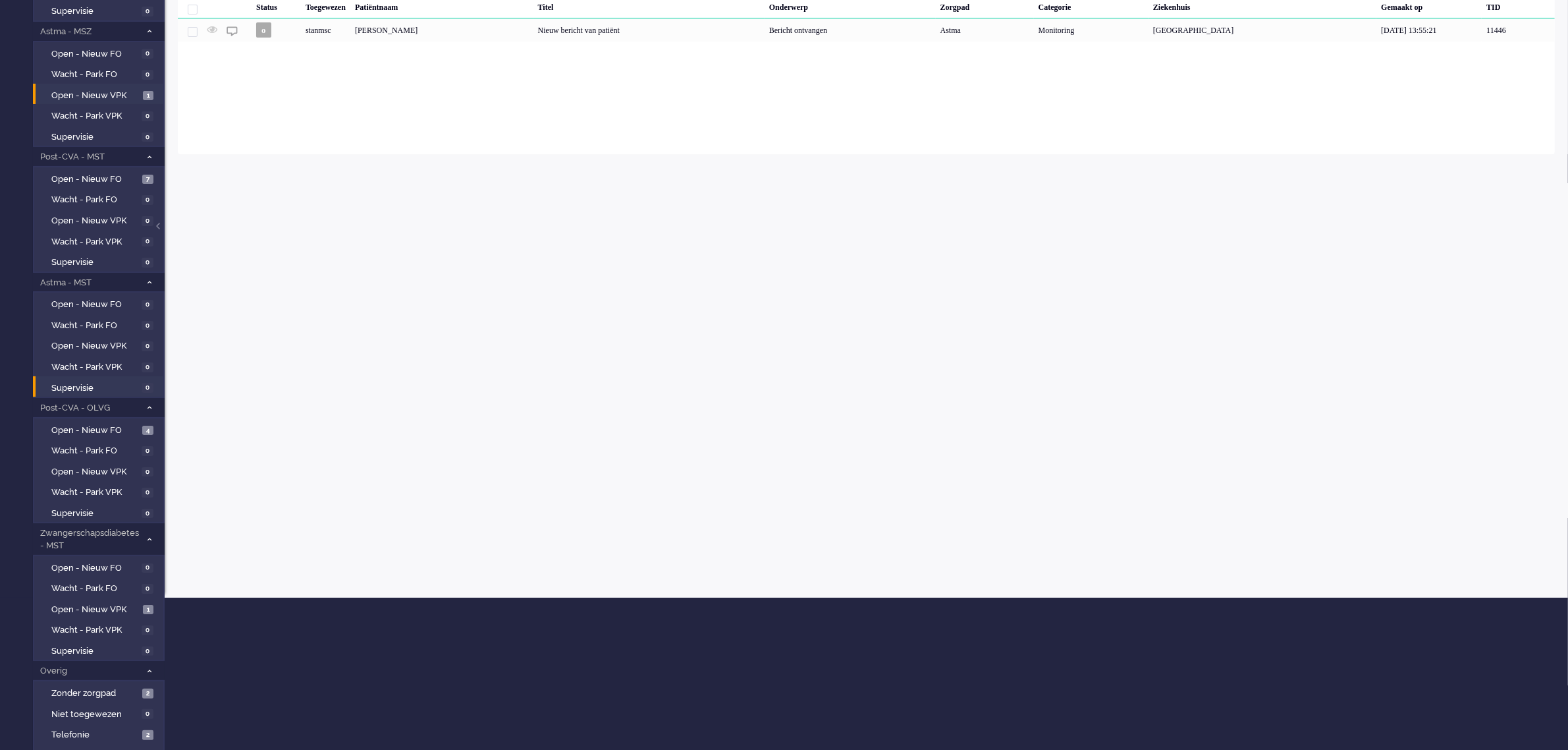
scroll to position [193, 0]
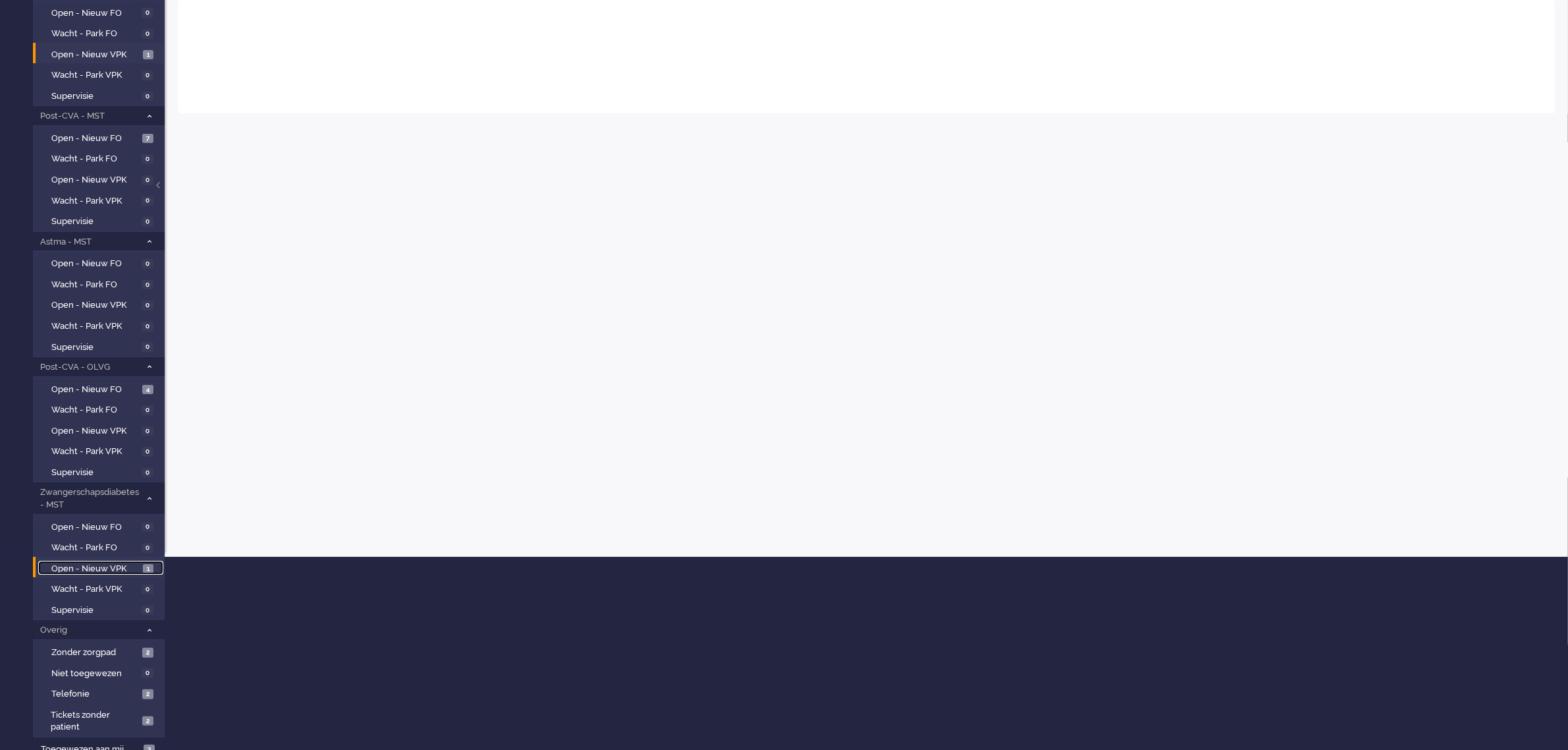
click at [109, 415] on span "Open - Nieuw VPK" at bounding box center [95, 569] width 88 height 12
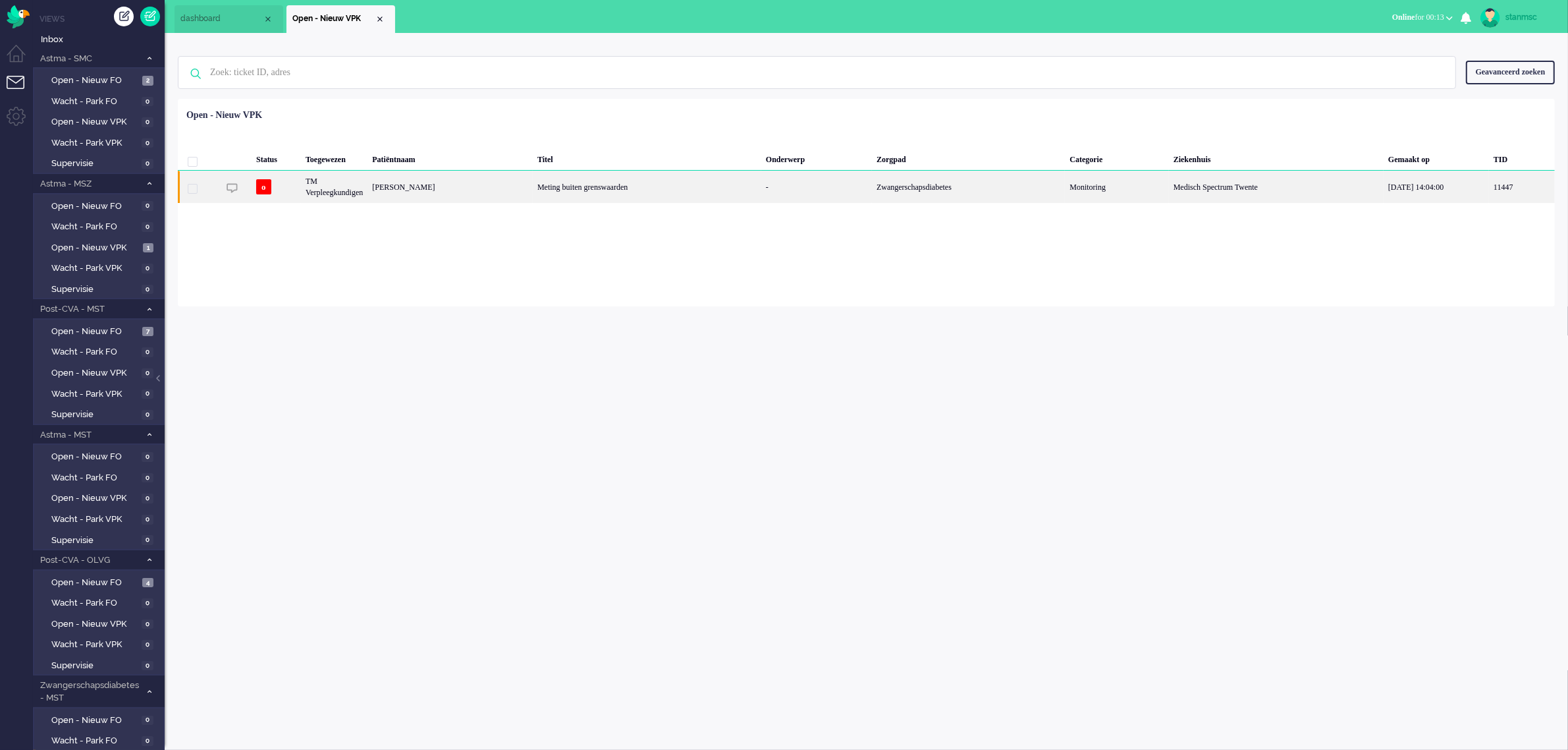
click at [453, 186] on div "[PERSON_NAME]" at bounding box center [450, 186] width 165 height 32
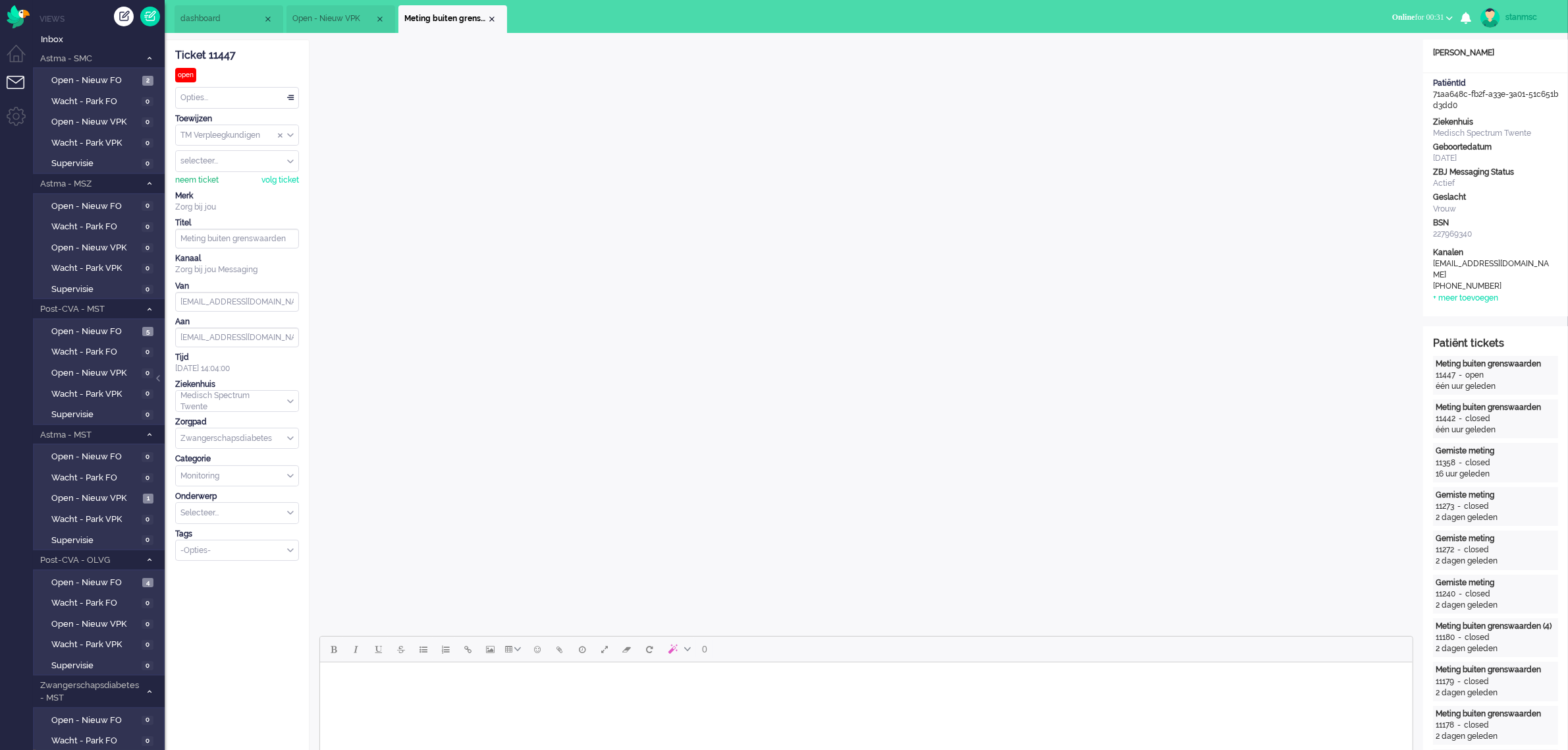
click at [199, 181] on div "neem ticket" at bounding box center [197, 180] width 43 height 12
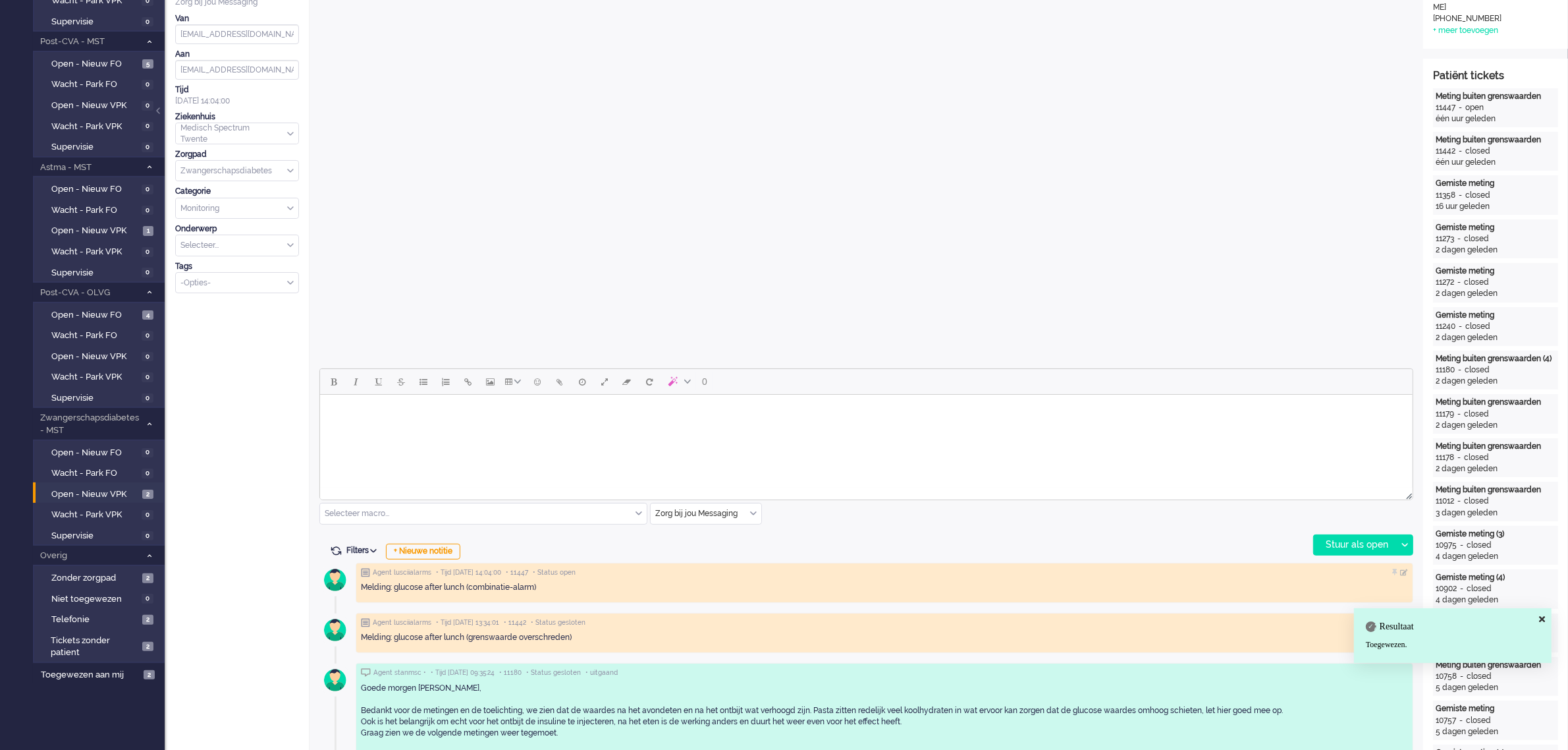
scroll to position [329, 0]
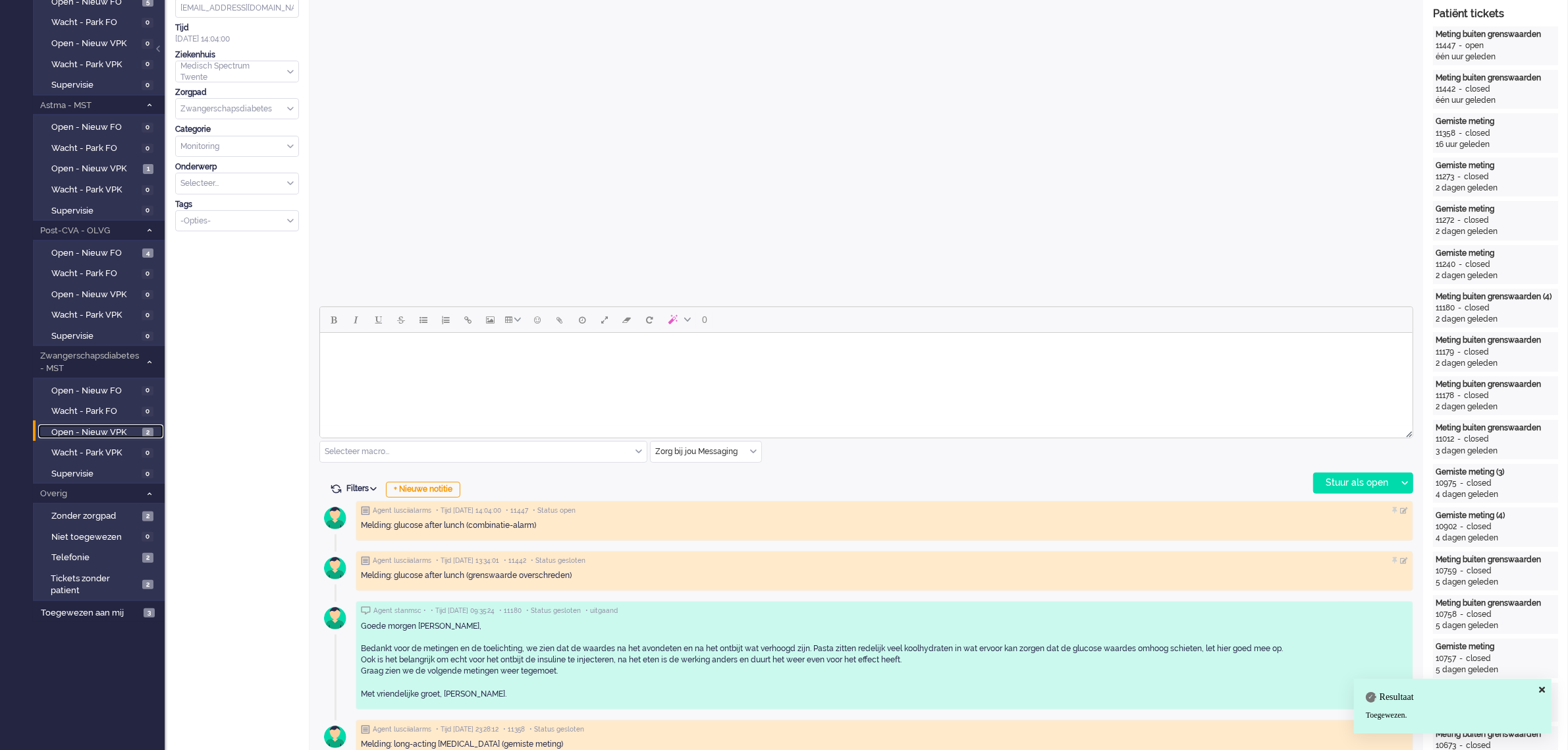
click at [109, 415] on span "Open - Nieuw VPK" at bounding box center [95, 432] width 88 height 12
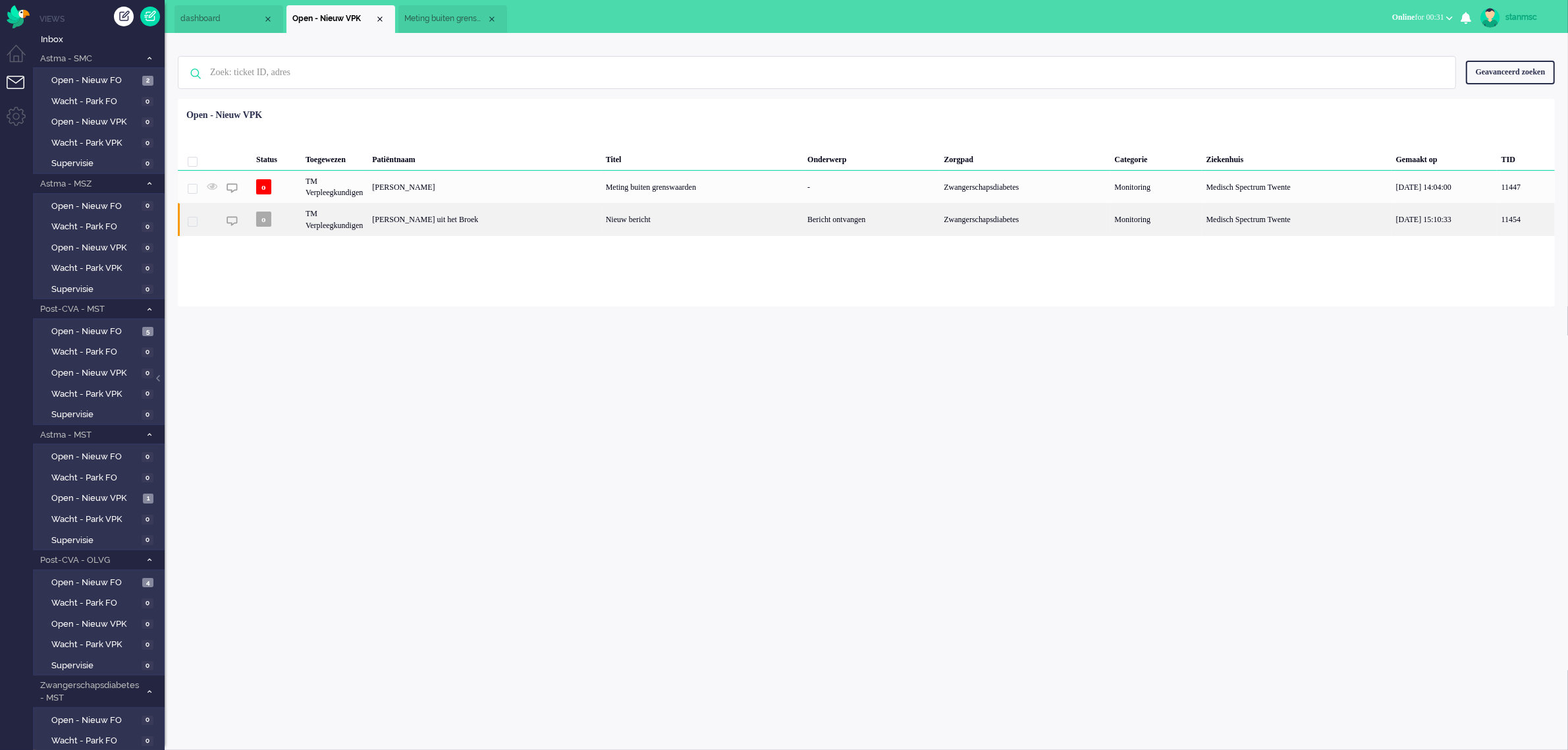
click at [525, 218] on div "[PERSON_NAME] uit het Broek" at bounding box center [484, 219] width 233 height 32
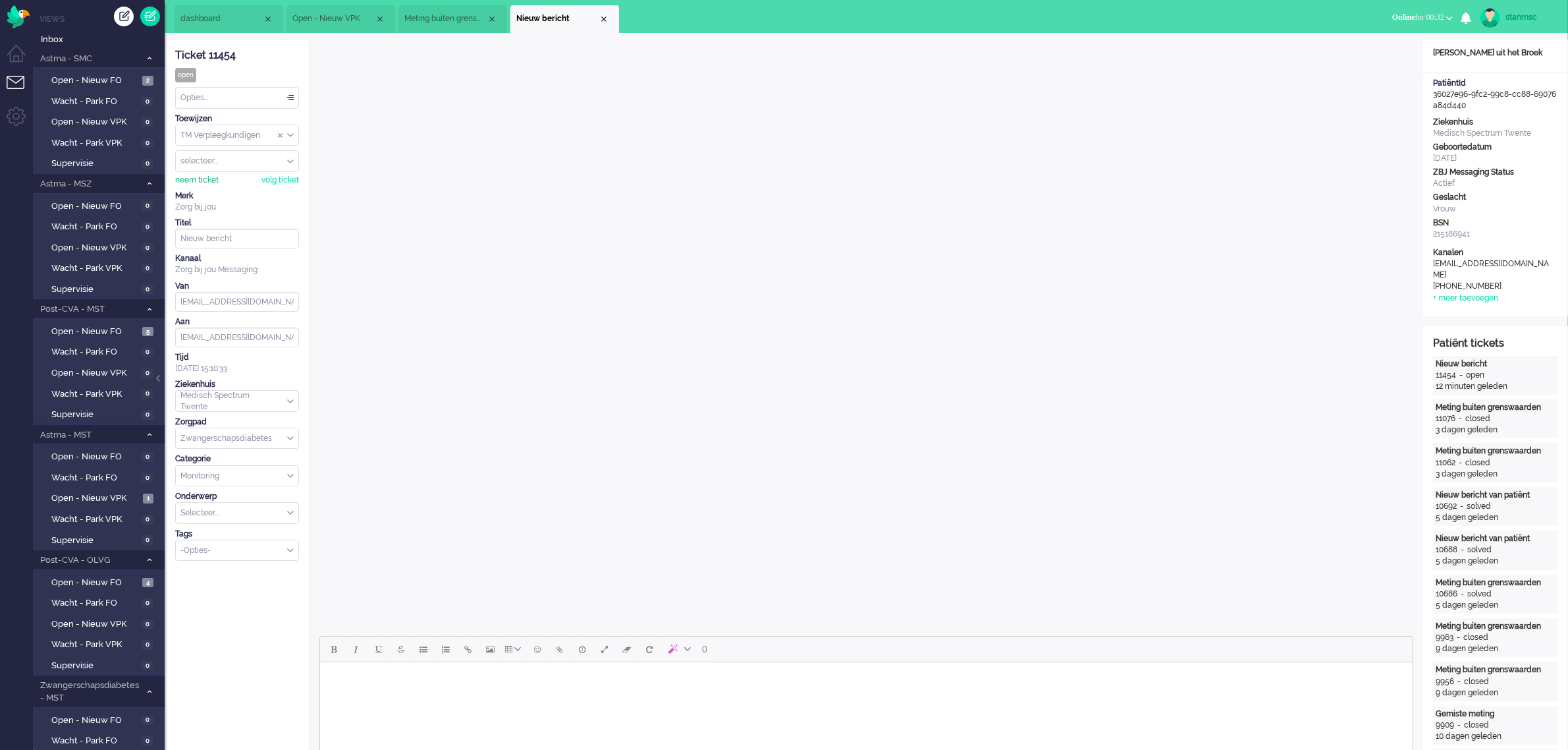
click at [181, 177] on div "neem ticket" at bounding box center [197, 180] width 43 height 12
click at [218, 94] on div "Opties..." at bounding box center [237, 98] width 122 height 20
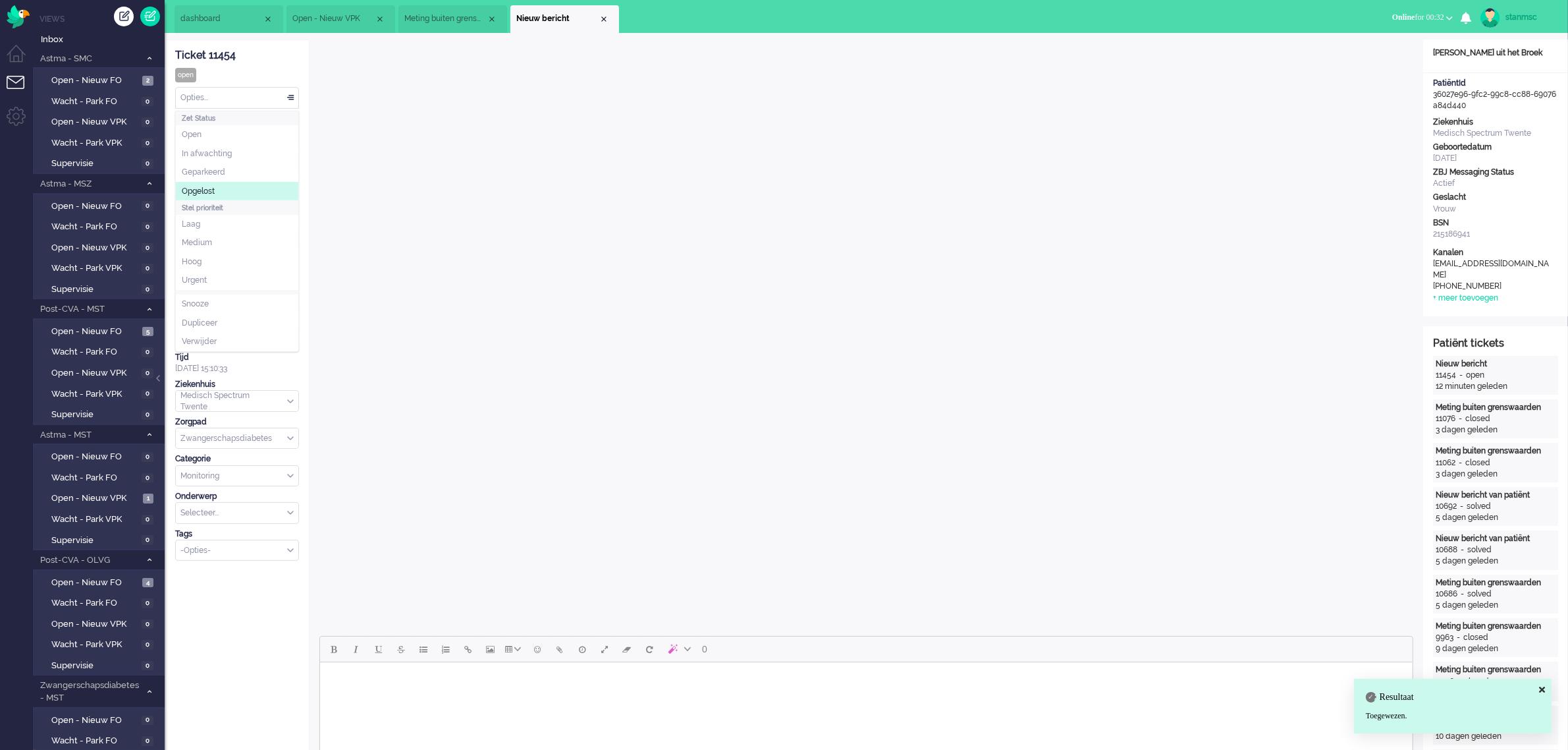
click at [217, 186] on li "Opgelost" at bounding box center [237, 191] width 122 height 19
click at [602, 18] on div "Close tab" at bounding box center [604, 19] width 11 height 11
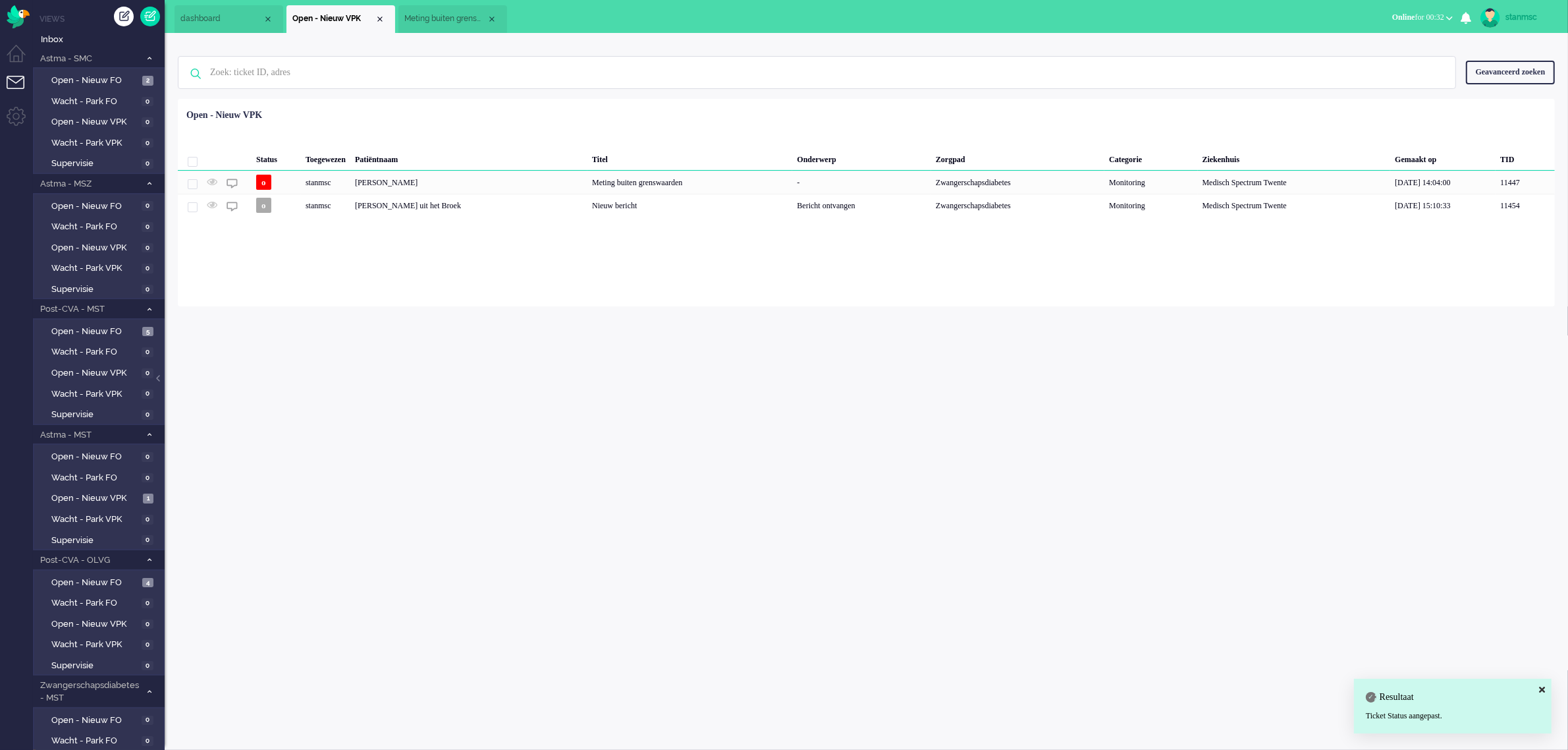
click at [445, 23] on span "Meting buiten grenswaarden" at bounding box center [446, 19] width 83 height 12
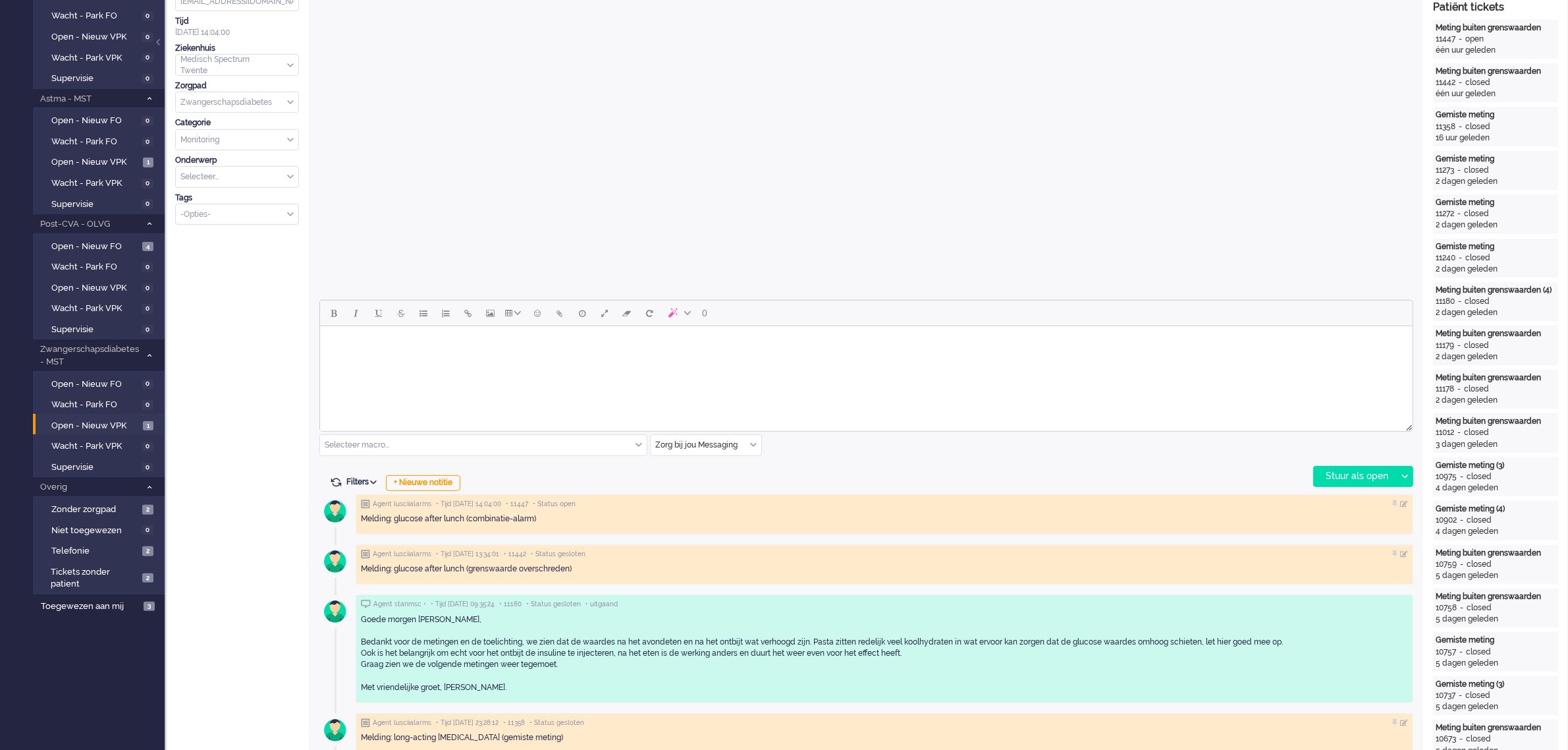
scroll to position [412, 0]
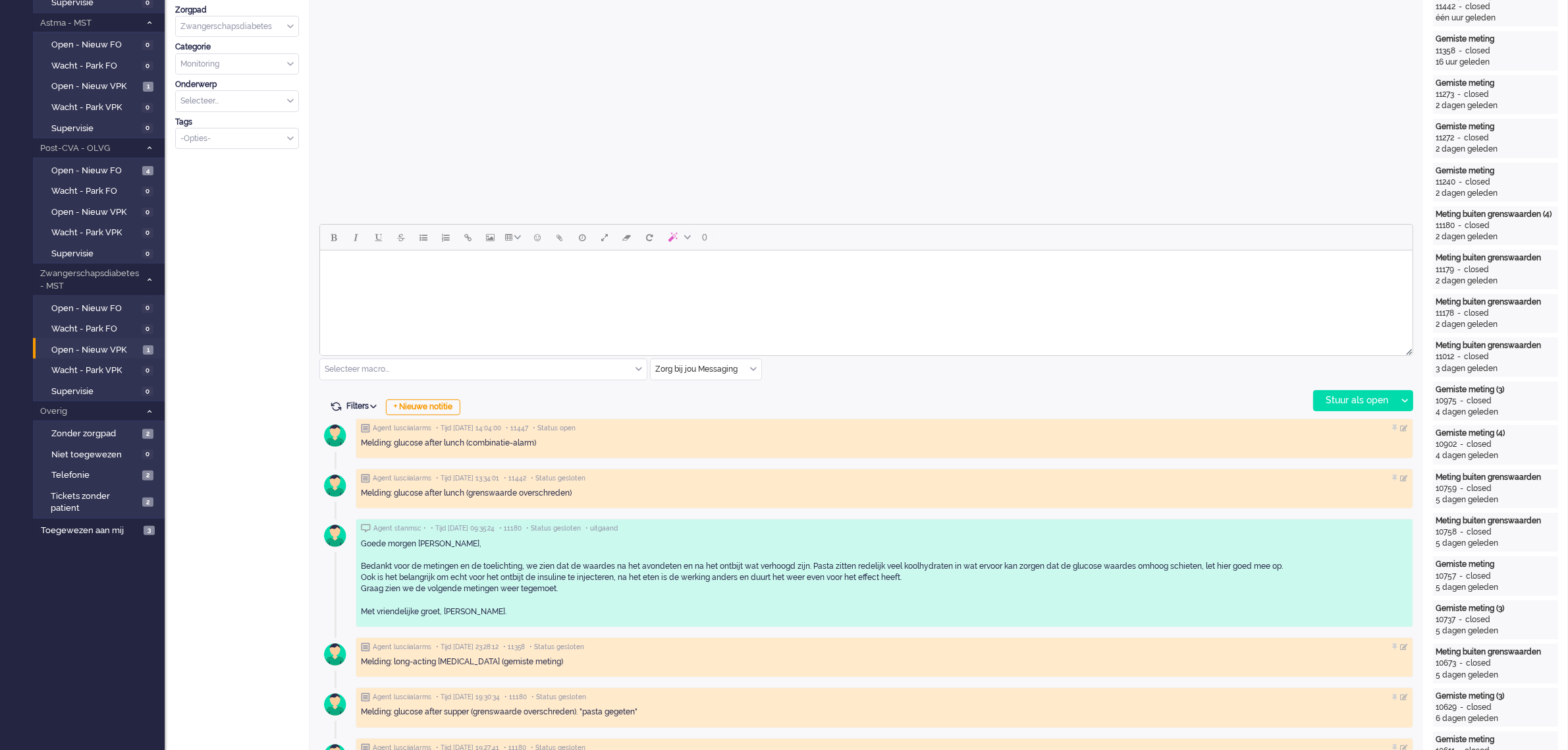
click at [748, 366] on input "text" at bounding box center [706, 369] width 111 height 20
click at [716, 403] on span "uitgaand telefoon" at bounding box center [689, 408] width 65 height 12
click at [832, 401] on div "Stuur als open" at bounding box center [1355, 400] width 83 height 19
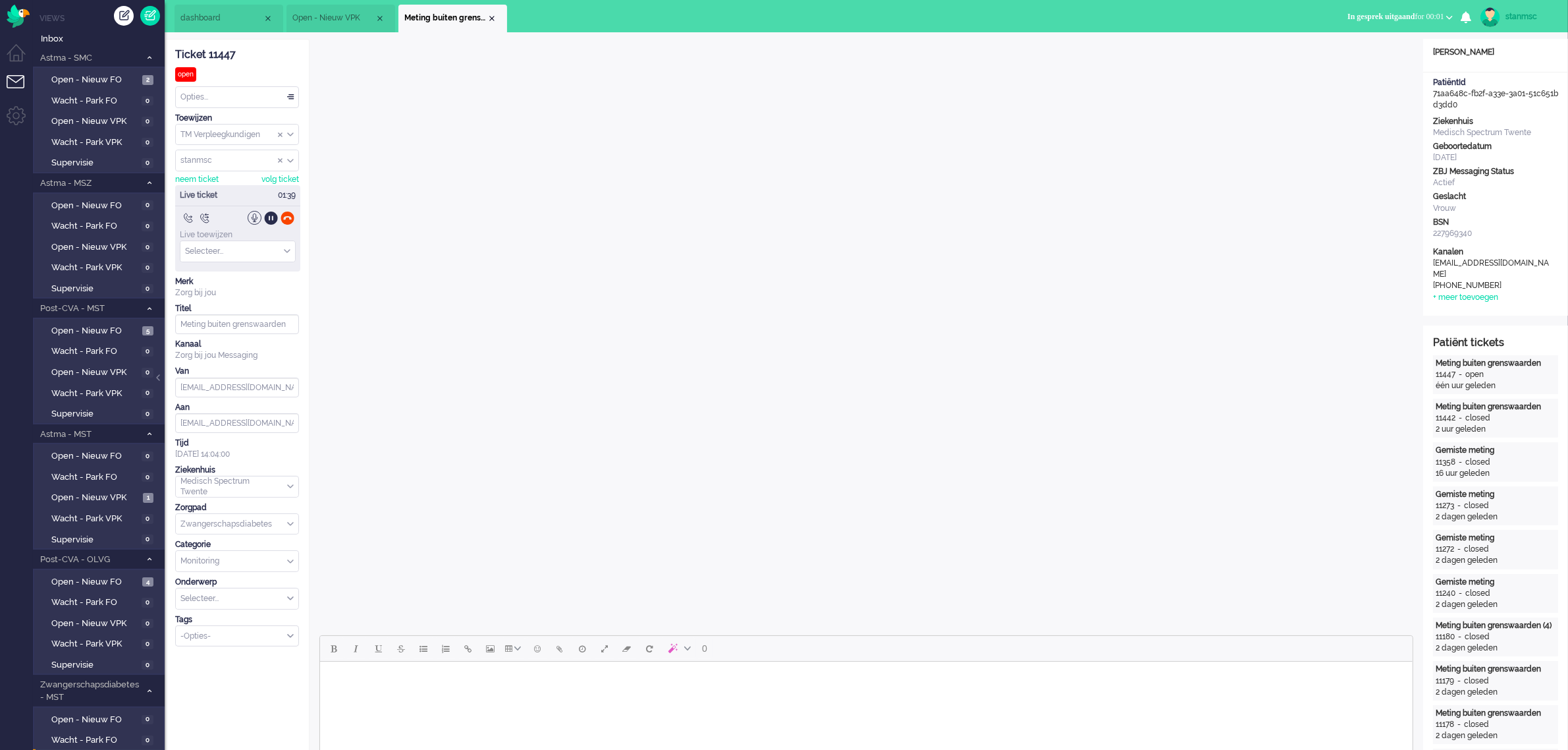
scroll to position [0, 0]
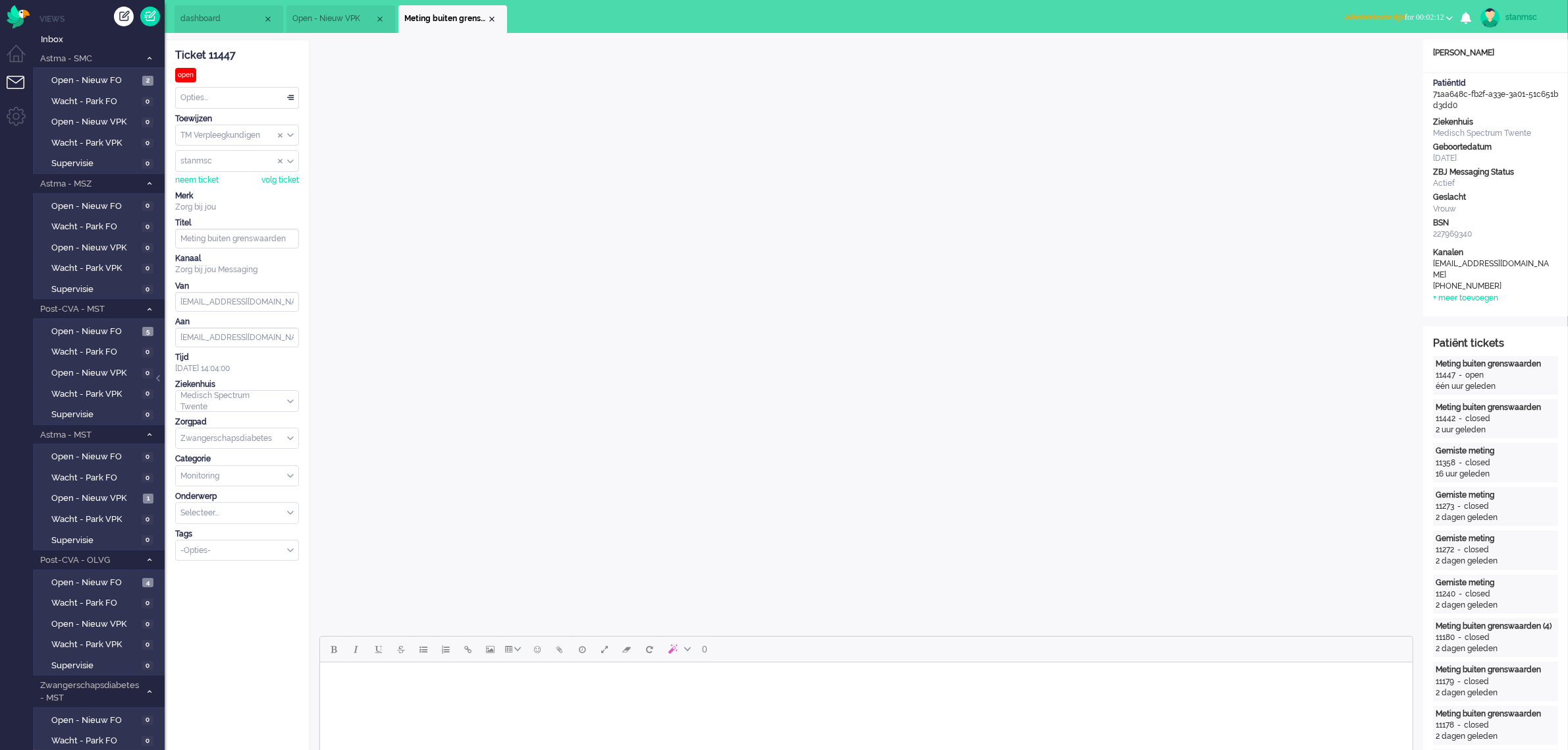
click at [832, 12] on span "Administratie tijd for 00:02:12" at bounding box center [1393, 17] width 100 height 9
click at [832, 56] on label "Online" at bounding box center [1398, 59] width 104 height 12
click at [221, 103] on div "Opties..." at bounding box center [237, 98] width 122 height 20
click at [218, 193] on li "Opgelost" at bounding box center [237, 191] width 122 height 19
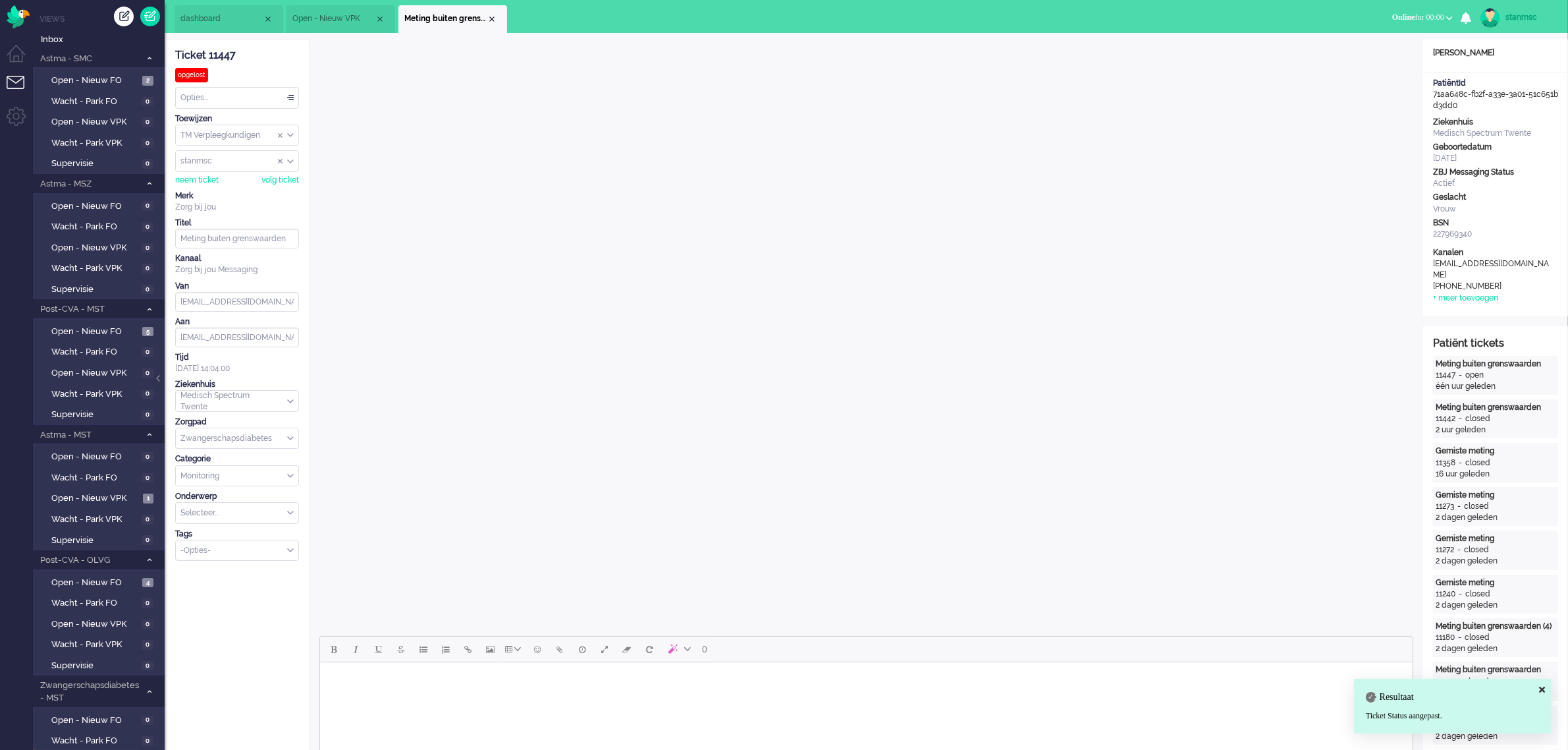
click at [492, 17] on div "Close tab" at bounding box center [492, 19] width 11 height 11
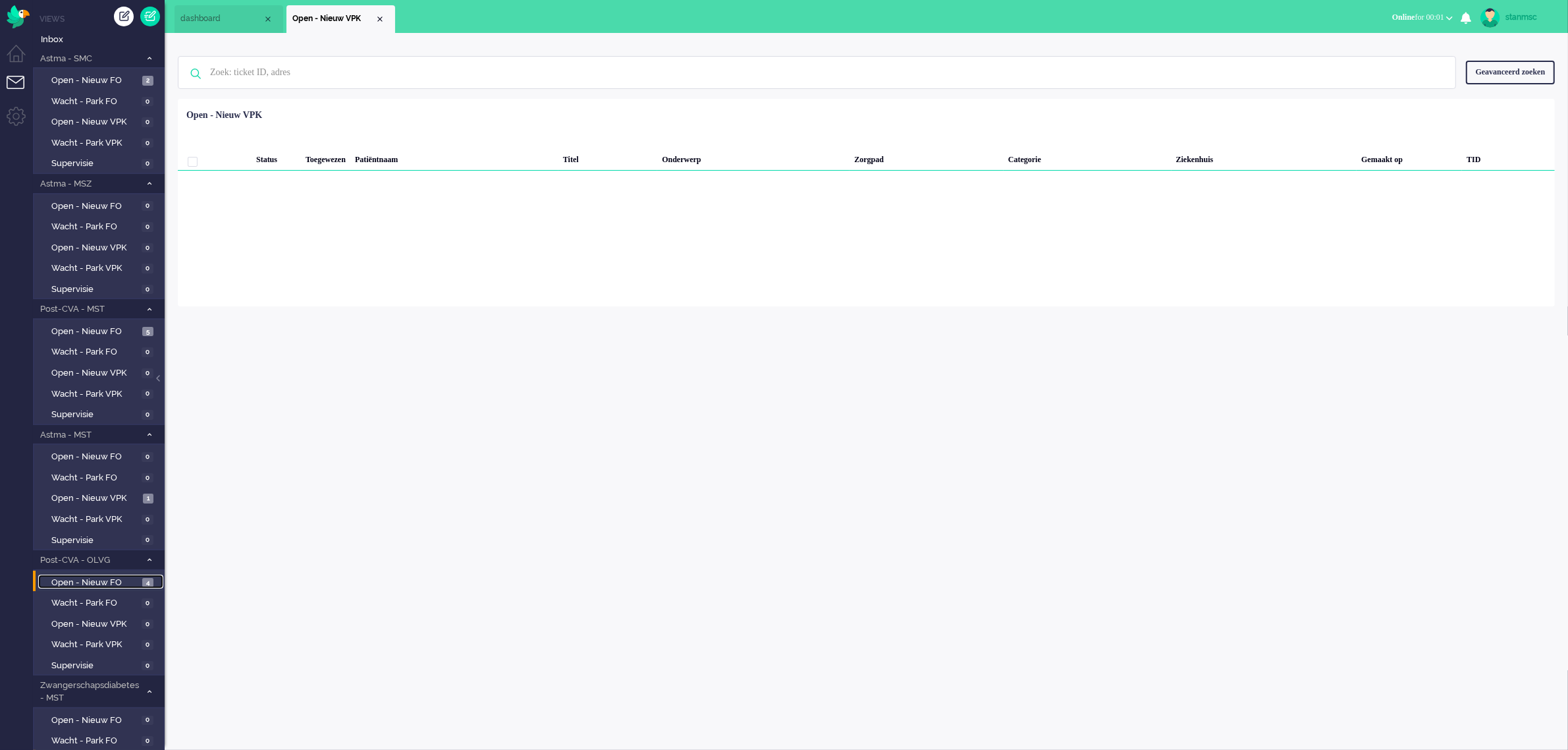
click at [113, 415] on span "Open - Nieuw FO" at bounding box center [95, 582] width 88 height 12
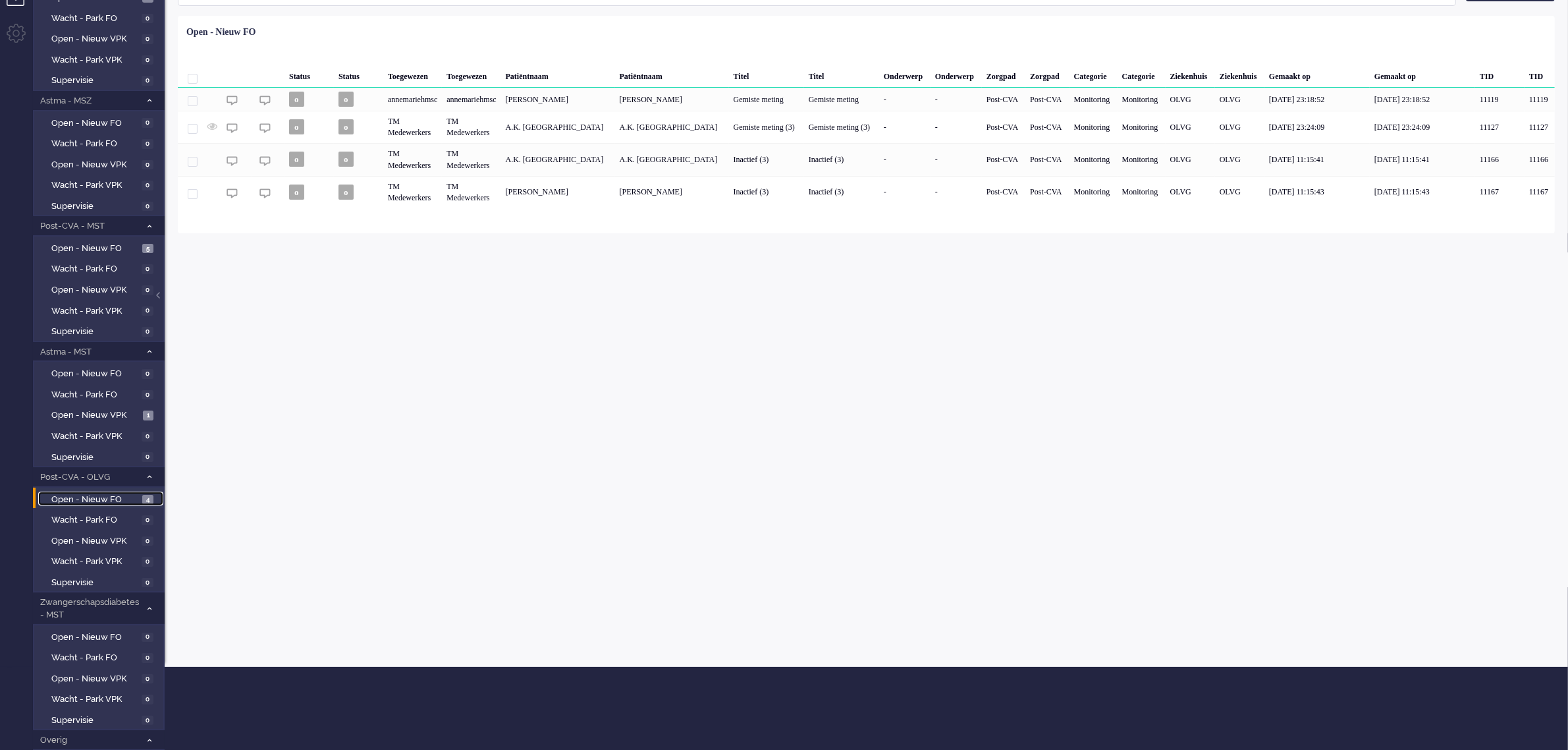
scroll to position [193, 0]
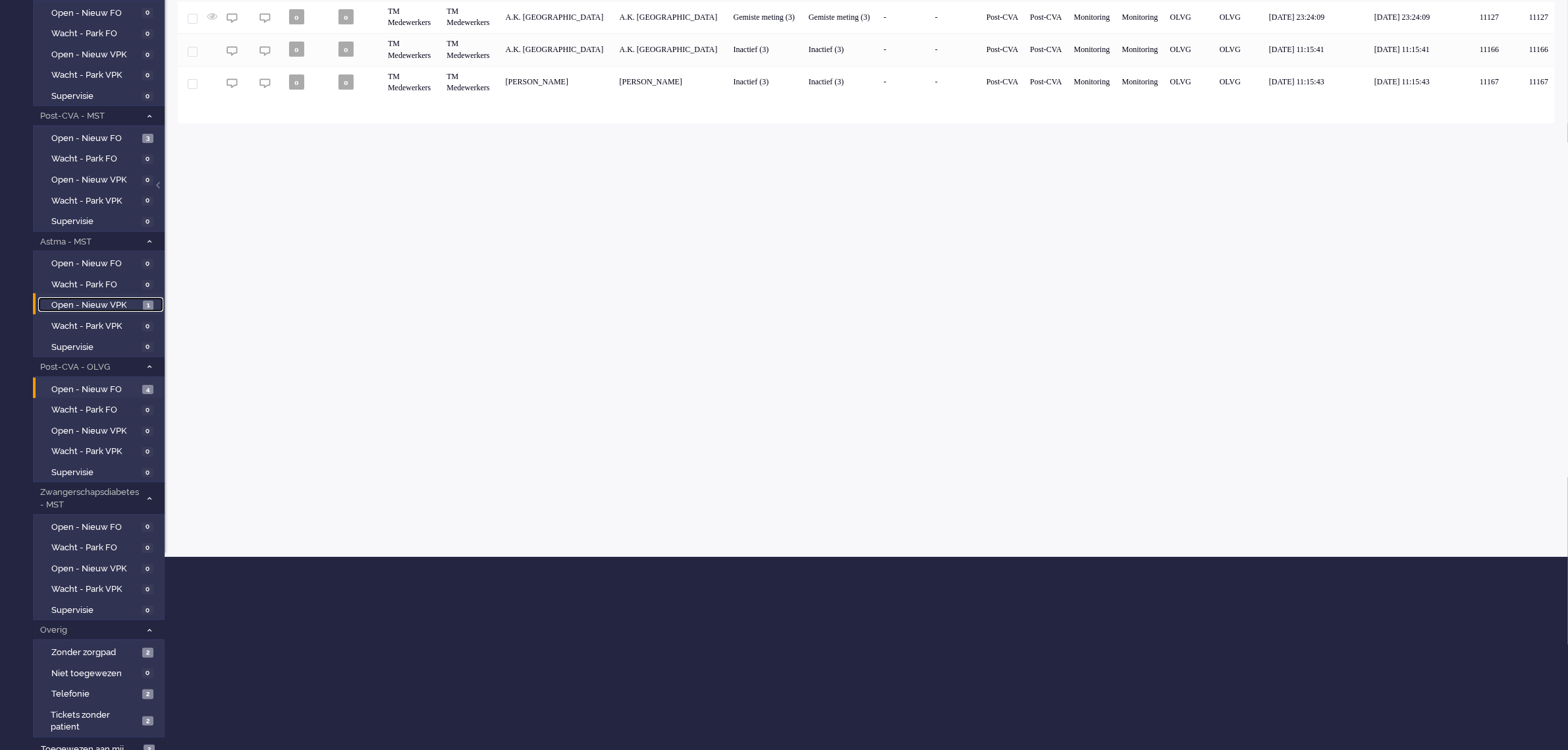
click at [104, 300] on span "Open - Nieuw VPK" at bounding box center [95, 305] width 88 height 12
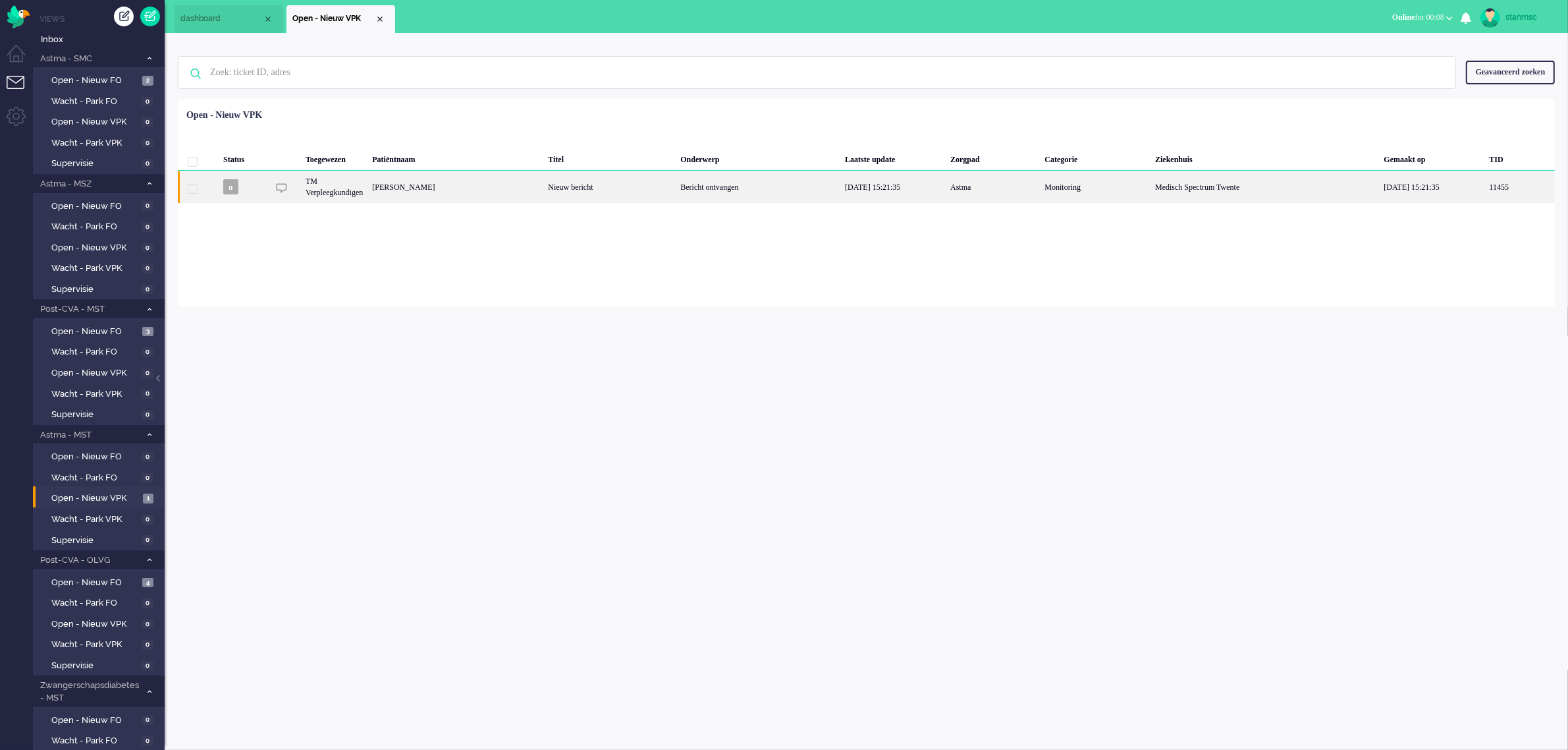
click at [529, 188] on div "[PERSON_NAME]" at bounding box center [455, 186] width 176 height 32
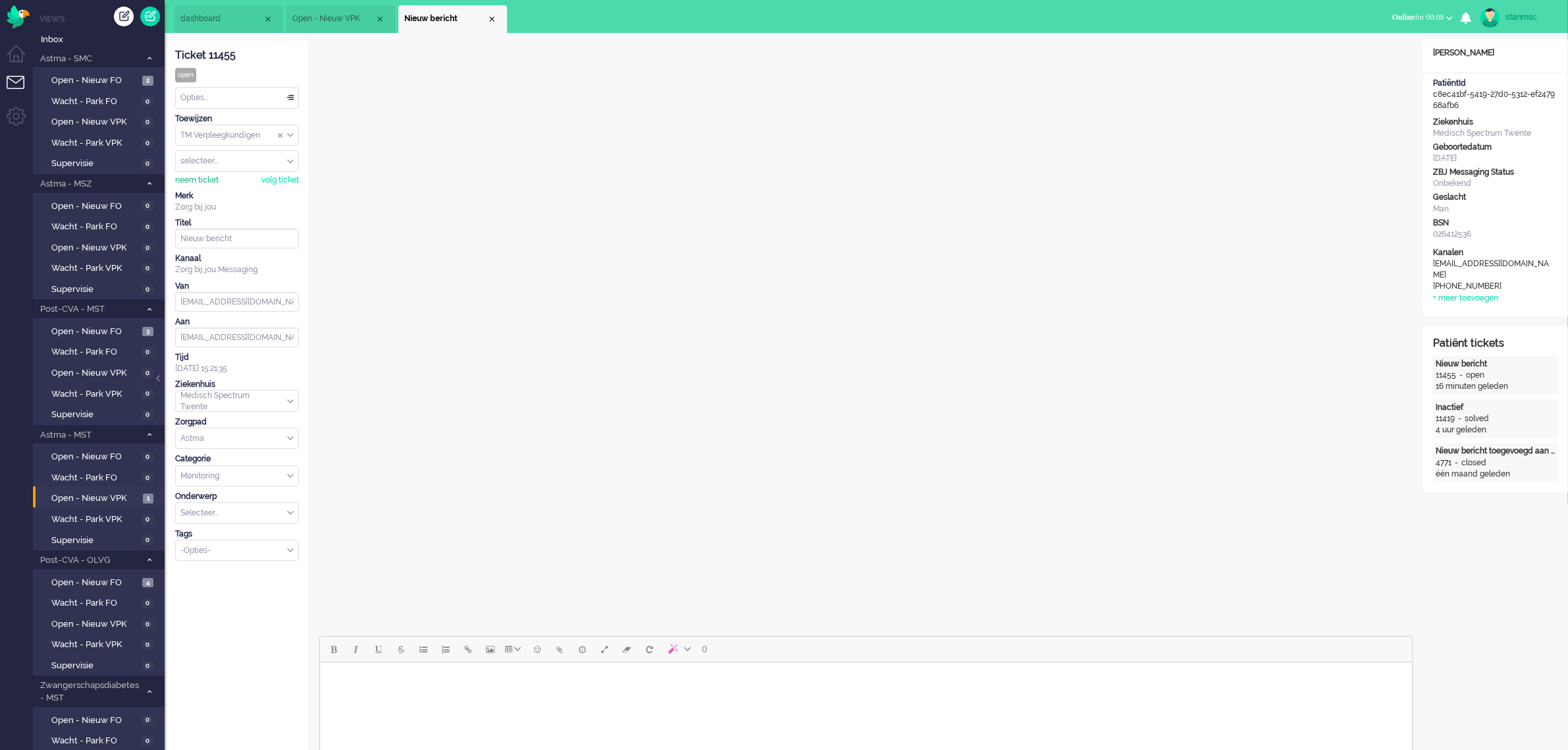
click at [205, 182] on div "neem ticket" at bounding box center [197, 180] width 43 height 12
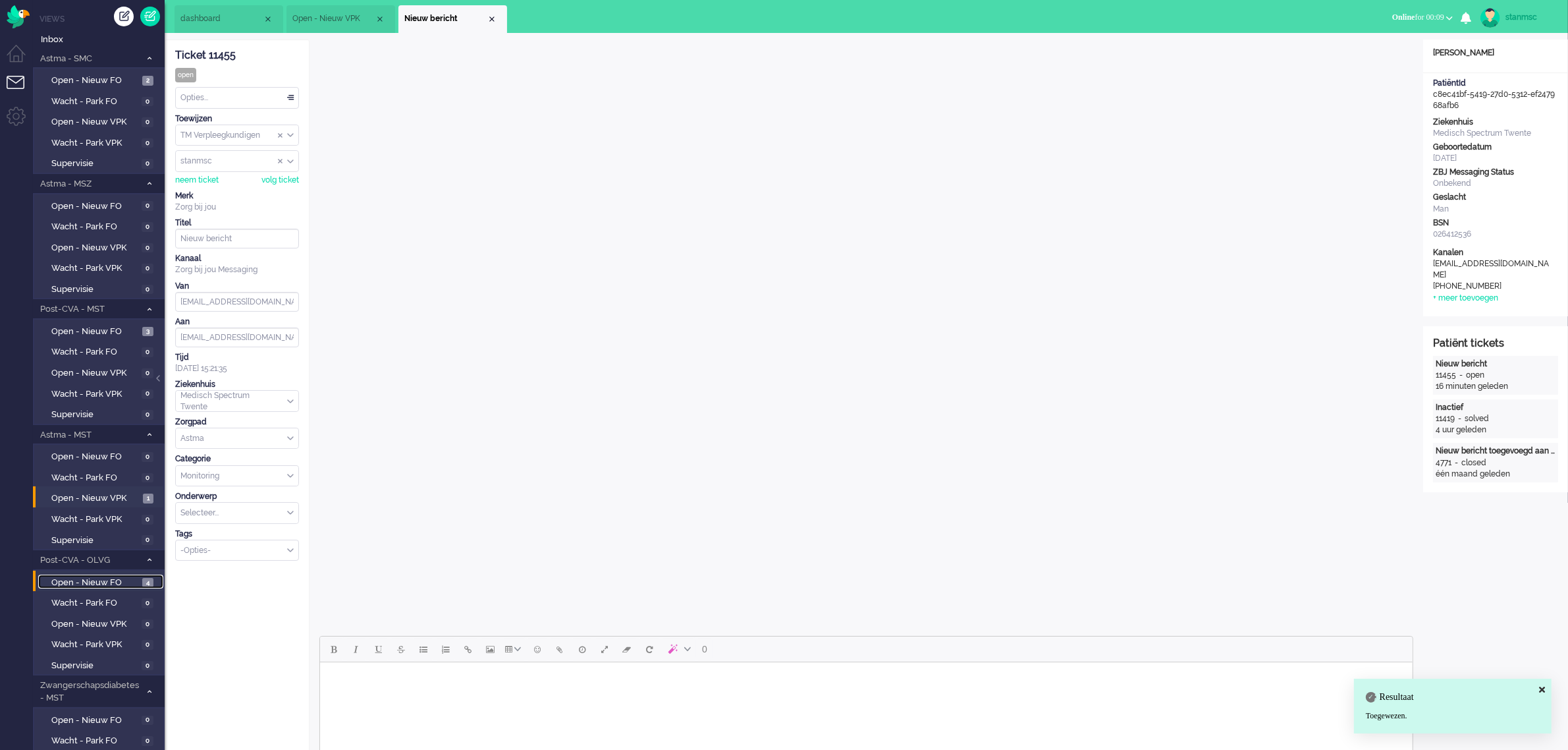
click at [86, 415] on span "Open - Nieuw FO" at bounding box center [95, 582] width 88 height 12
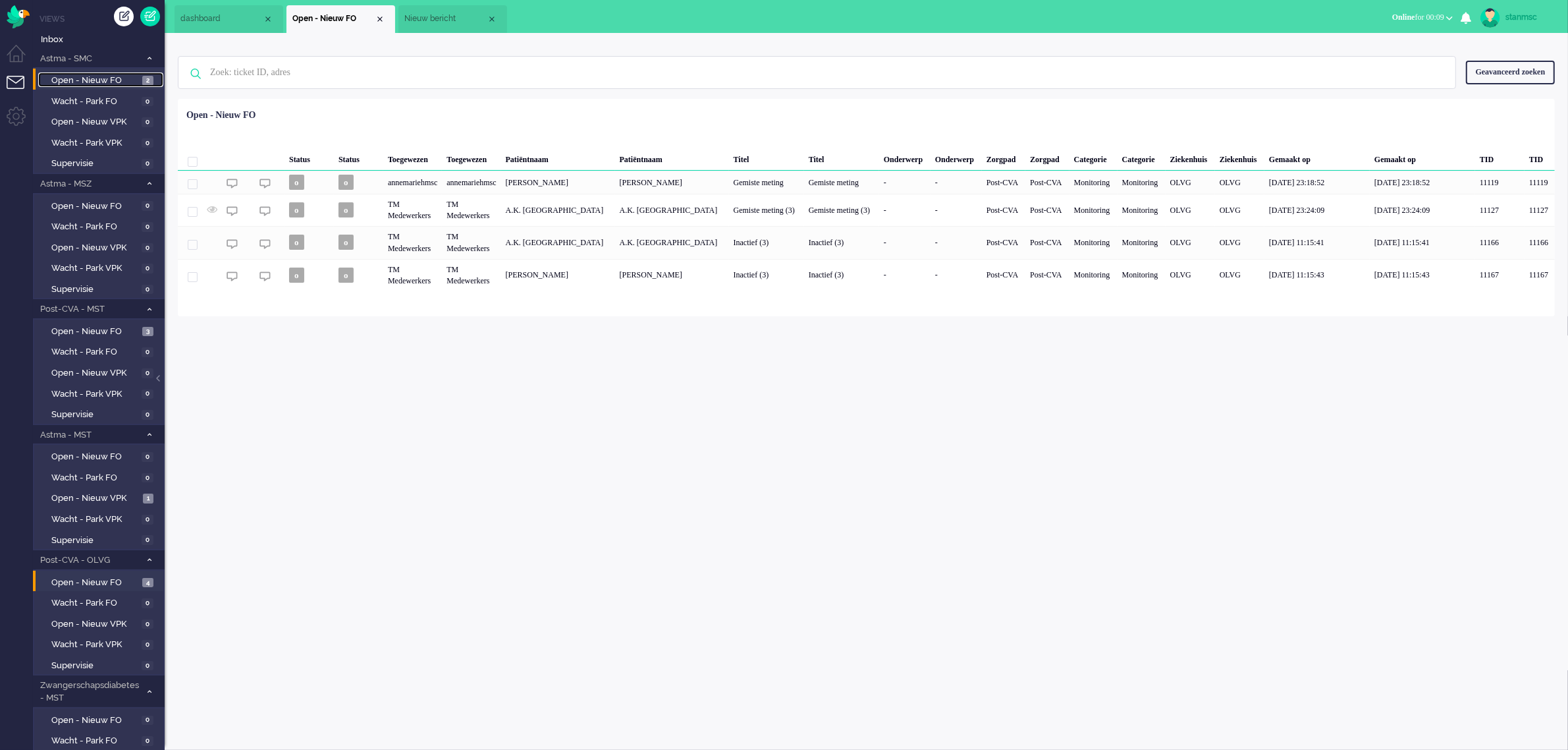
click at [107, 81] on span "Open - Nieuw FO" at bounding box center [95, 81] width 88 height 12
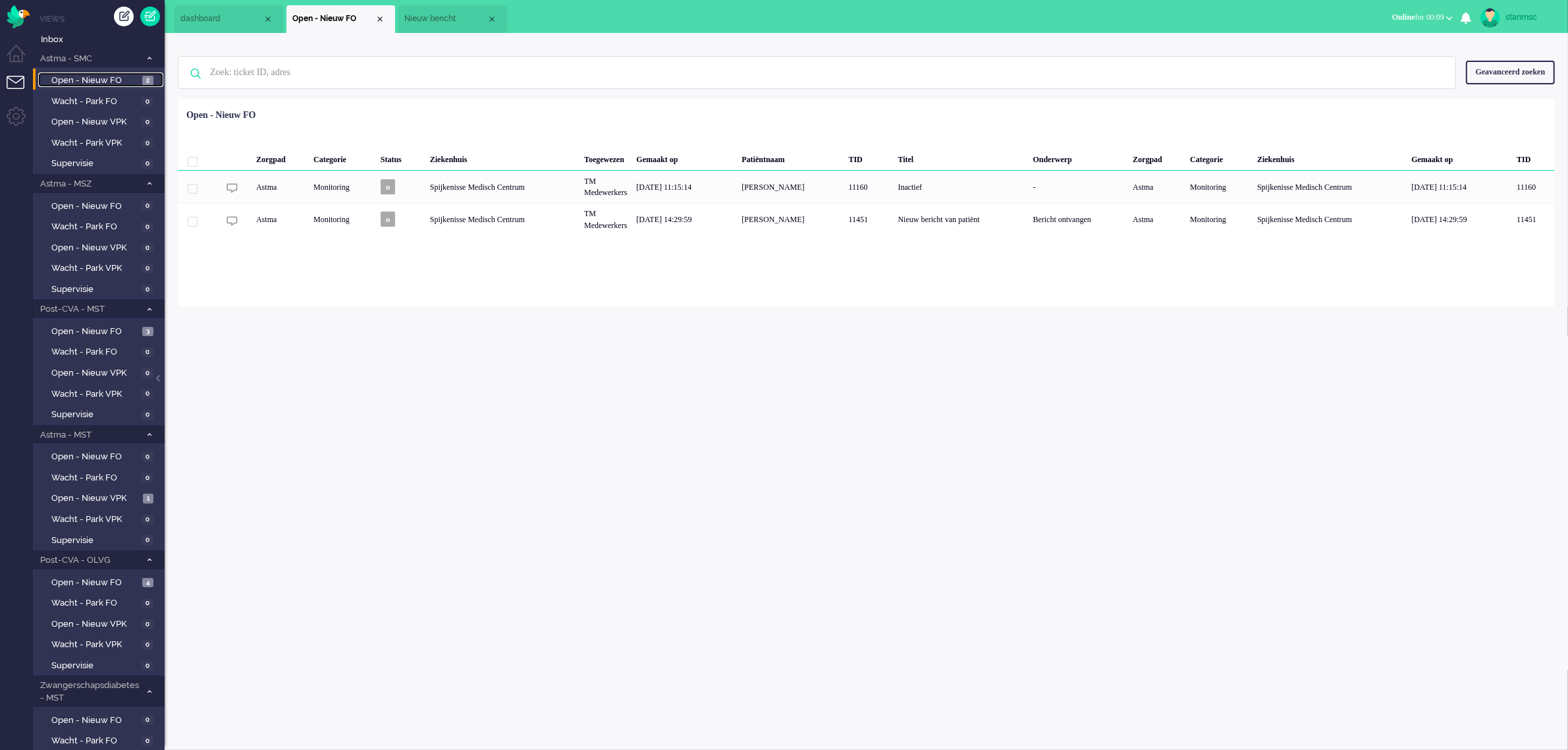
click at [448, 21] on span "Nieuw bericht" at bounding box center [446, 19] width 83 height 12
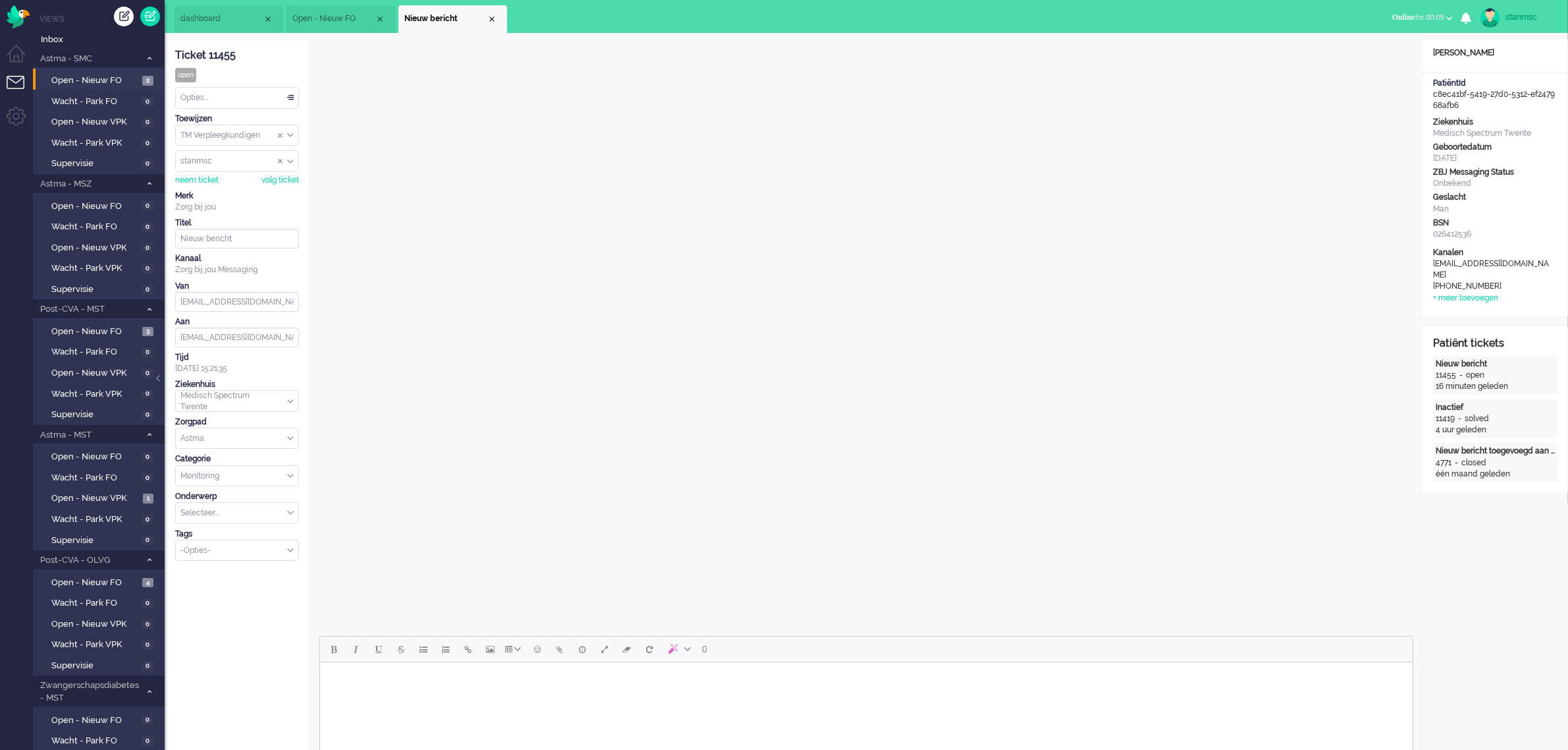
click at [218, 99] on div "Opties..." at bounding box center [237, 98] width 122 height 20
click at [214, 188] on span "Opgelost" at bounding box center [198, 191] width 33 height 12
click at [492, 17] on div "Close tab" at bounding box center [492, 19] width 11 height 11
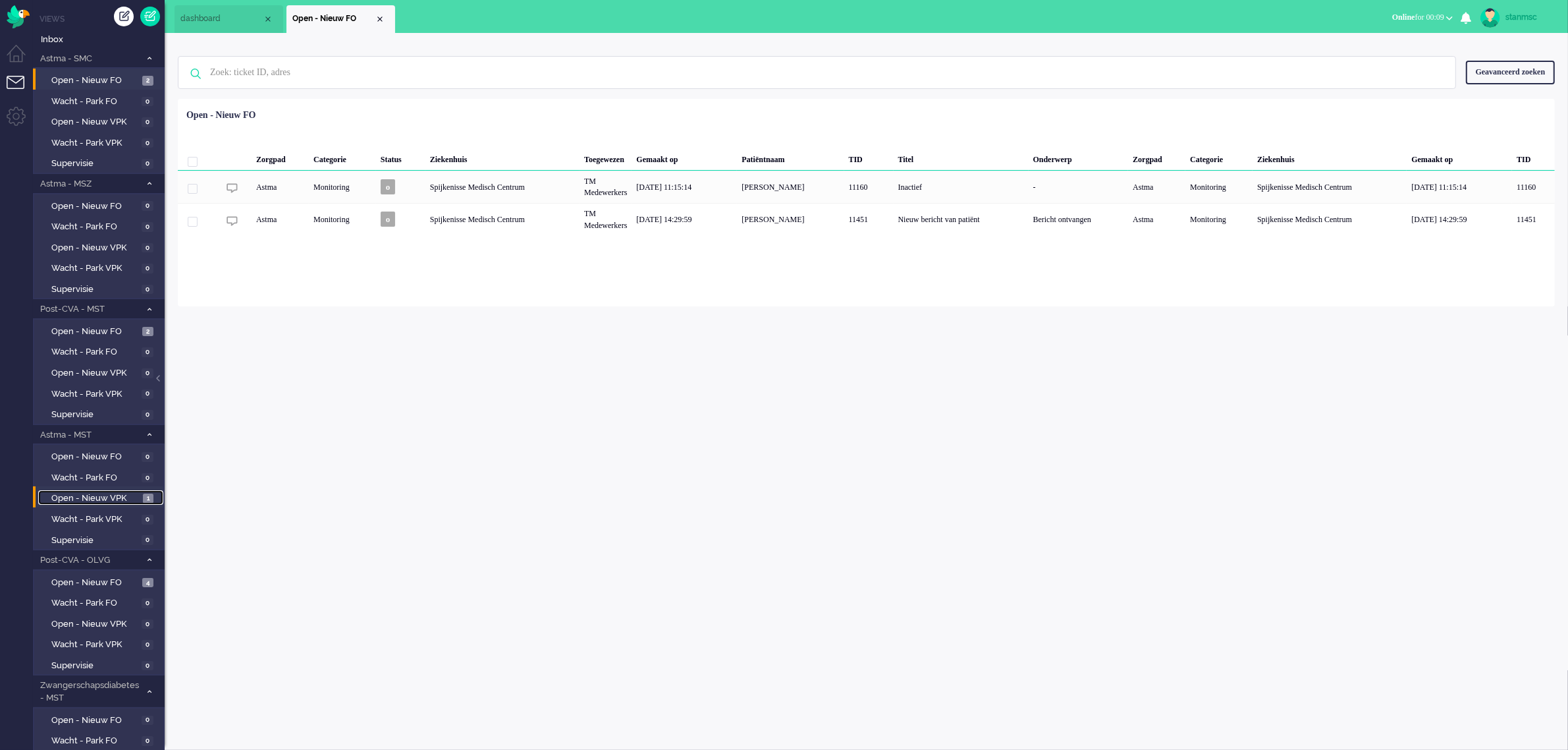
click at [104, 415] on span "Open - Nieuw VPK" at bounding box center [95, 498] width 88 height 12
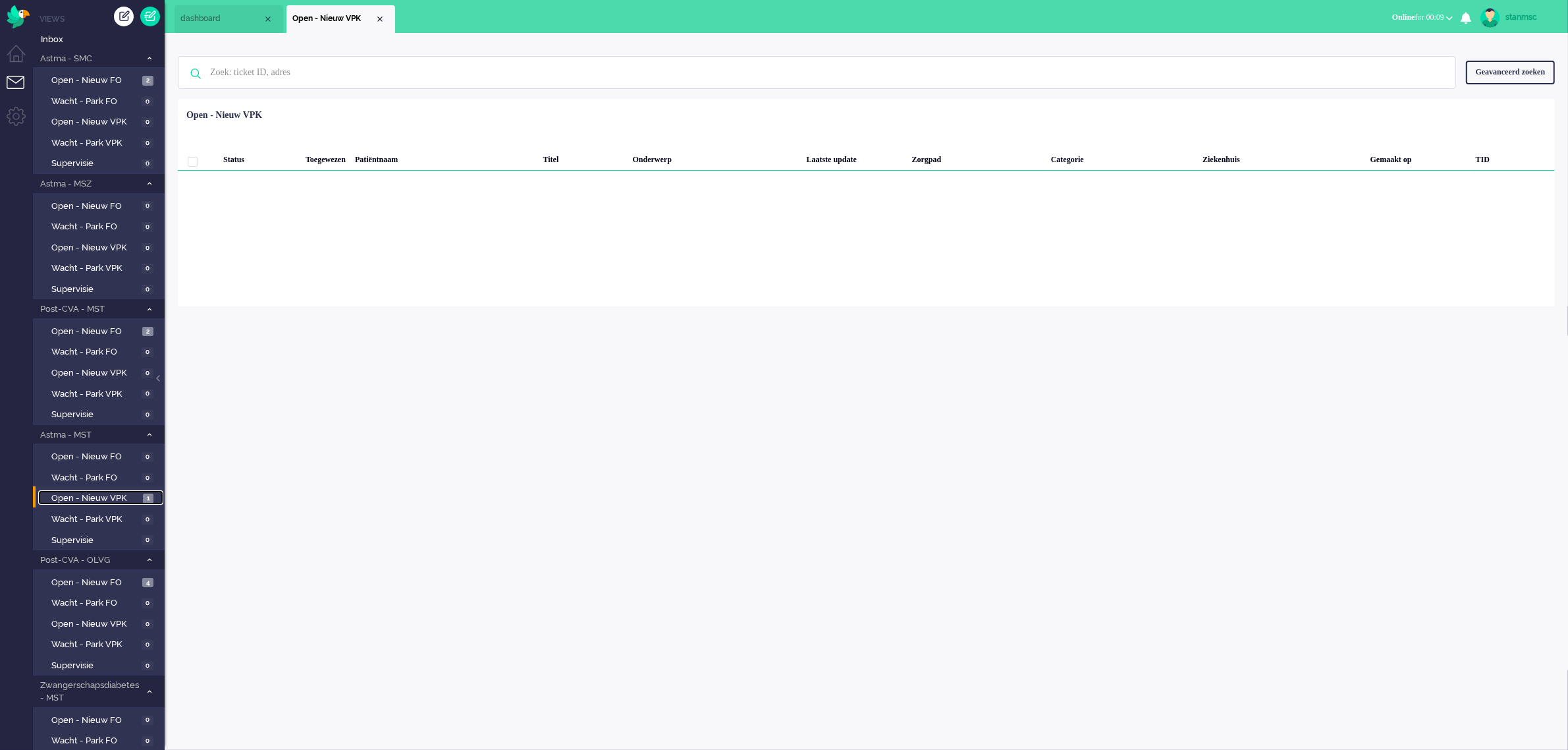
click at [234, 22] on span "dashboard" at bounding box center [221, 19] width 83 height 12
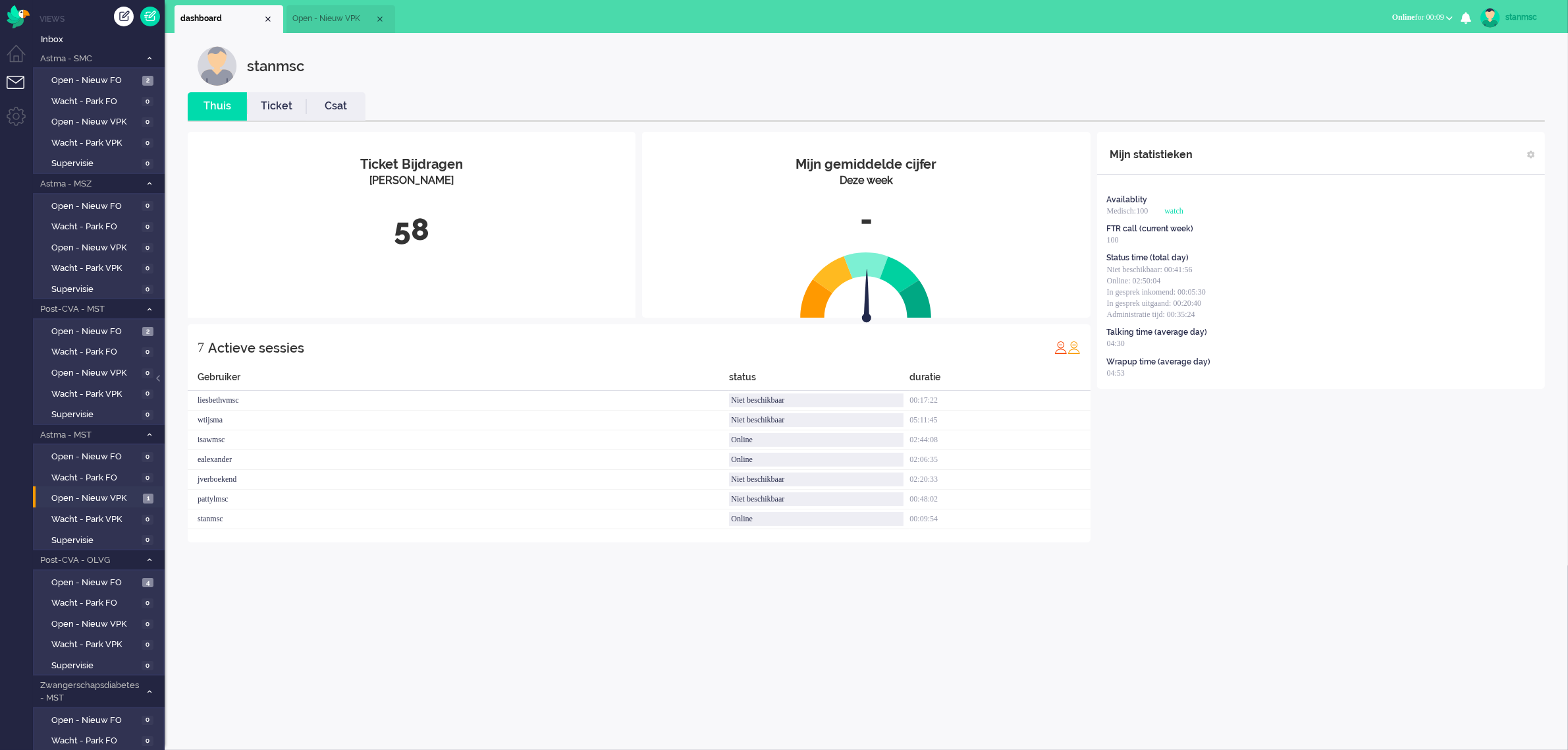
click at [282, 106] on link "Ticket" at bounding box center [277, 106] width 59 height 15
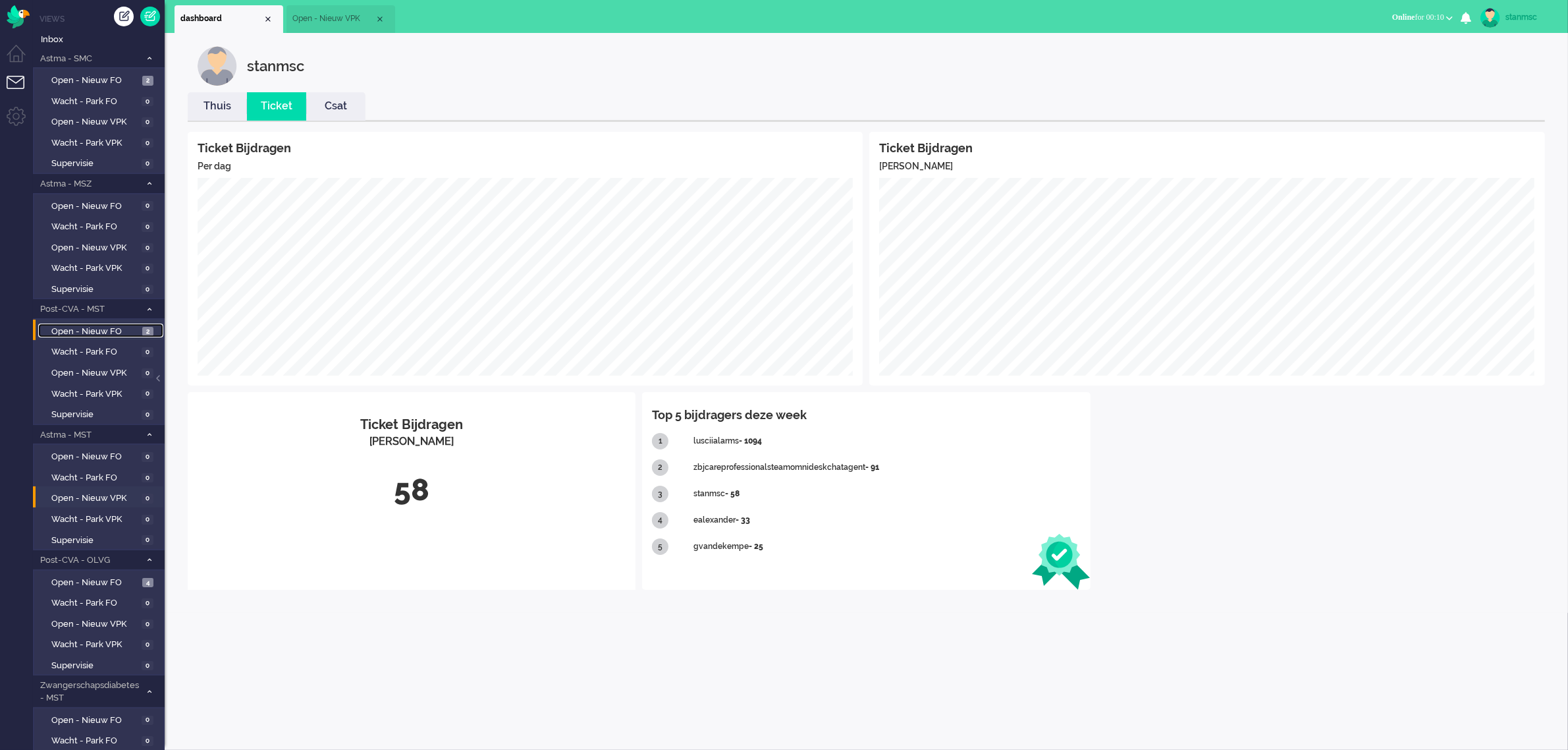
click at [103, 327] on span "Open - Nieuw FO" at bounding box center [95, 331] width 88 height 12
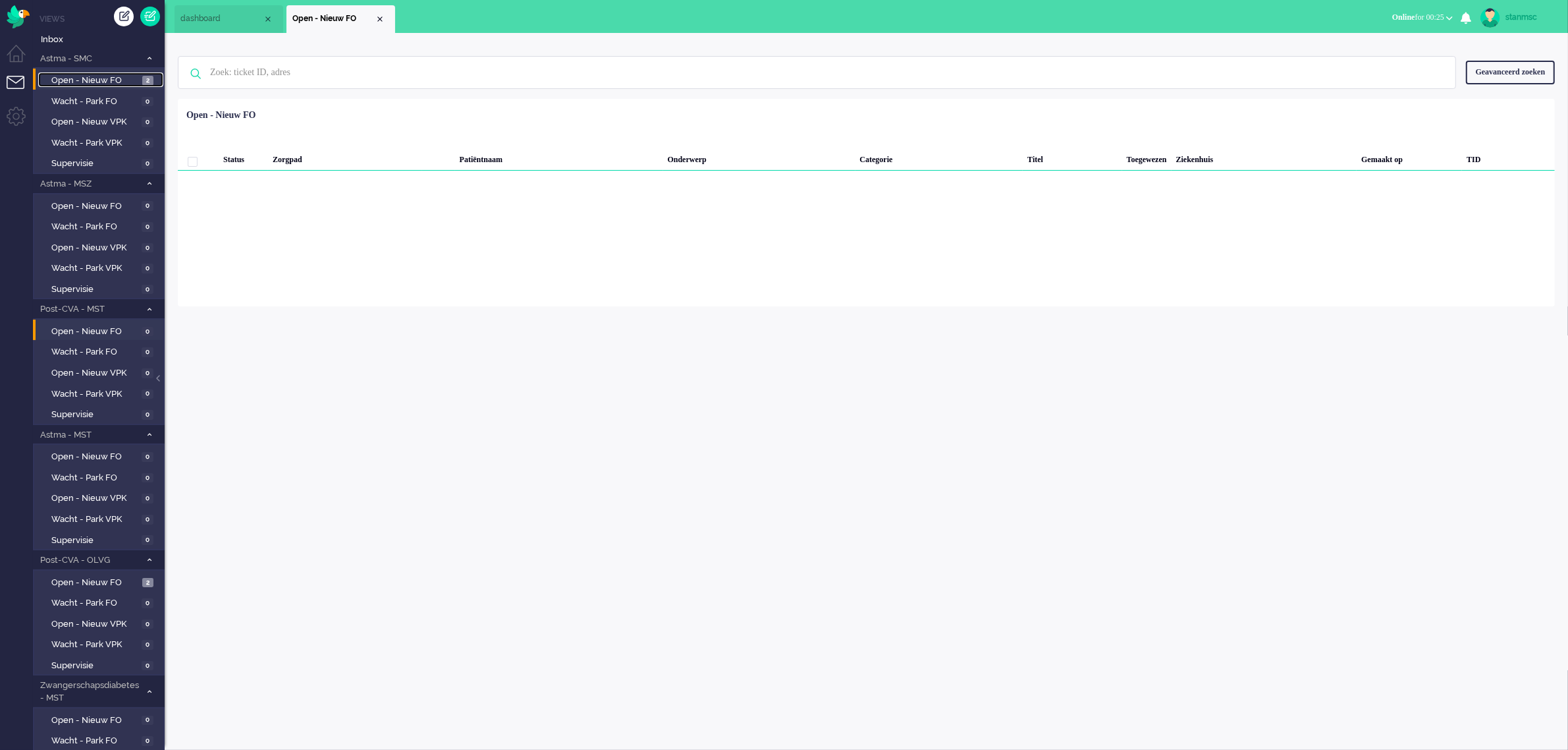
click at [109, 78] on span "Open - Nieuw FO" at bounding box center [95, 81] width 88 height 12
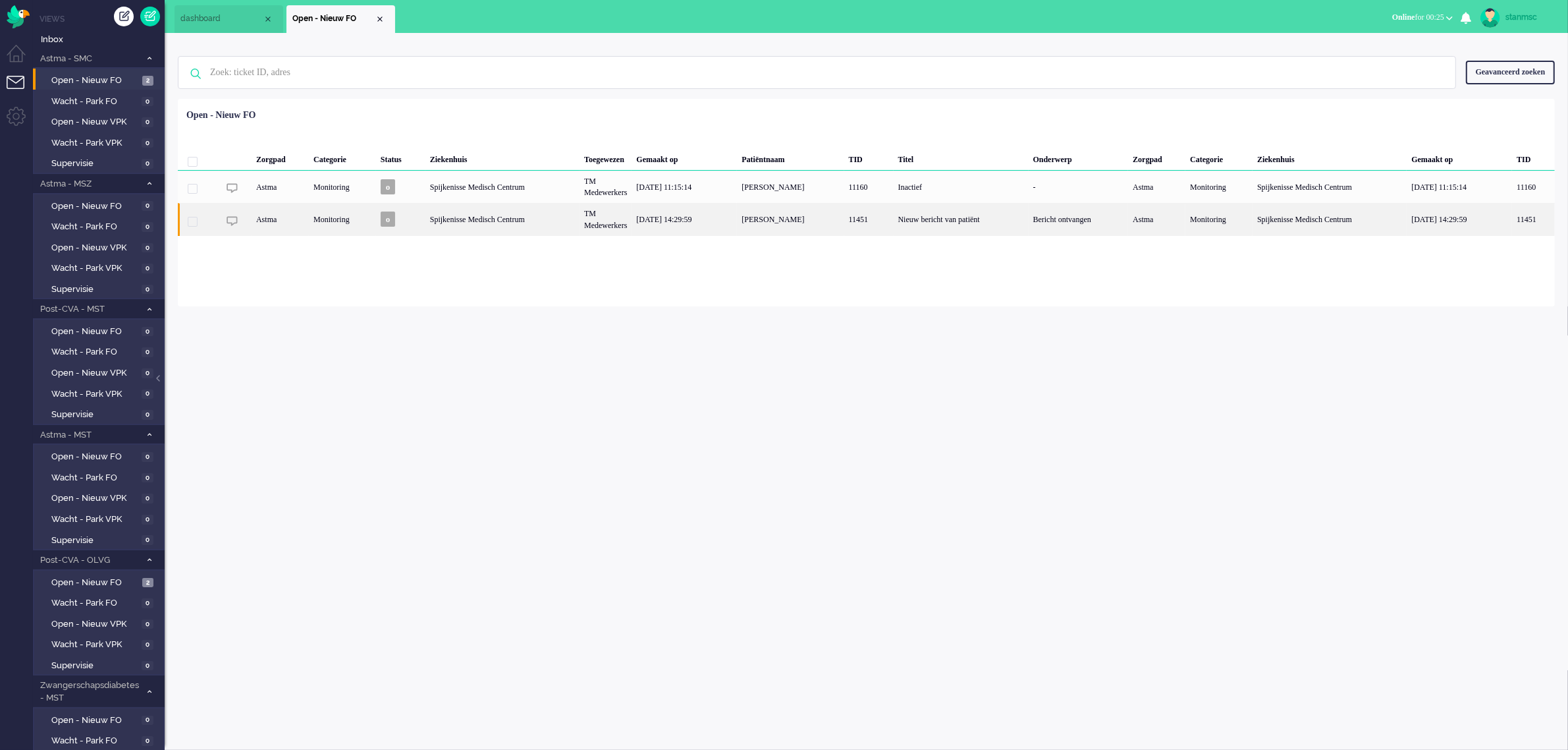
click at [555, 222] on div "Spijkenisse Medisch Centrum" at bounding box center [502, 219] width 154 height 32
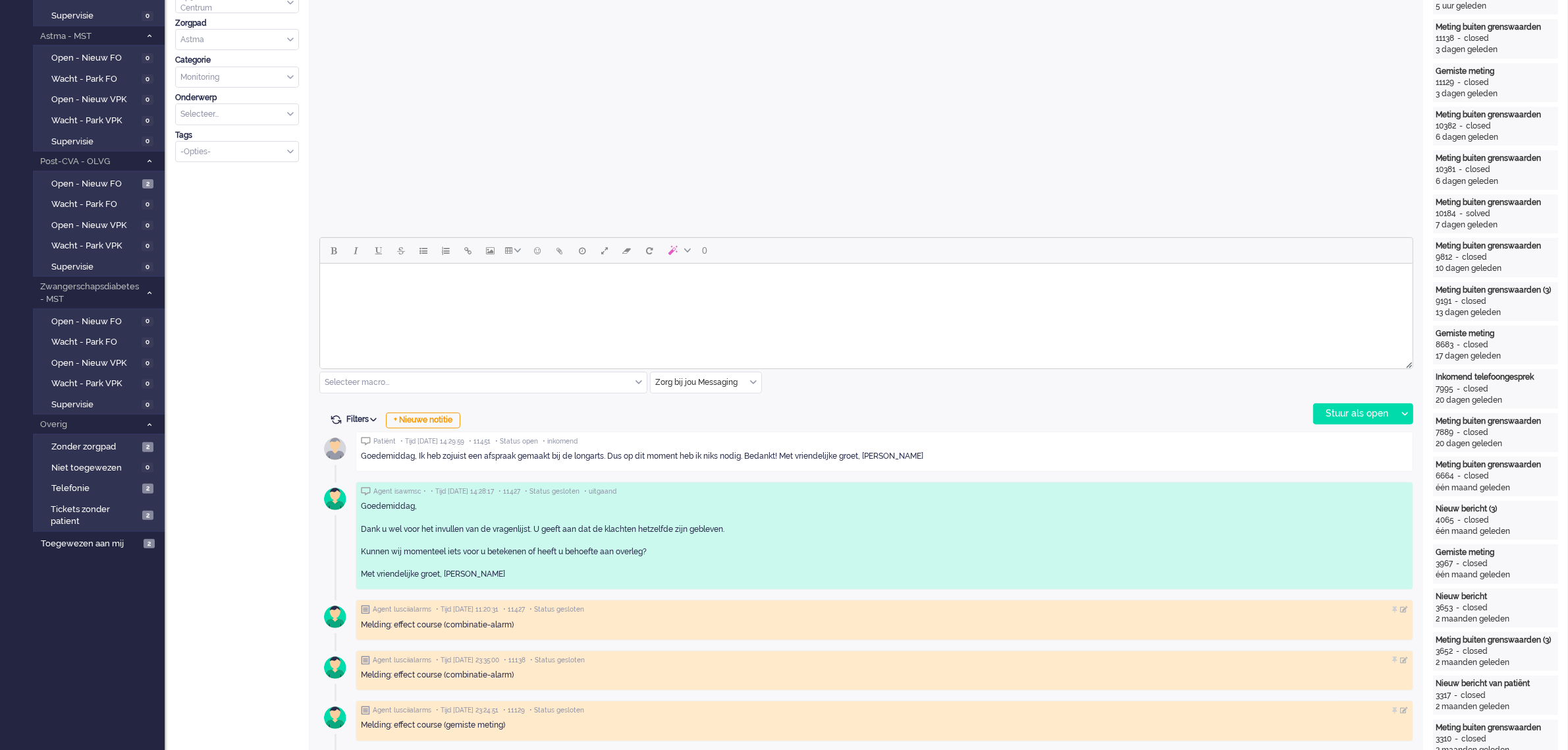
scroll to position [412, 0]
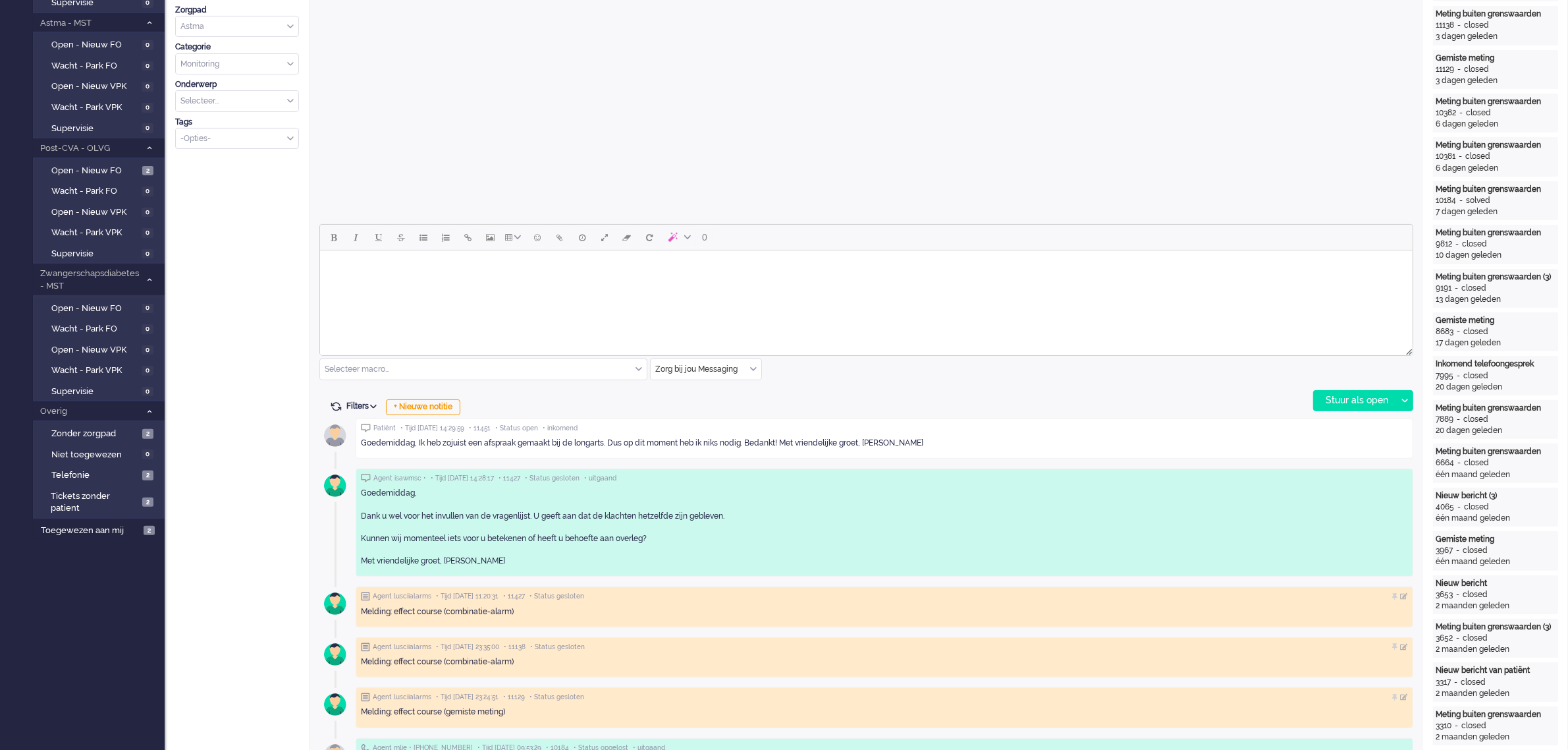
click at [460, 284] on html at bounding box center [865, 267] width 1092 height 34
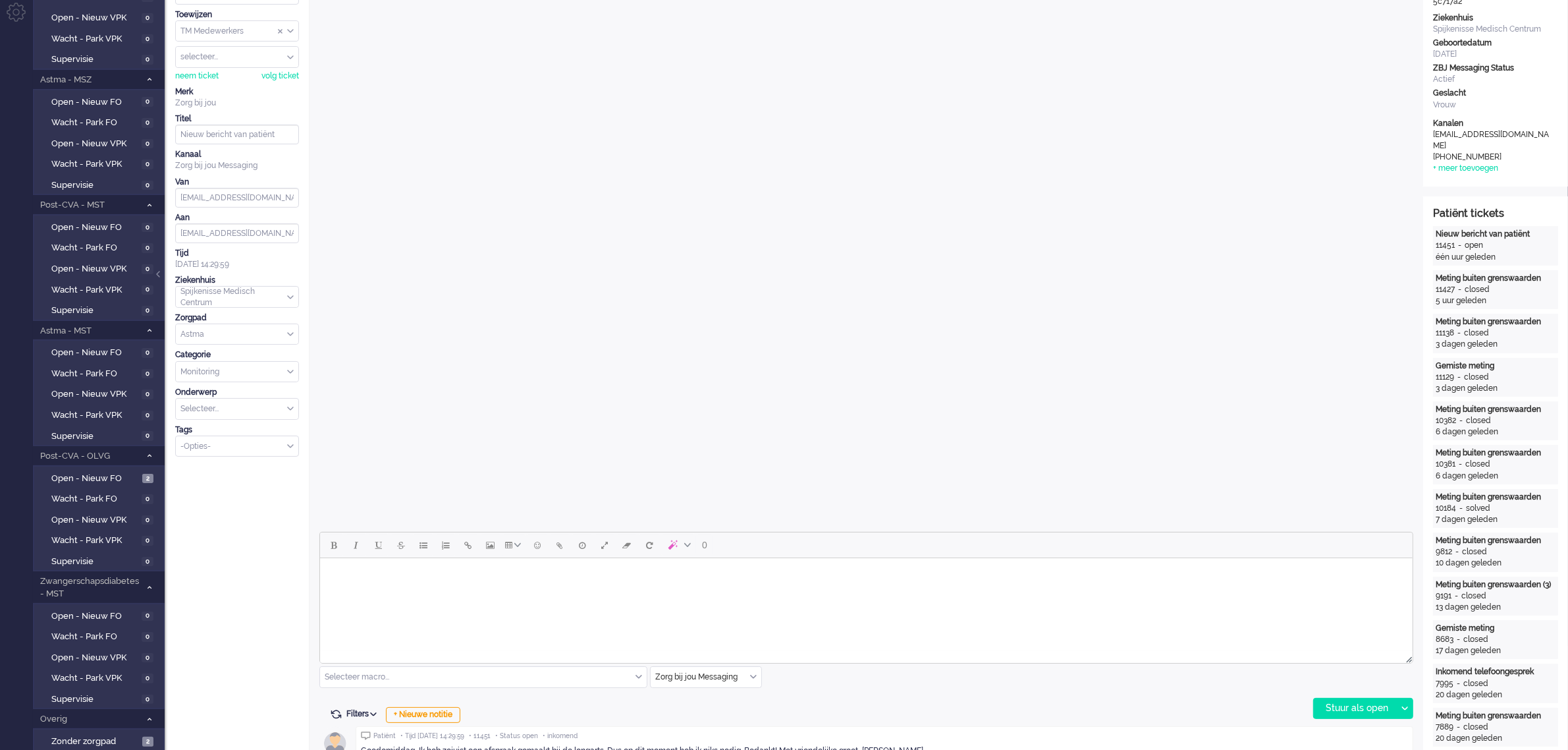
scroll to position [0, 0]
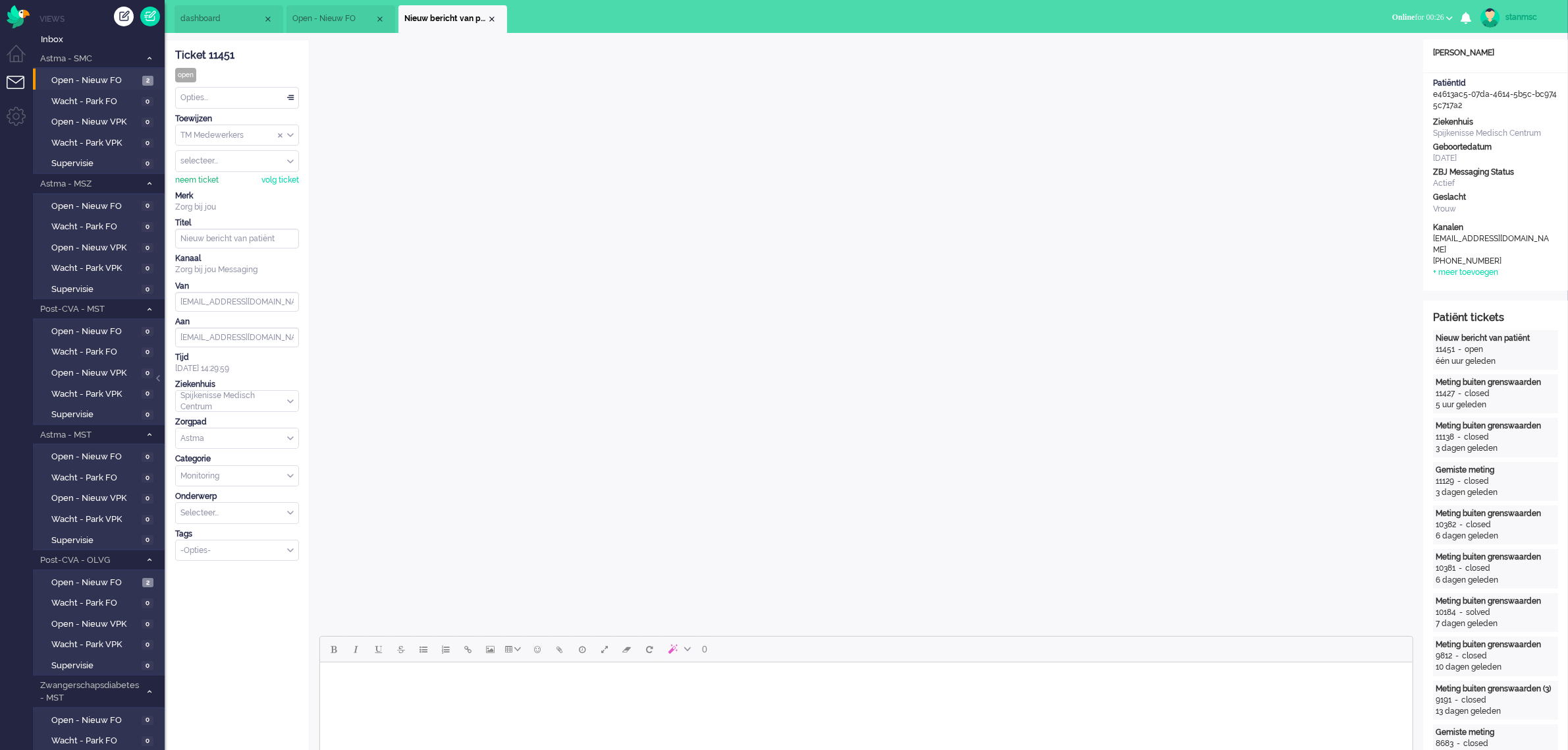
click at [205, 178] on div "neem ticket" at bounding box center [197, 180] width 43 height 12
click at [426, 415] on html at bounding box center [865, 679] width 1092 height 34
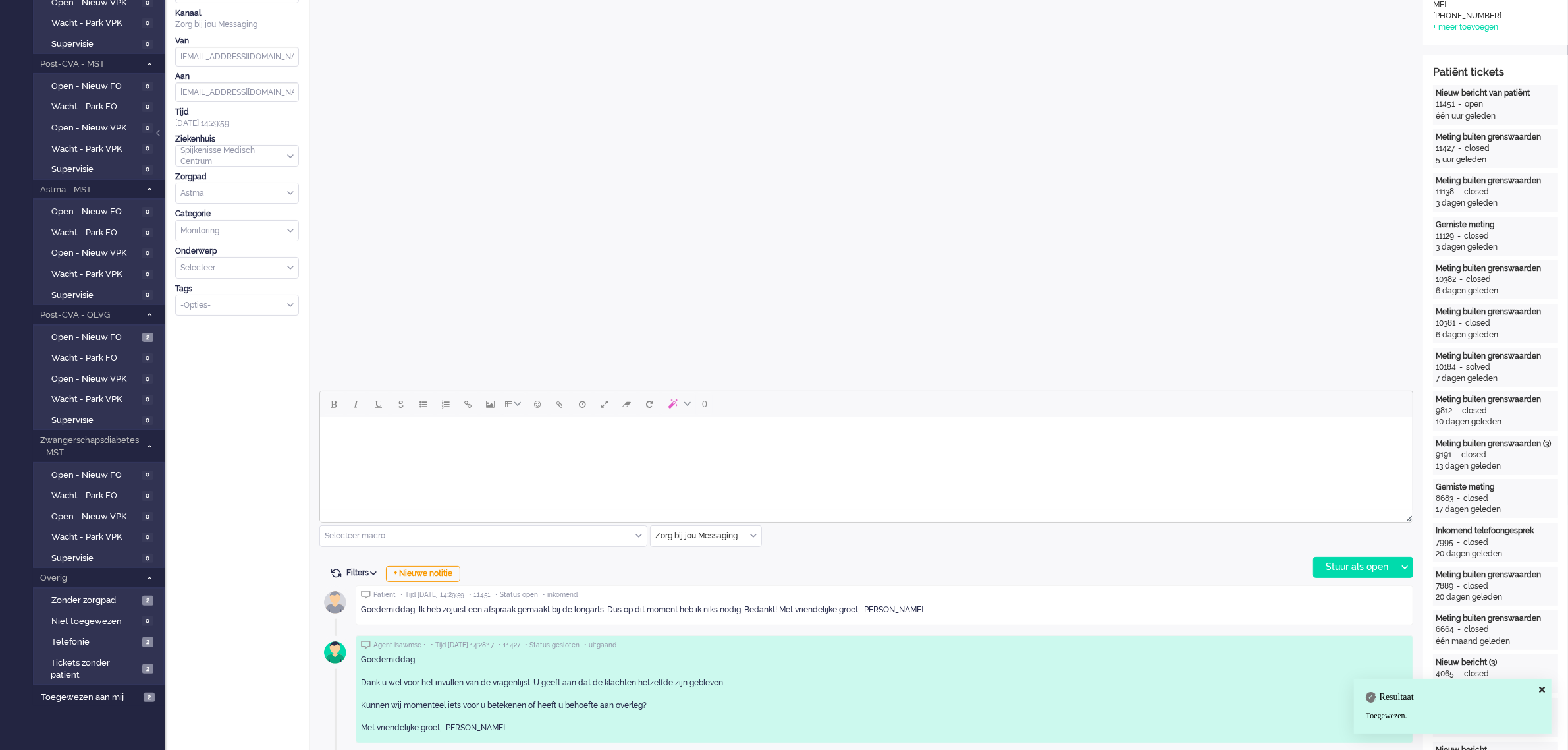
scroll to position [247, 0]
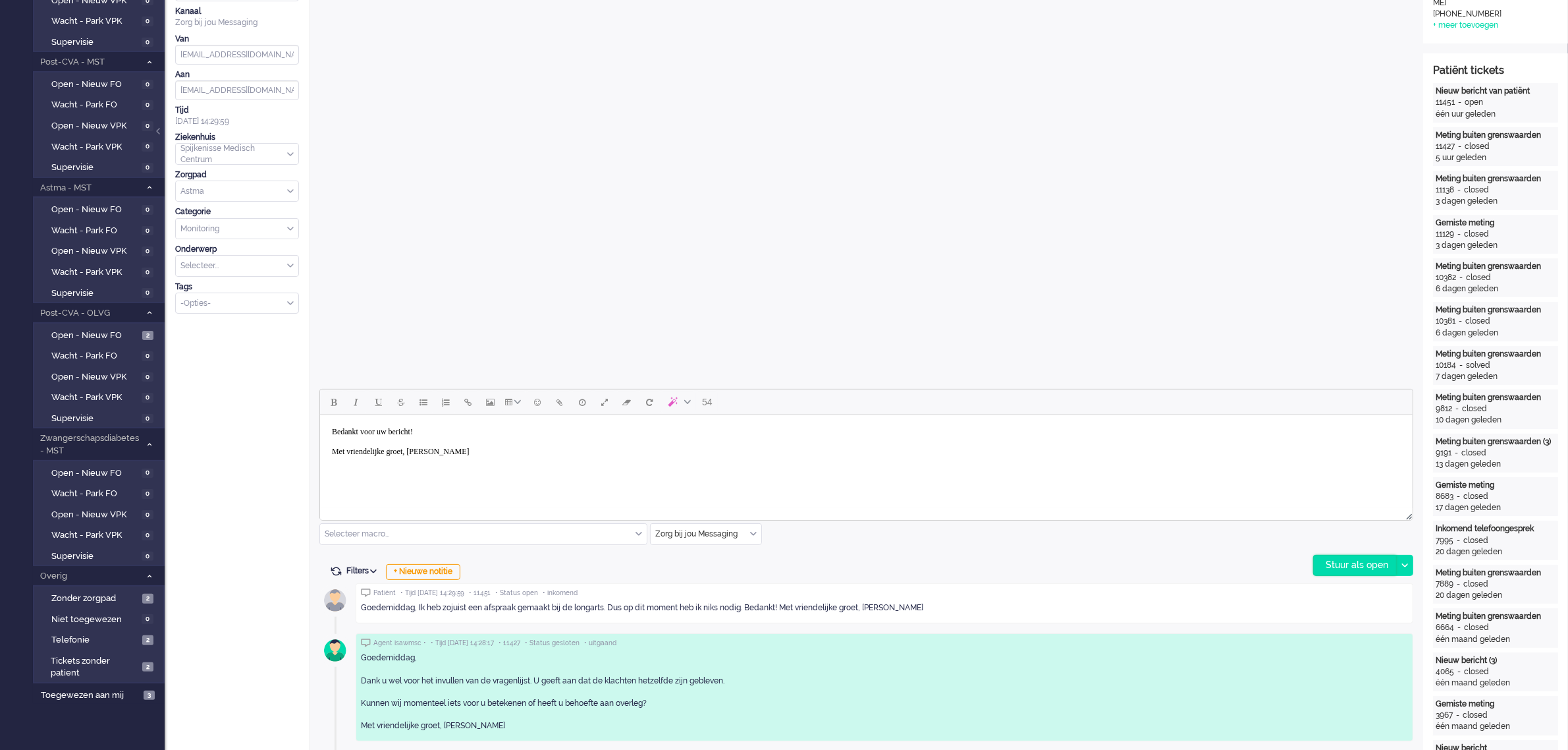
click at [832, 415] on div "Stuur als open" at bounding box center [1355, 564] width 83 height 19
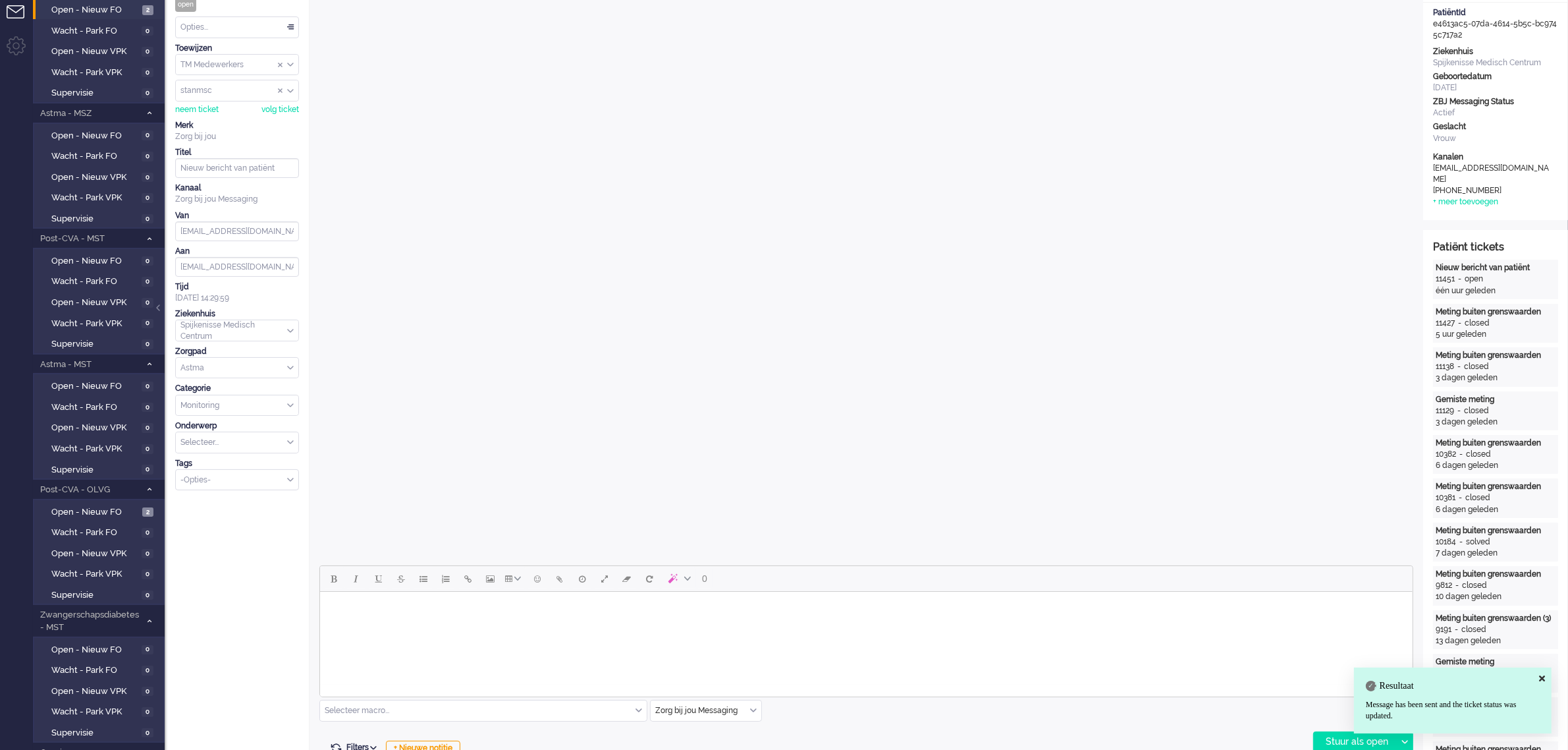
scroll to position [0, 0]
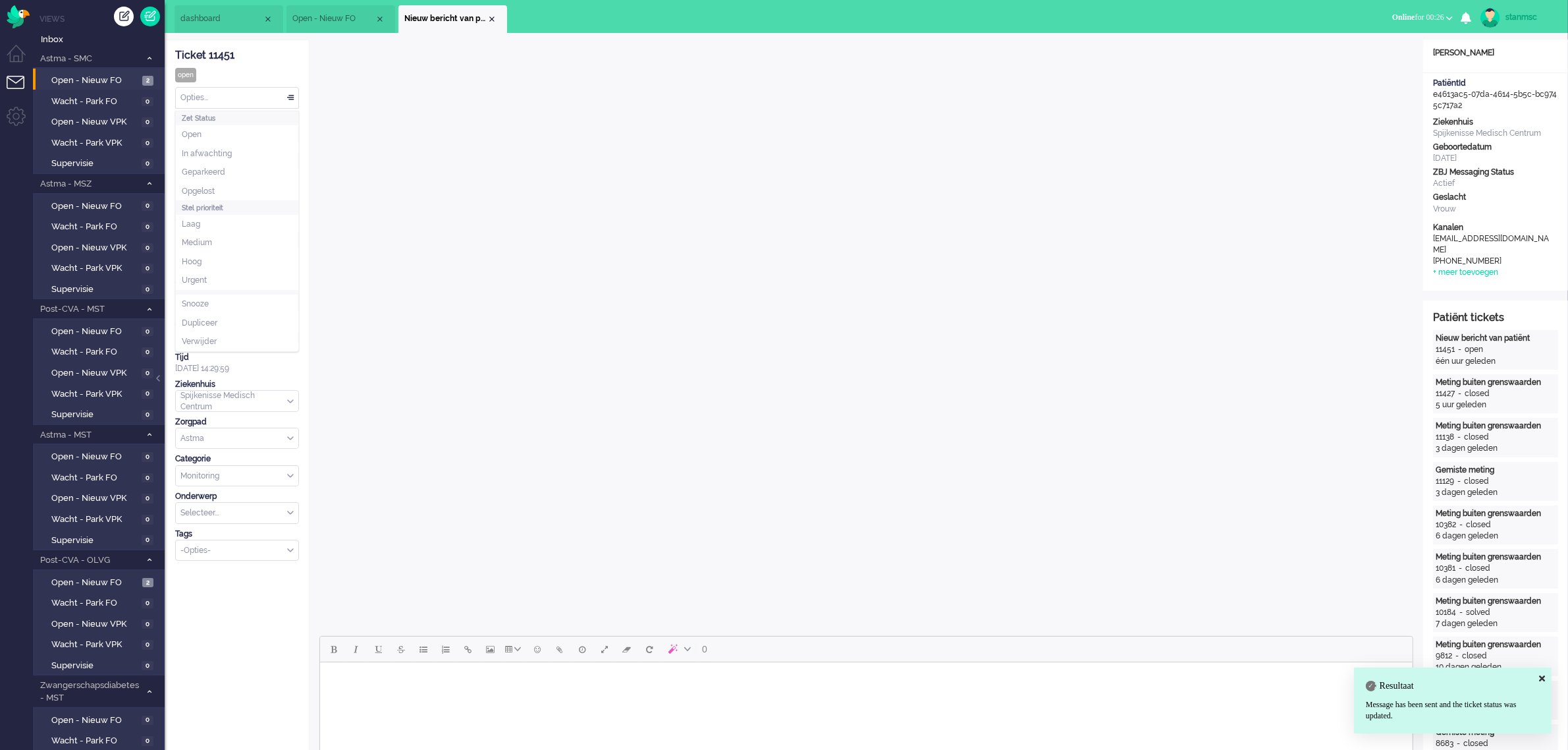
click at [238, 93] on div "Opties..." at bounding box center [237, 98] width 122 height 20
click at [224, 188] on li "Opgelost" at bounding box center [237, 191] width 122 height 19
click at [489, 17] on div "Close tab" at bounding box center [492, 19] width 11 height 11
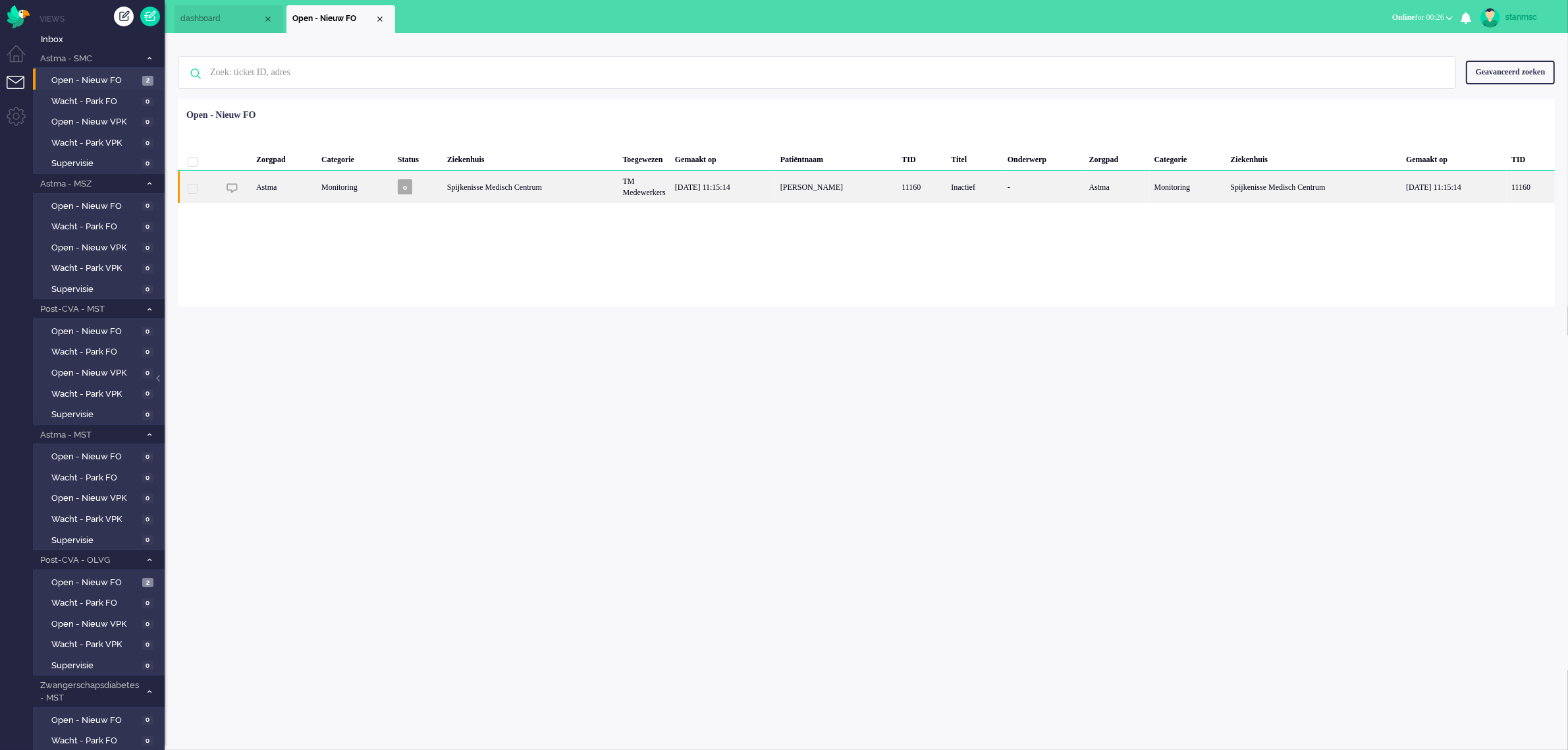
click at [586, 188] on div "Spijkenisse Medisch Centrum" at bounding box center [530, 186] width 176 height 32
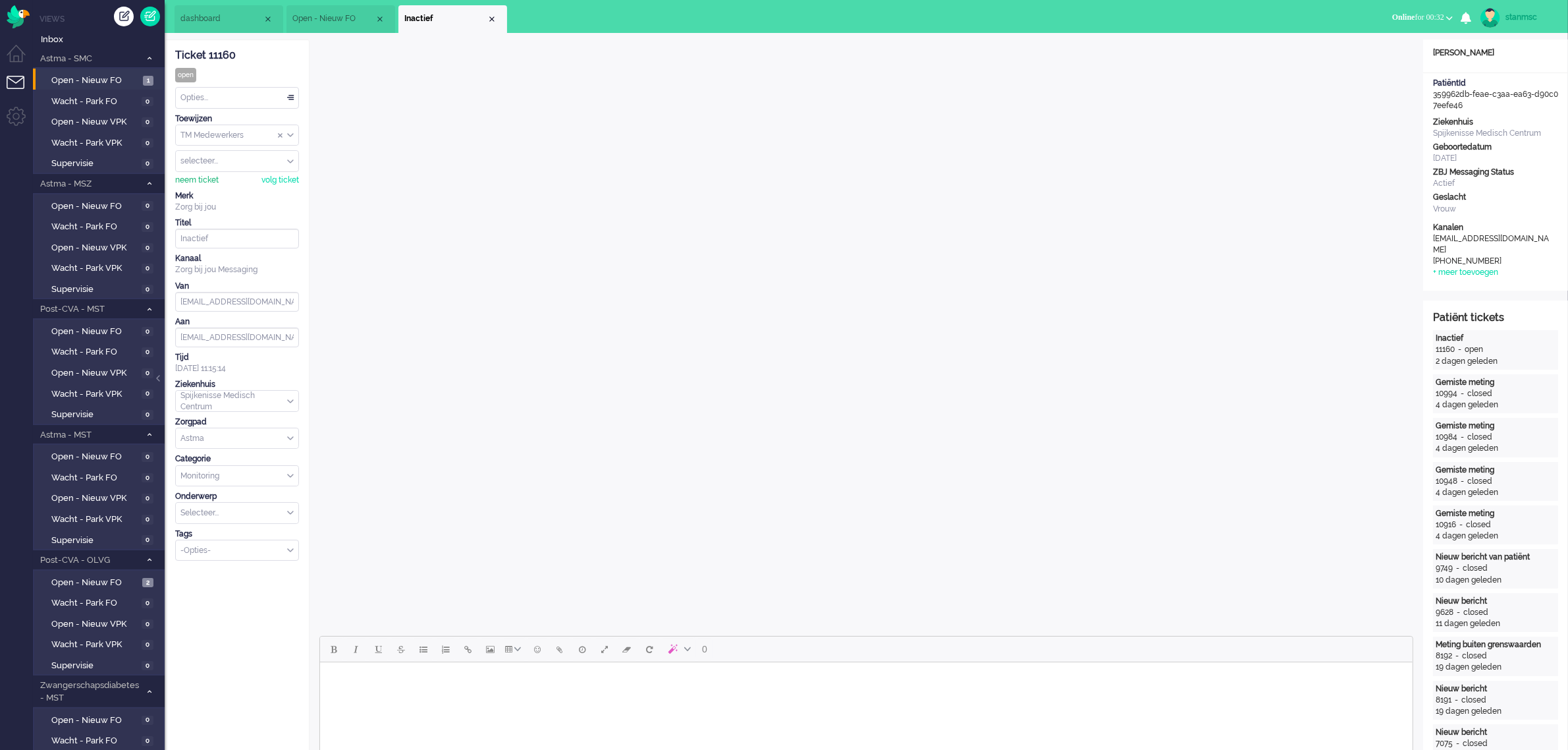
click at [201, 178] on div "neem ticket" at bounding box center [197, 180] width 43 height 12
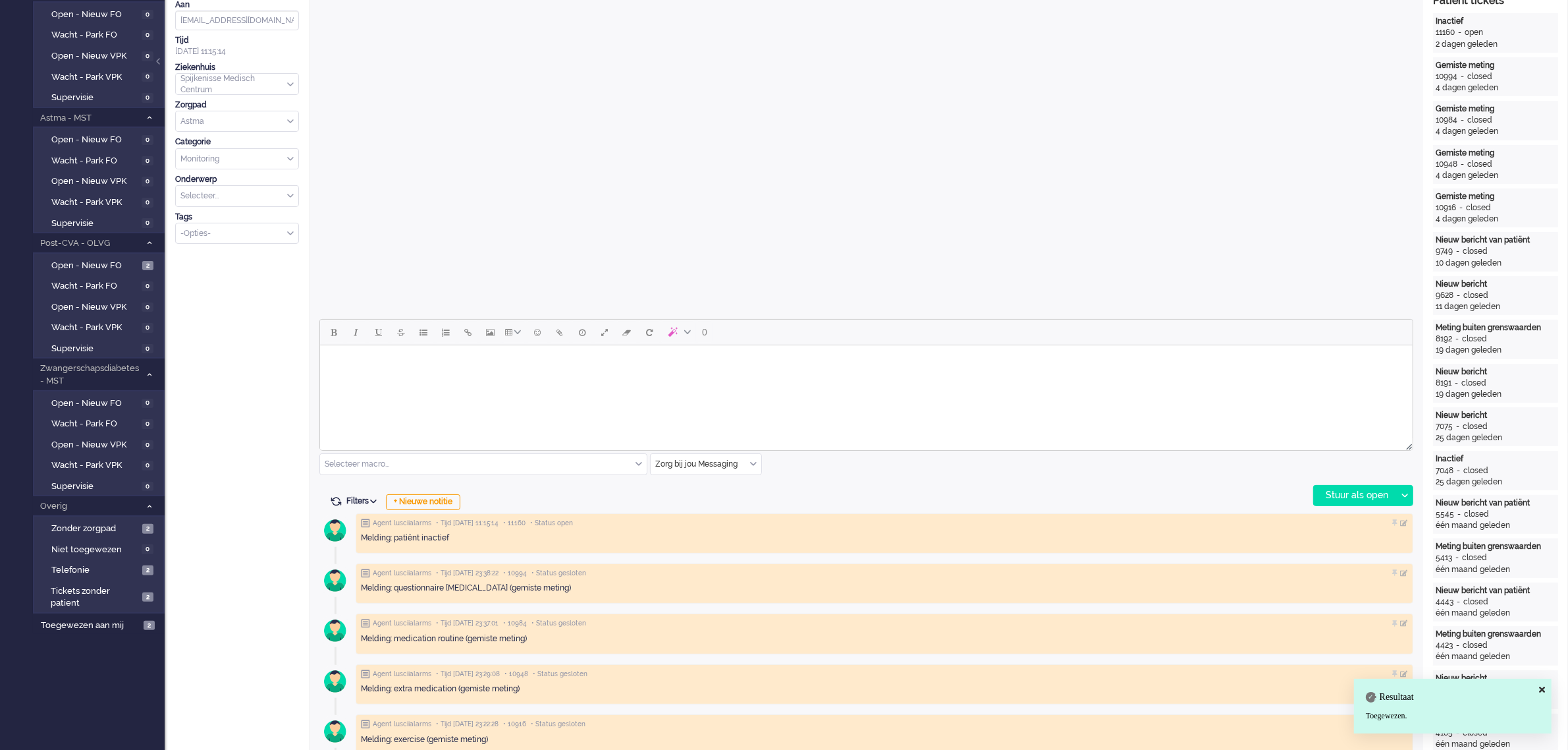
scroll to position [329, 0]
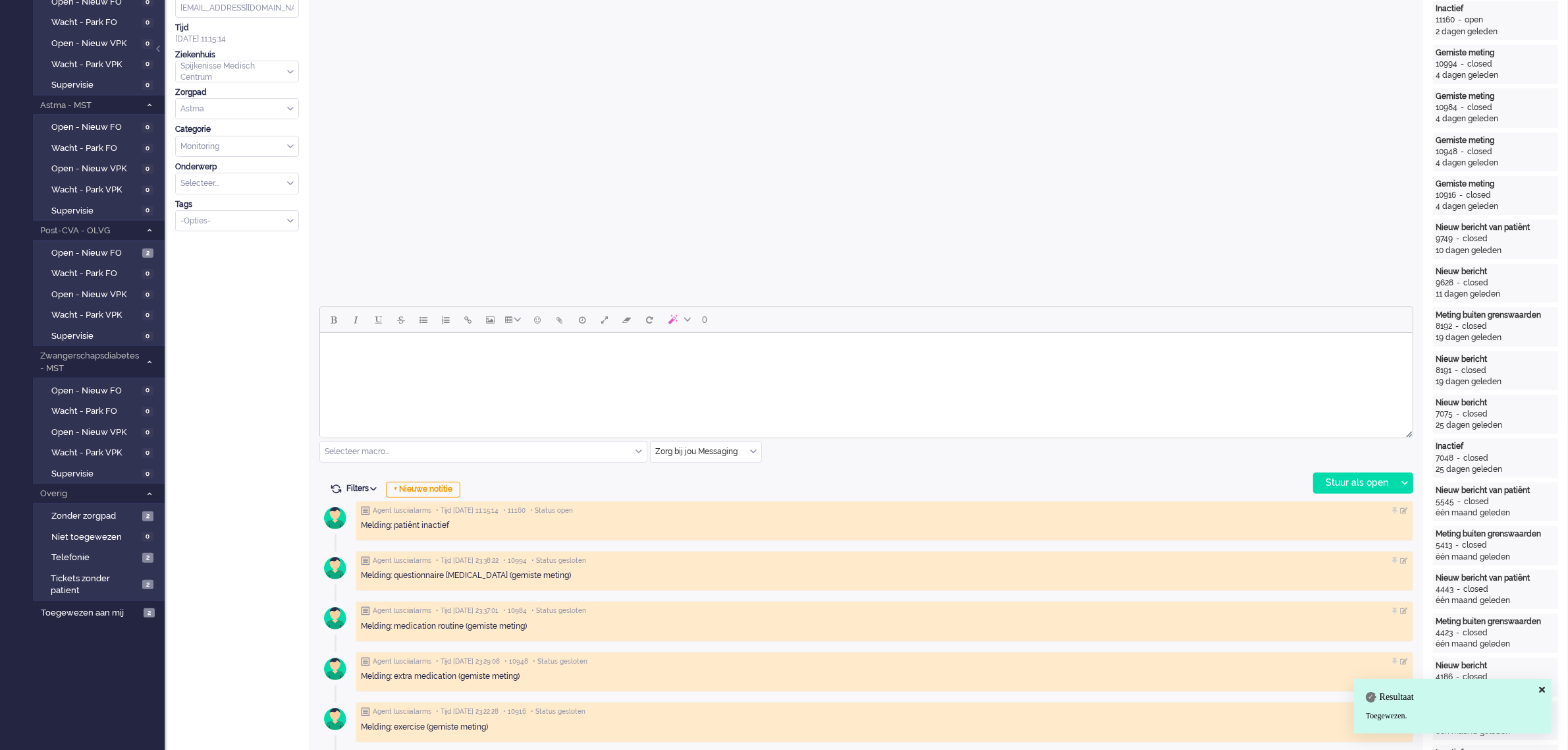
click at [640, 415] on div "Selecteer macro..." at bounding box center [483, 452] width 326 height 20
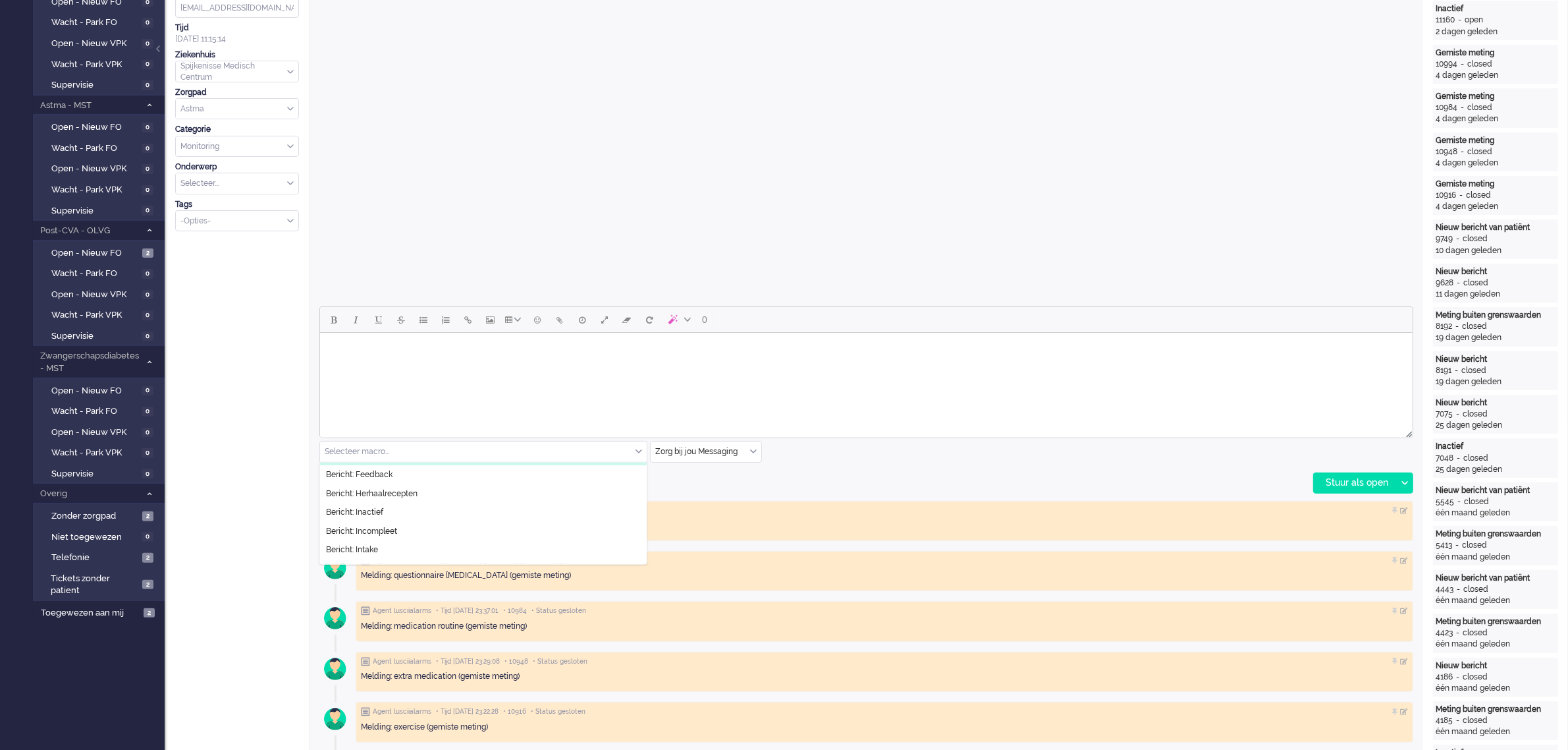
scroll to position [83, 0]
click at [402, 415] on li "Bericht: Inactief" at bounding box center [483, 483] width 326 height 19
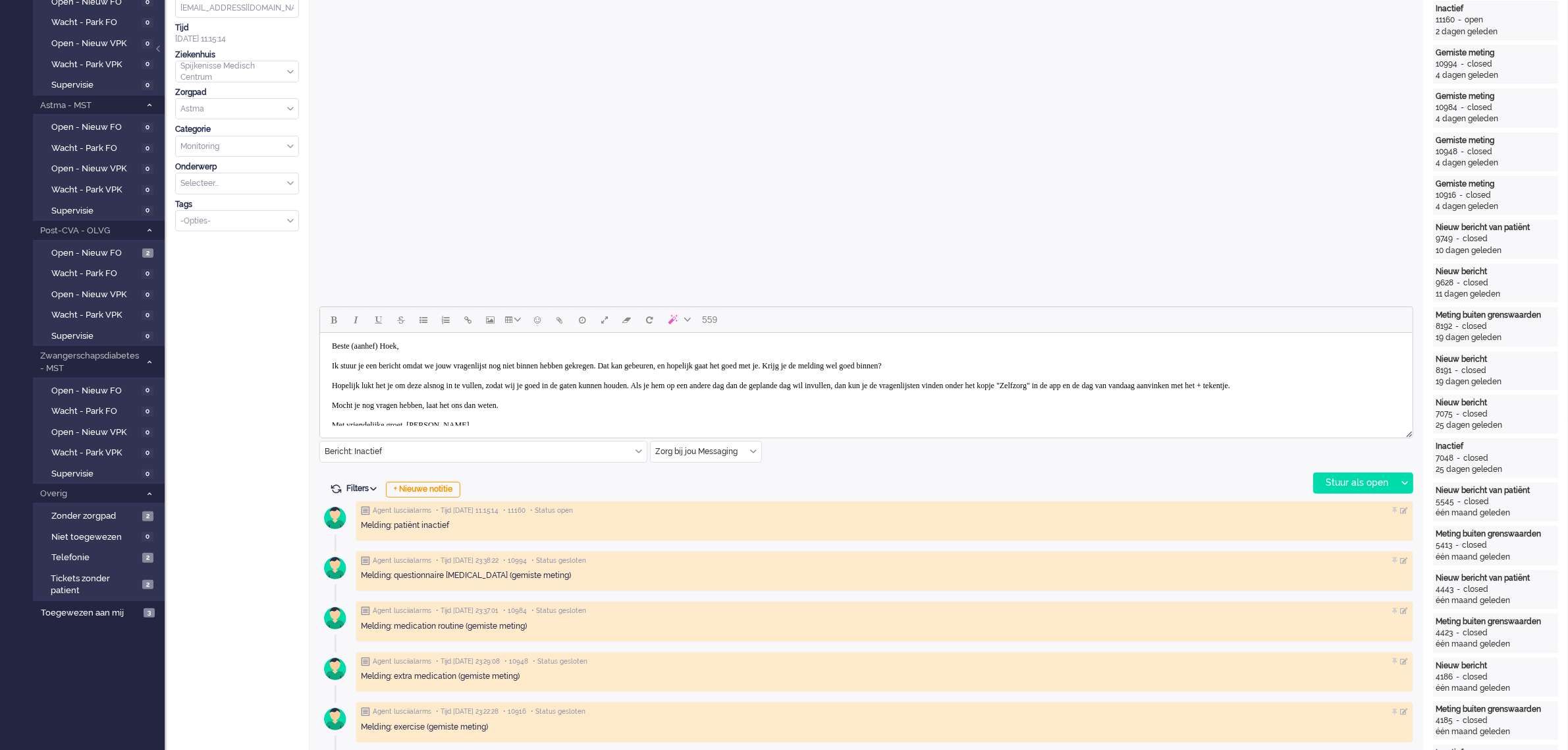
scroll to position [0, 0]
click at [392, 350] on body "Beste (aanhef) [PERSON_NAME], Ik stuur je een bericht omdat we jouw vragenlijst…" at bounding box center [865, 389] width 1082 height 102
click at [832, 415] on div "Stuur als open" at bounding box center [1355, 483] width 83 height 19
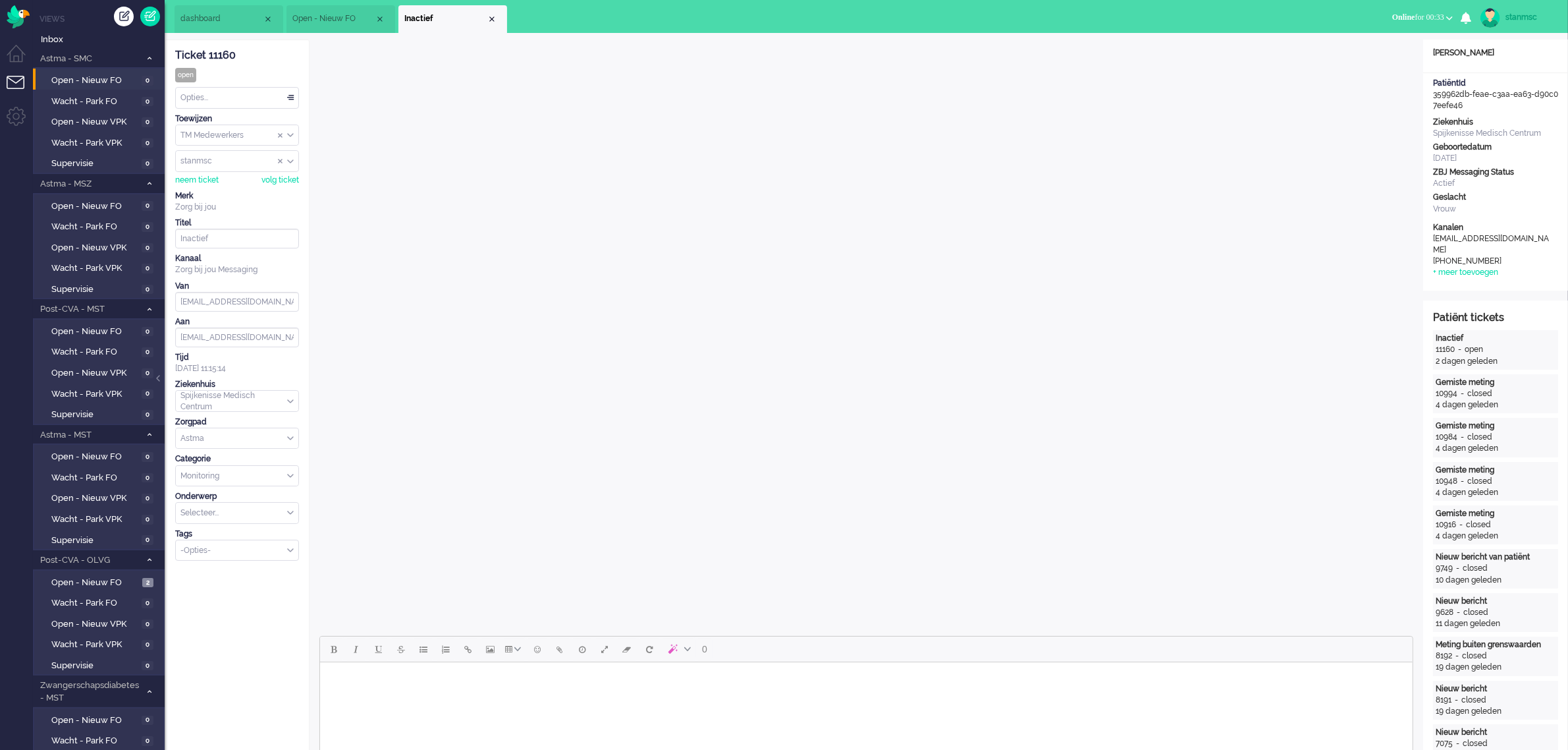
click at [241, 99] on div "Opties..." at bounding box center [237, 98] width 122 height 20
click at [234, 191] on li "Opgelost" at bounding box center [237, 191] width 122 height 19
click at [499, 19] on li "Inactief" at bounding box center [452, 19] width 109 height 27
click at [494, 20] on div "Close tab" at bounding box center [492, 19] width 11 height 11
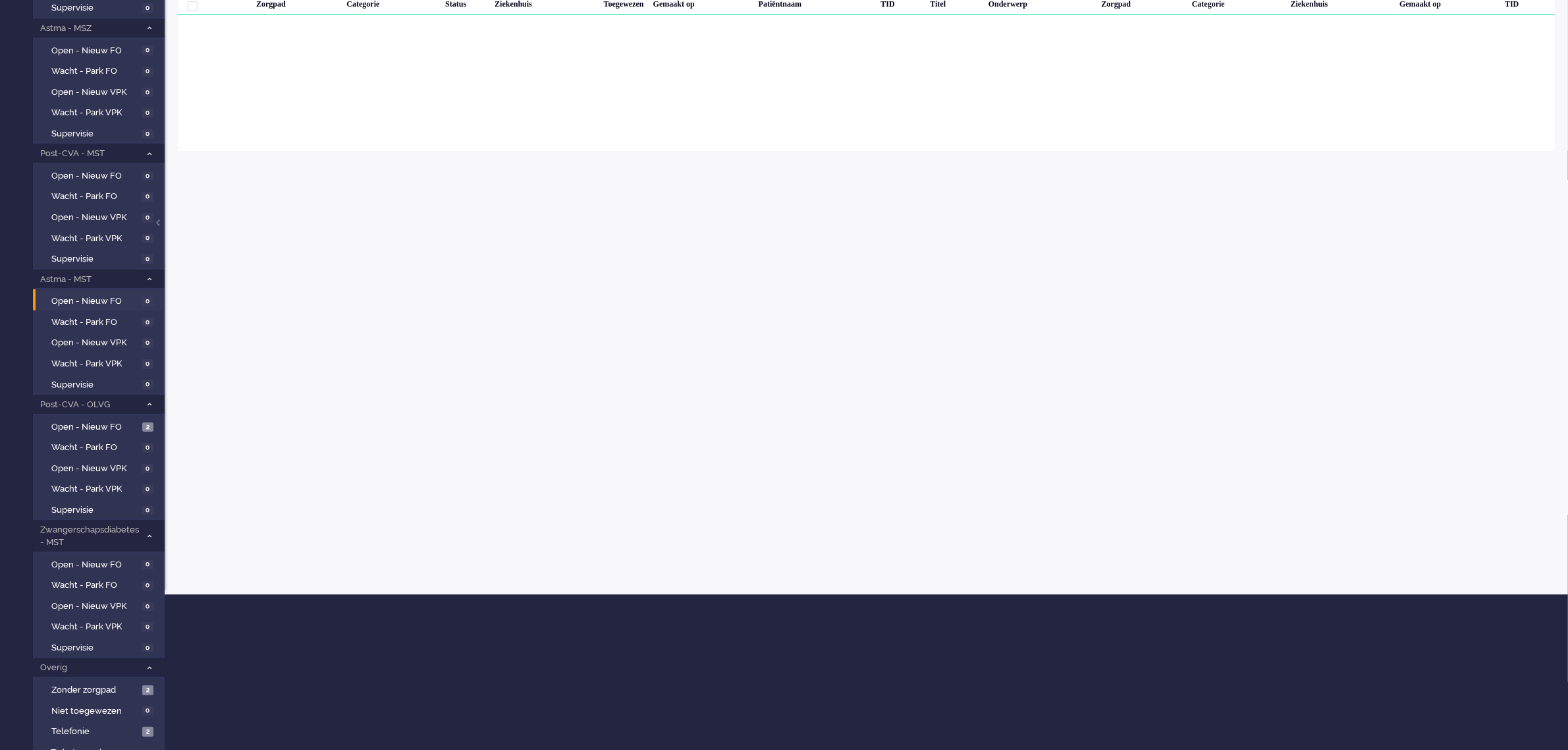
scroll to position [193, 0]
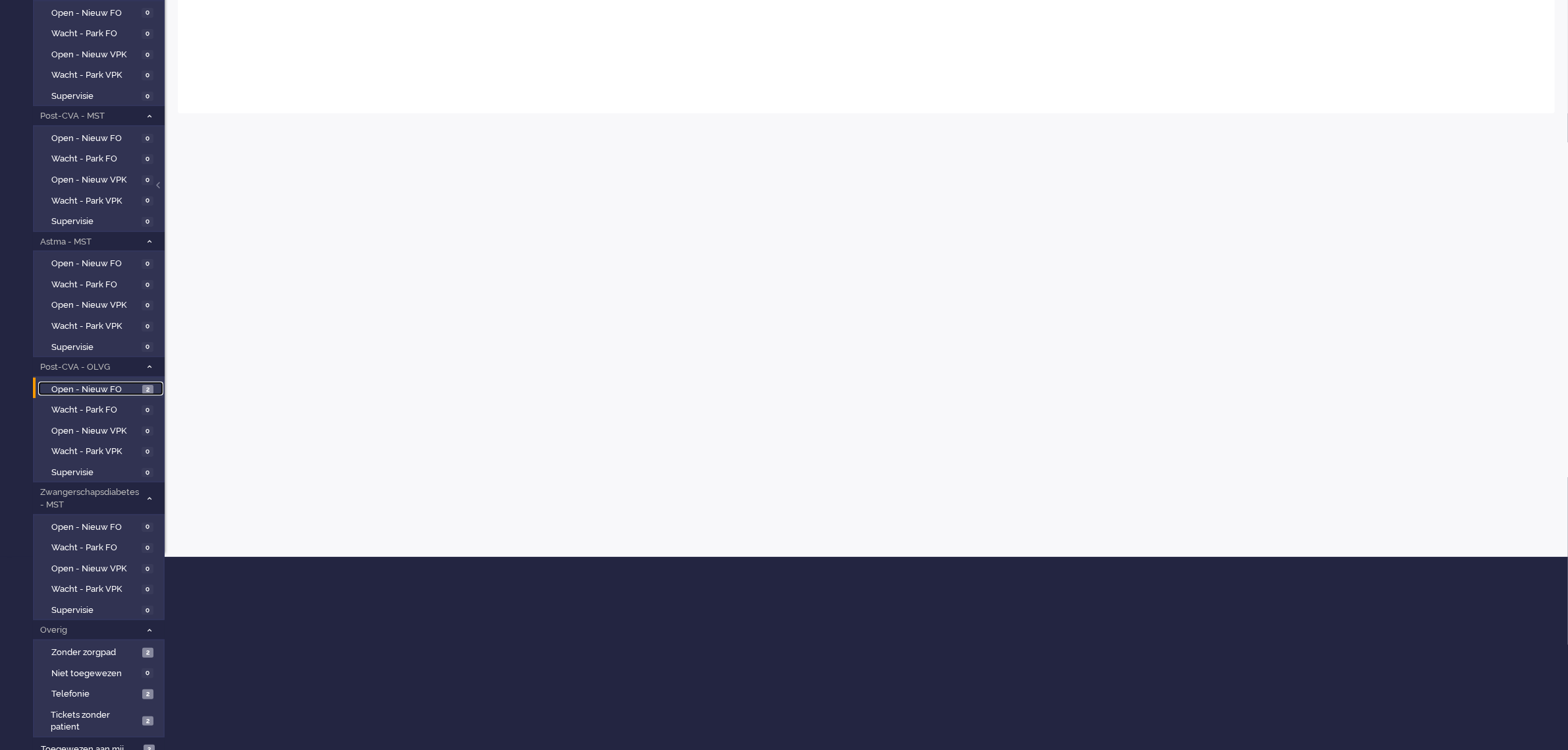
click at [106, 383] on span "Open - Nieuw FO" at bounding box center [95, 389] width 88 height 12
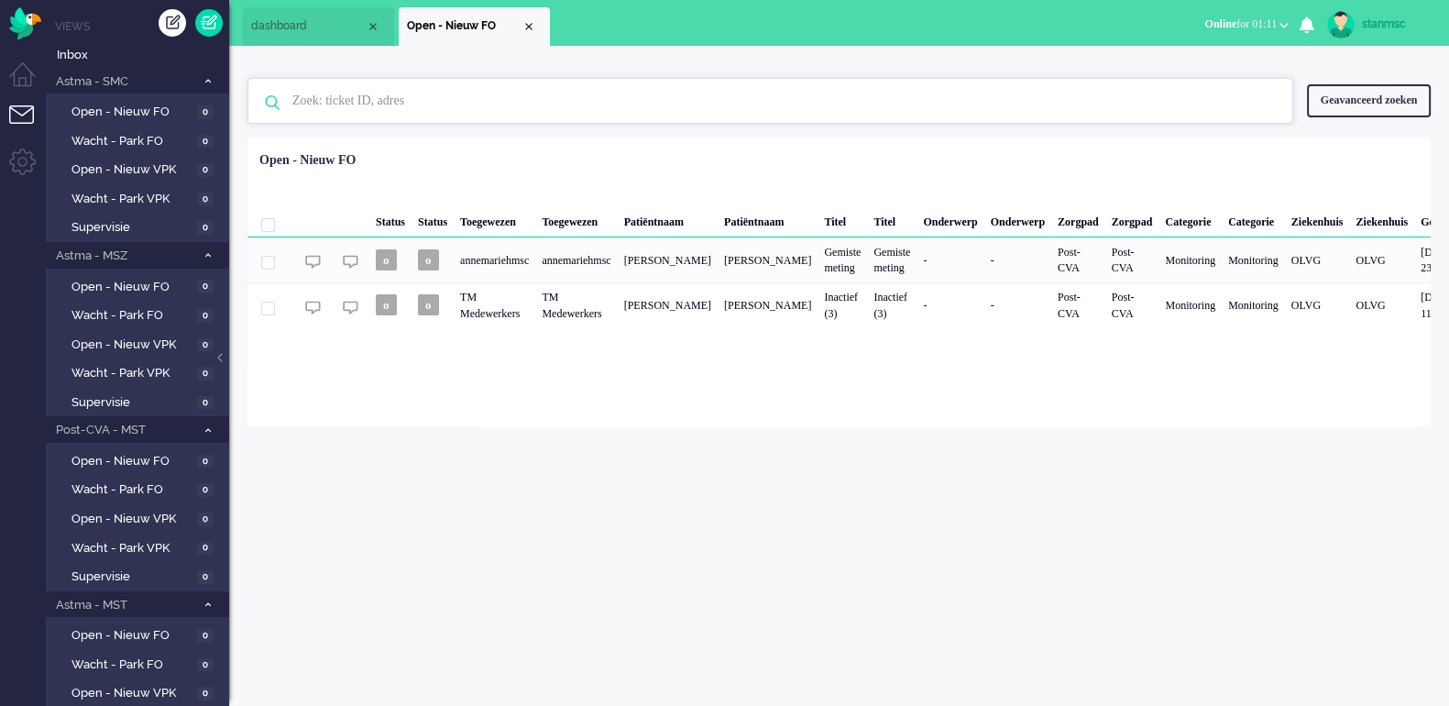
click at [1046, 115] on input "text" at bounding box center [773, 101] width 989 height 44
click at [1158, 23] on button "Online for 01:31" at bounding box center [1246, 24] width 106 height 27
click at [1158, 60] on label "Niet beschikbaar" at bounding box center [1212, 62] width 145 height 16
click at [1158, 11] on link "stanmsc" at bounding box center [1376, 24] width 107 height 27
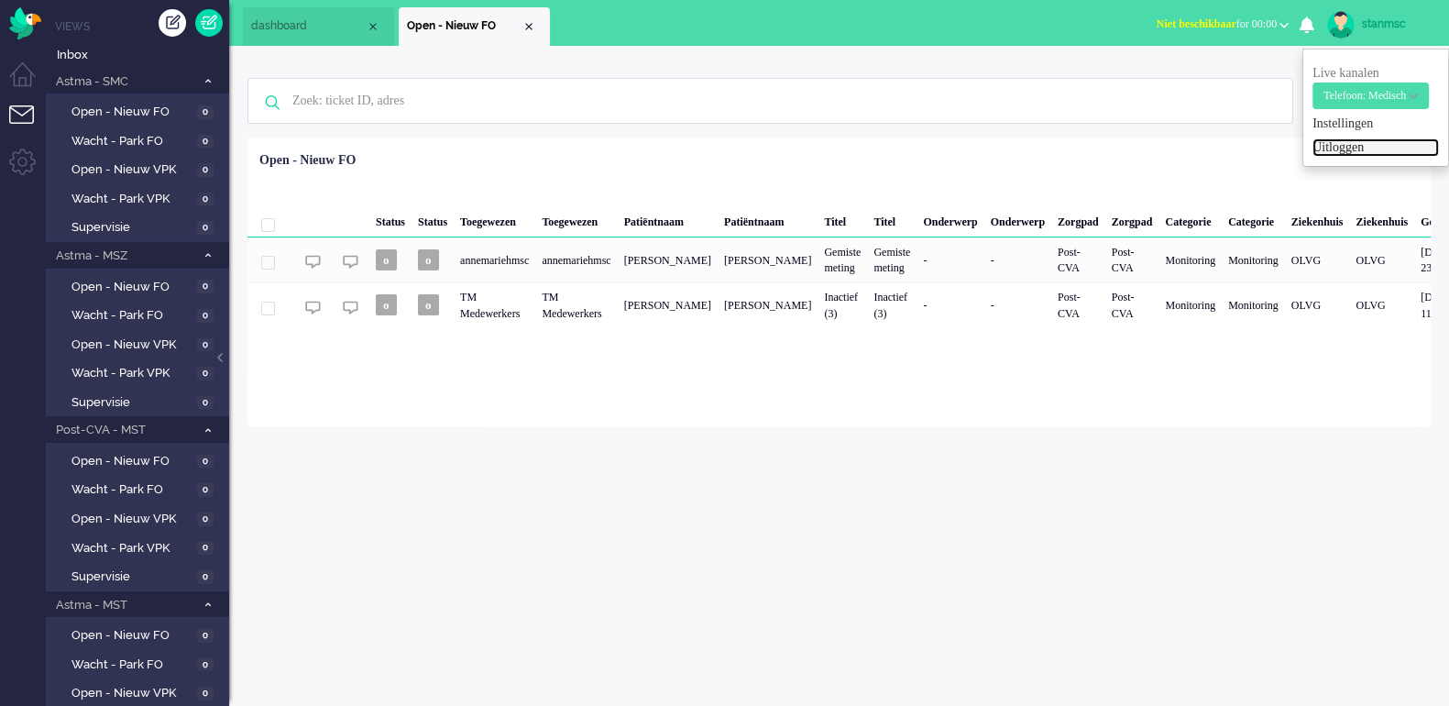
click at [1158, 148] on link "Uitloggen" at bounding box center [1375, 147] width 126 height 18
